Goal: Task Accomplishment & Management: Use online tool/utility

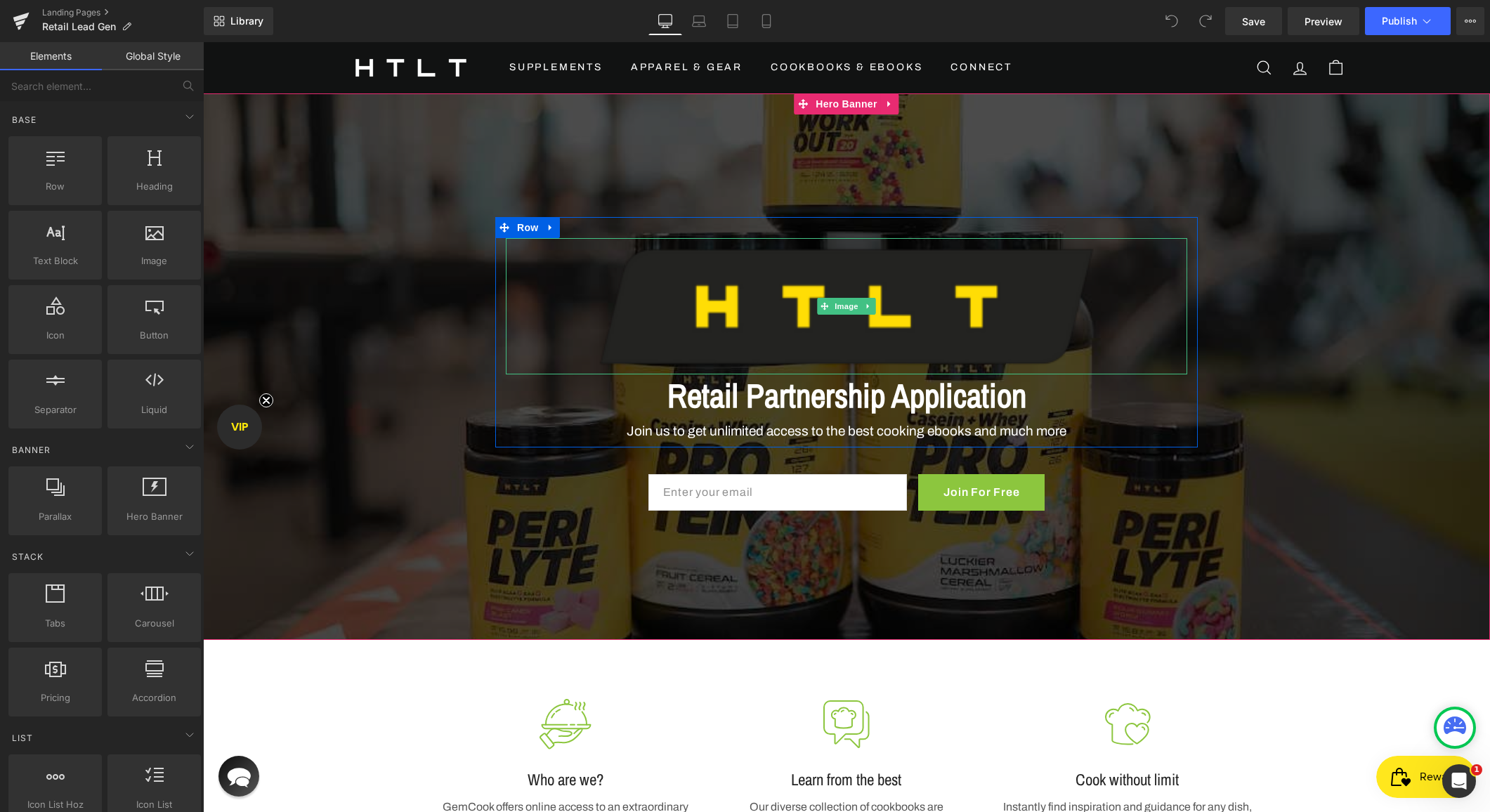
click at [625, 346] on img at bounding box center [847, 306] width 681 height 136
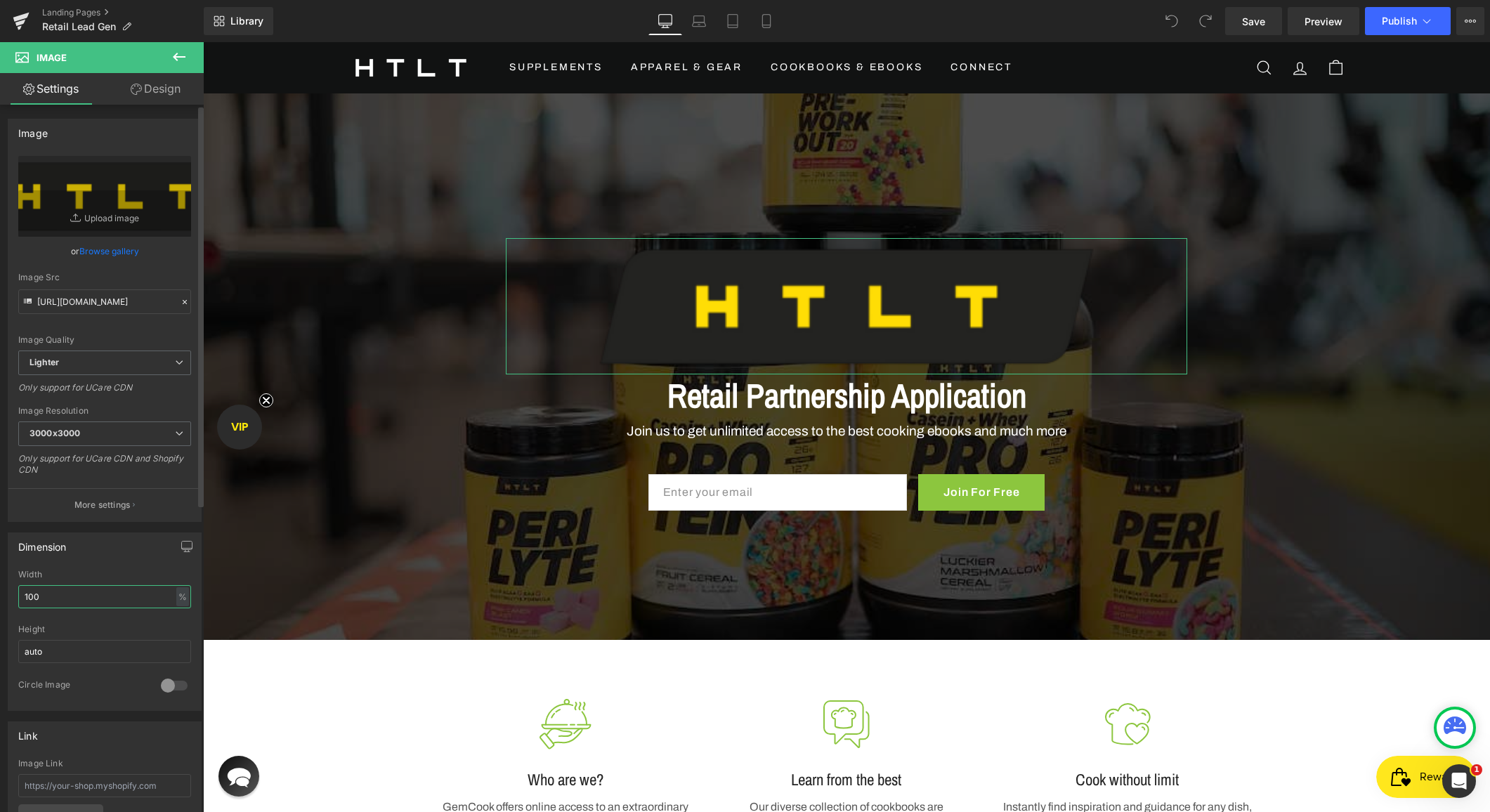
click at [121, 595] on input "100" at bounding box center [105, 596] width 173 height 23
type input "50"
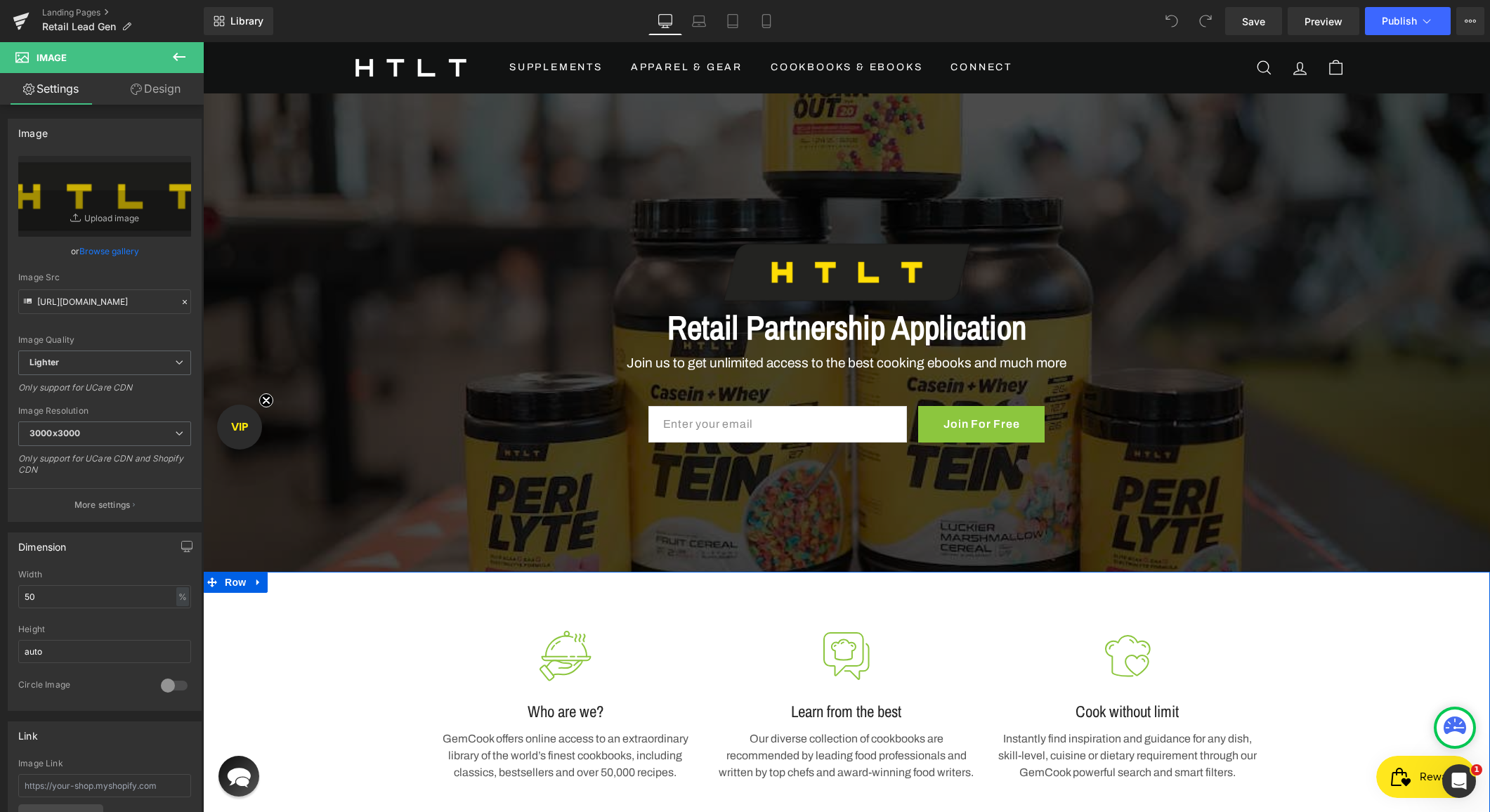
click at [1350, 641] on div "Image Who are we? Heading GemCook offers online access to an extraordinary libr…" at bounding box center [847, 697] width 1287 height 181
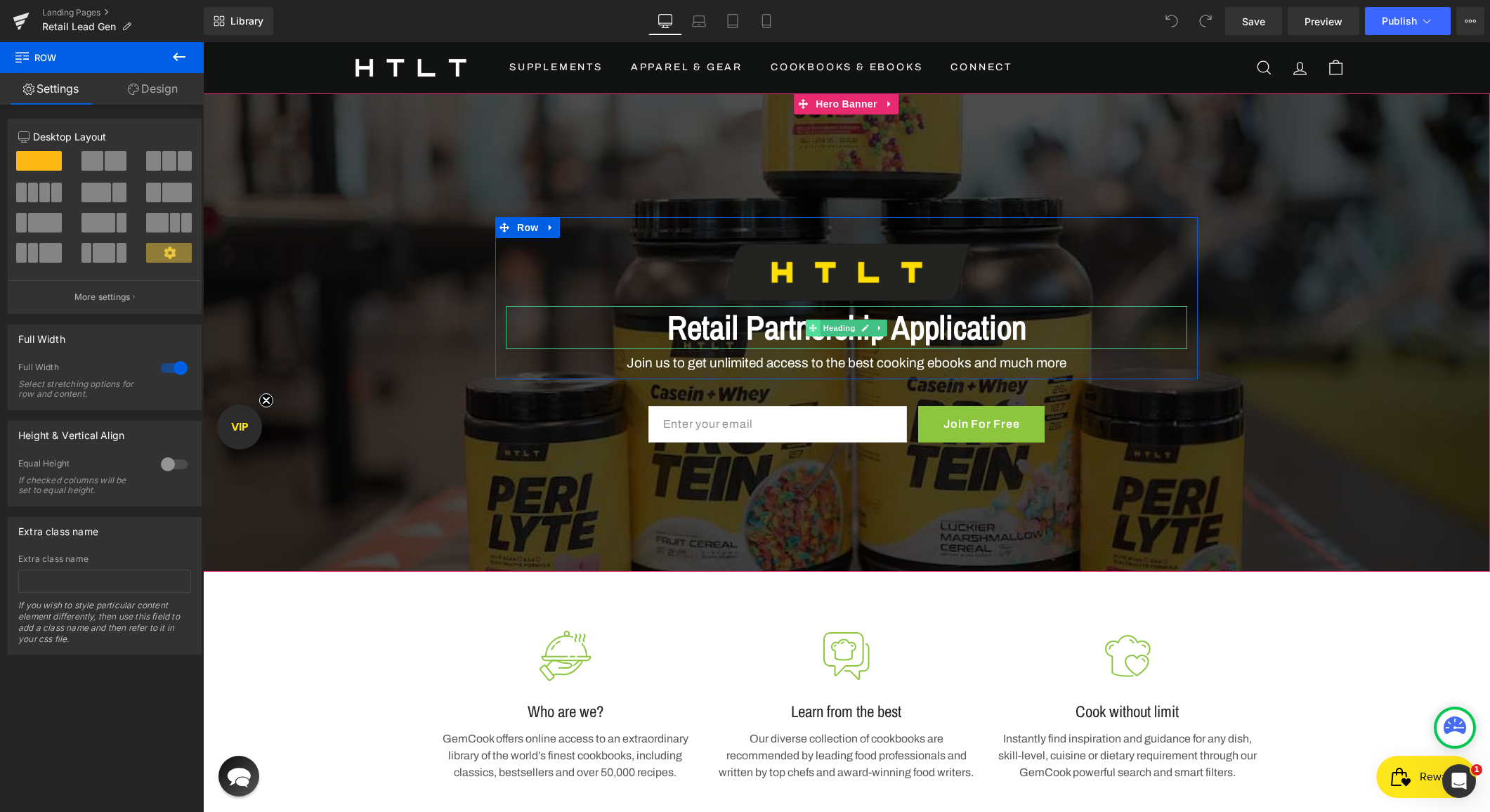
click at [809, 331] on icon at bounding box center [813, 328] width 8 height 9
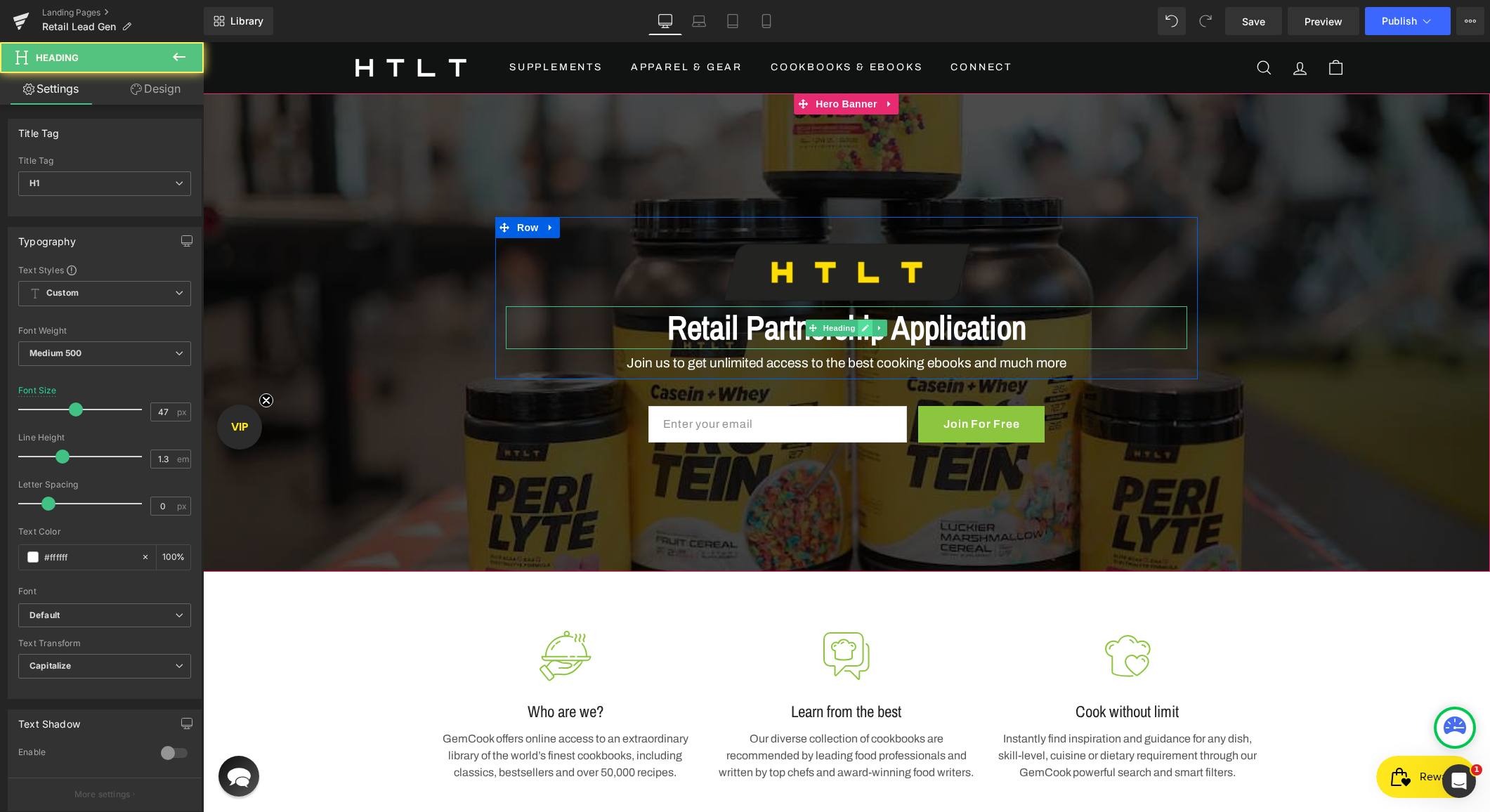
click at [863, 330] on icon at bounding box center [866, 328] width 7 height 7
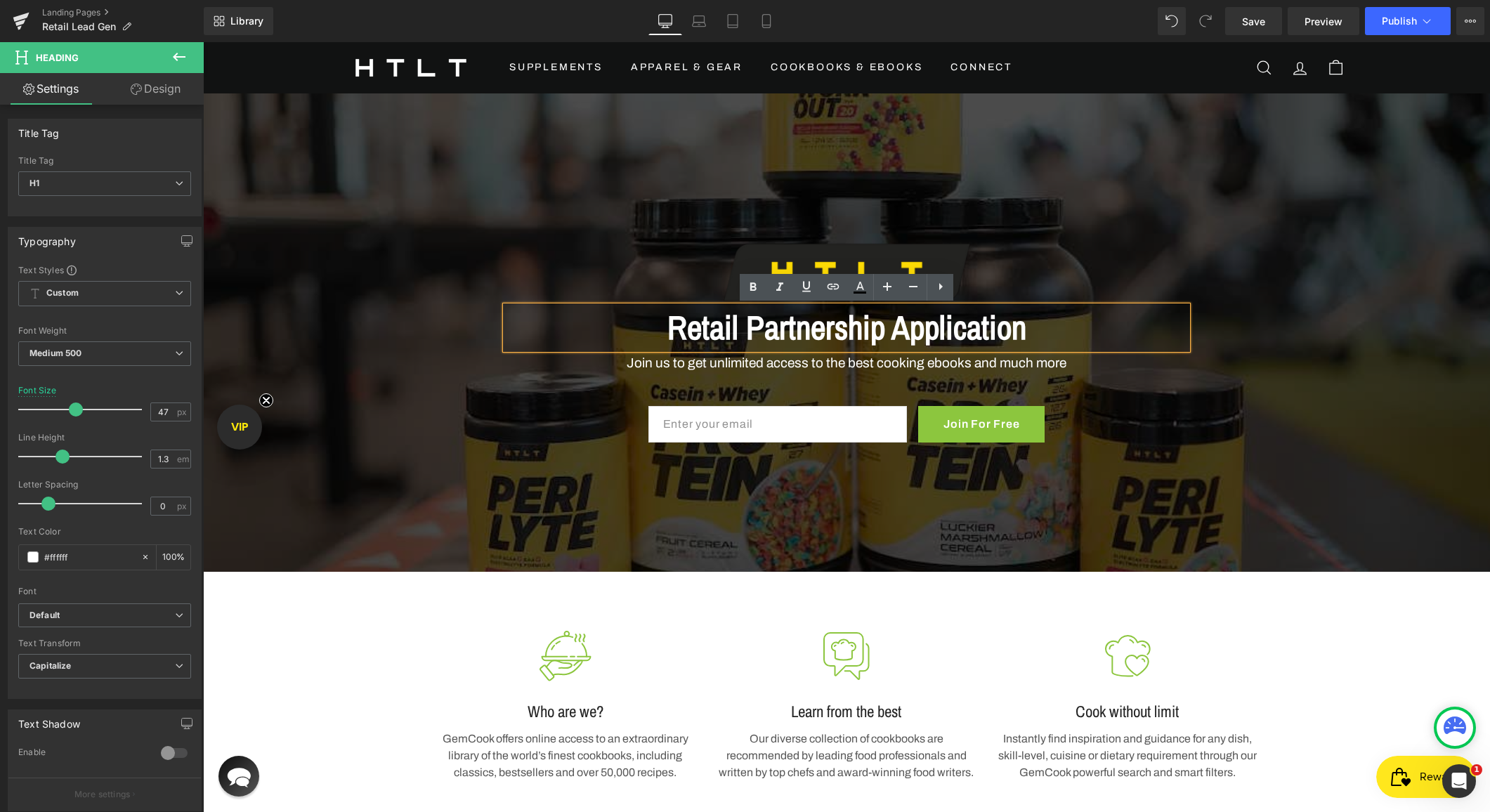
click at [817, 328] on span "Retail Partnership Application" at bounding box center [847, 327] width 359 height 45
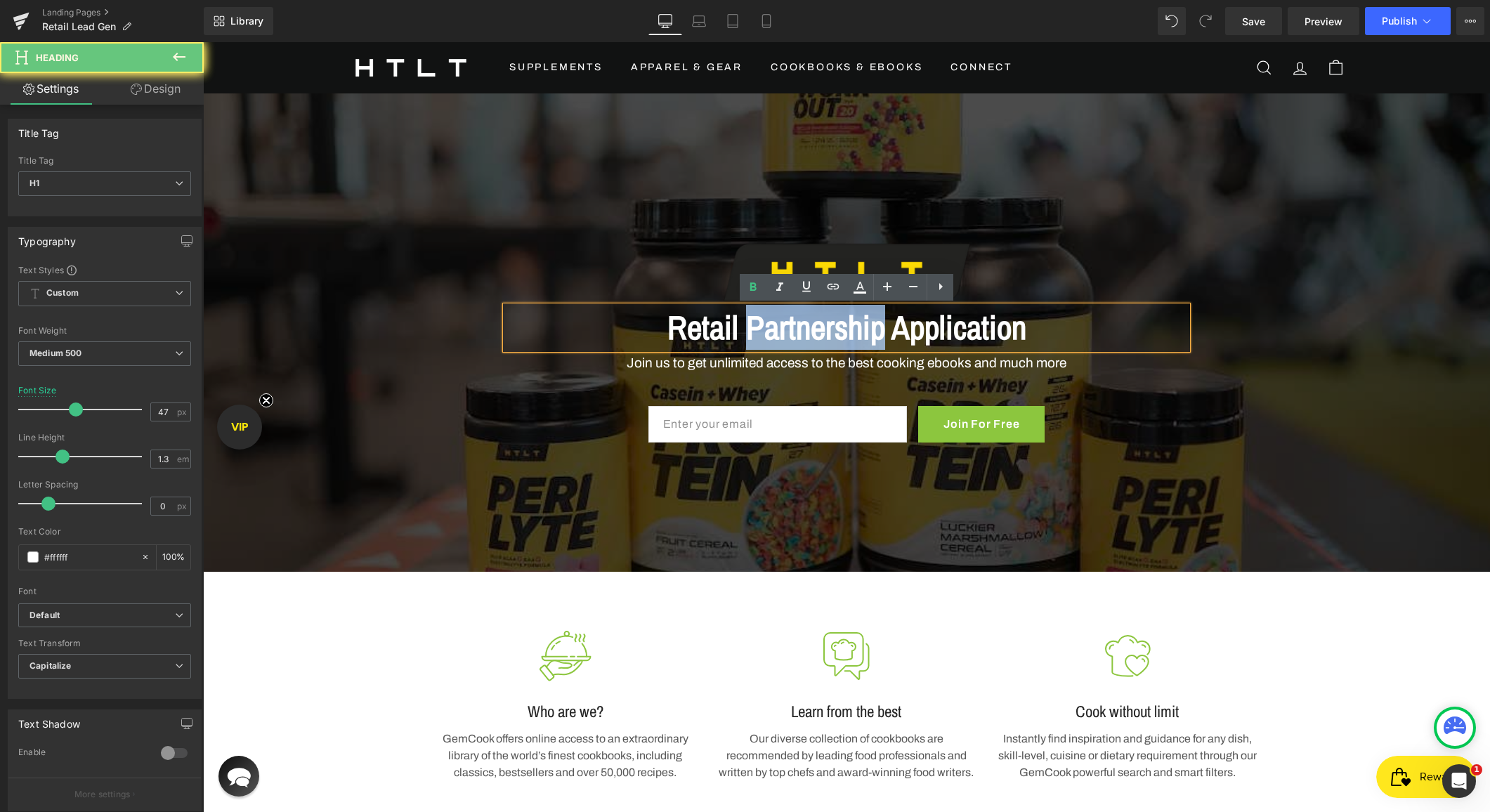
click at [817, 328] on span "Retail Partnership Application" at bounding box center [847, 327] width 359 height 45
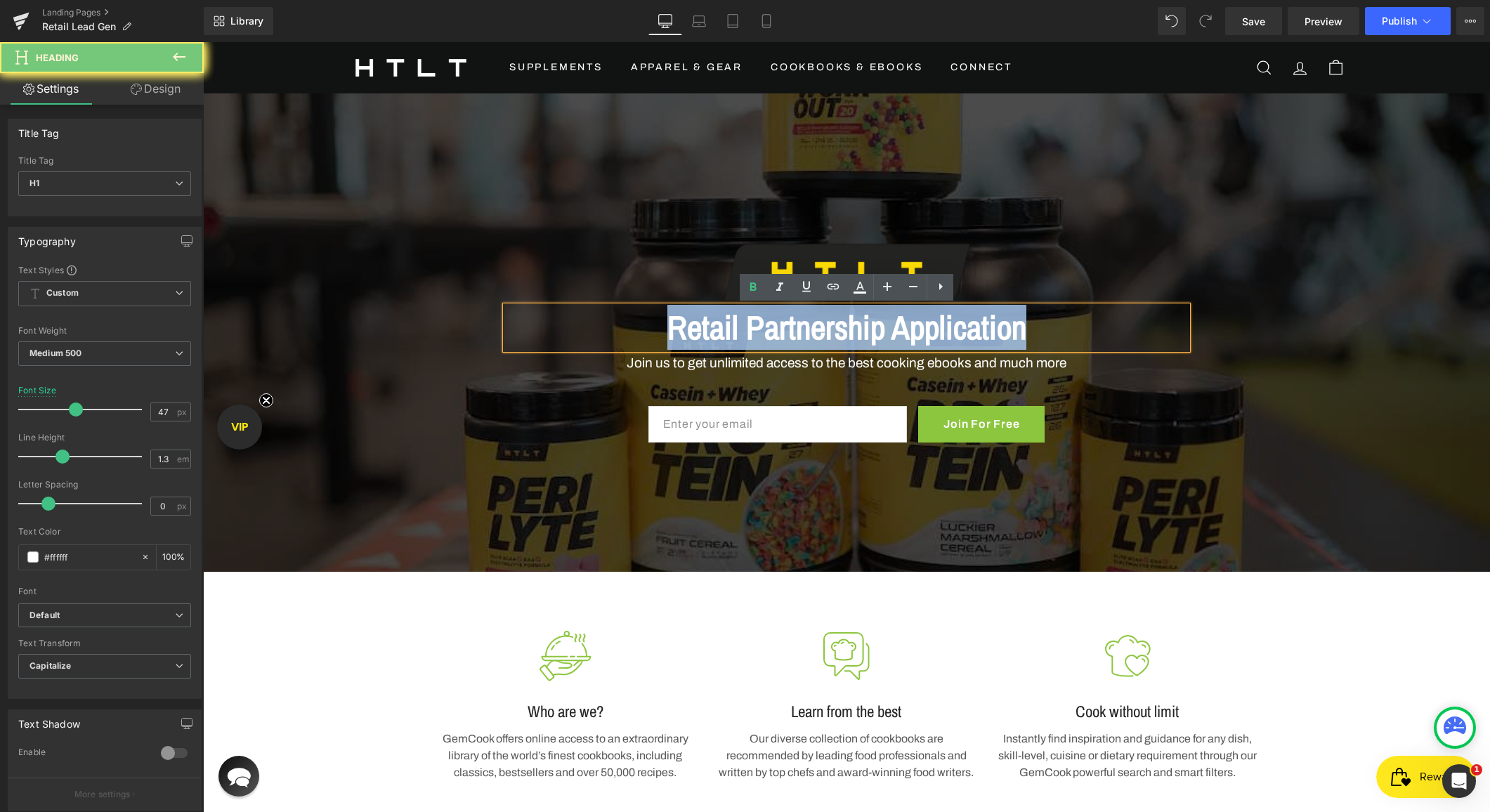
click at [817, 328] on span "Retail Partnership Application" at bounding box center [847, 327] width 359 height 45
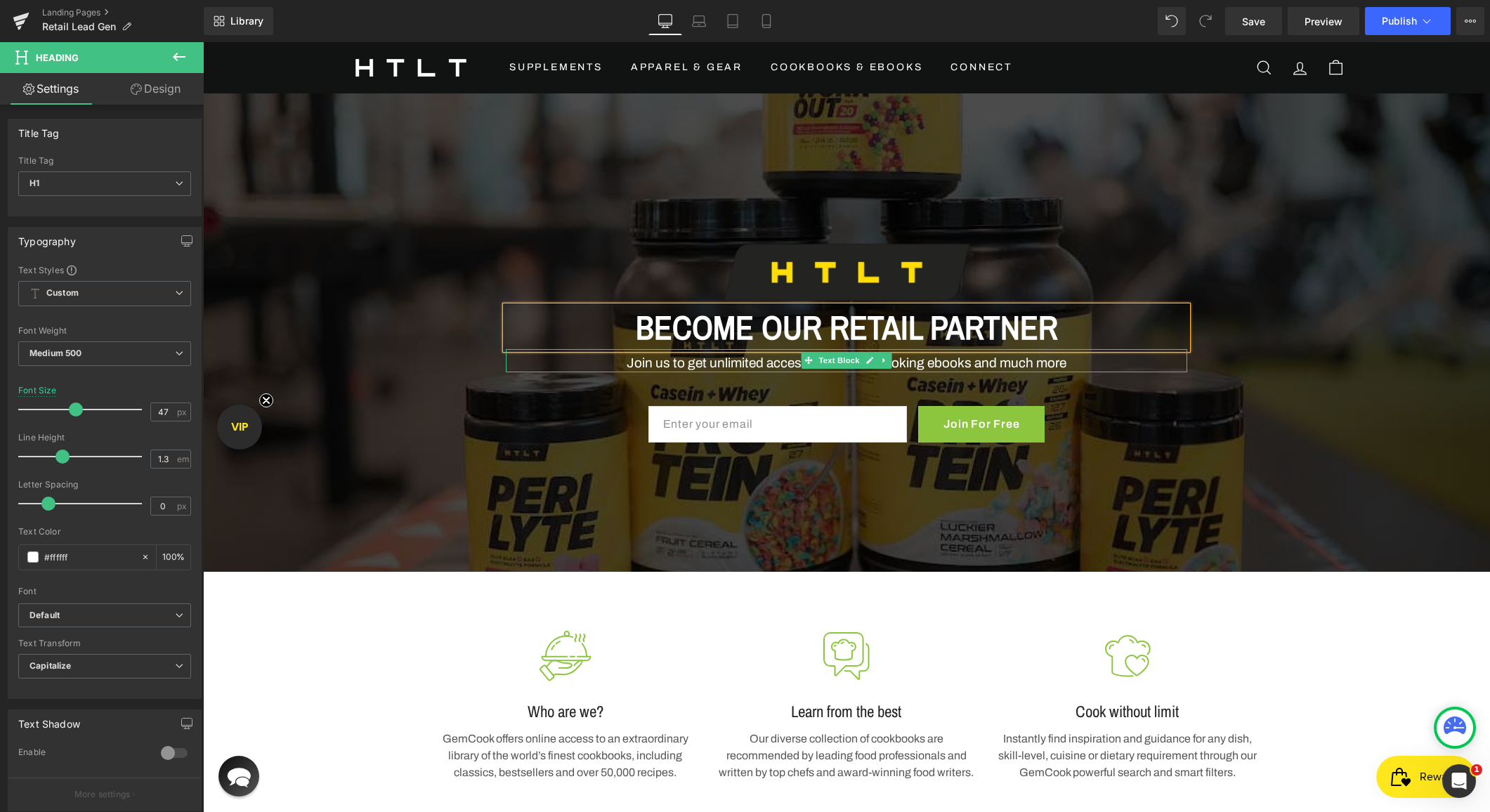
click at [796, 365] on p "Join us to get unlimited access to the best cooking ebooks and much more" at bounding box center [847, 363] width 681 height 18
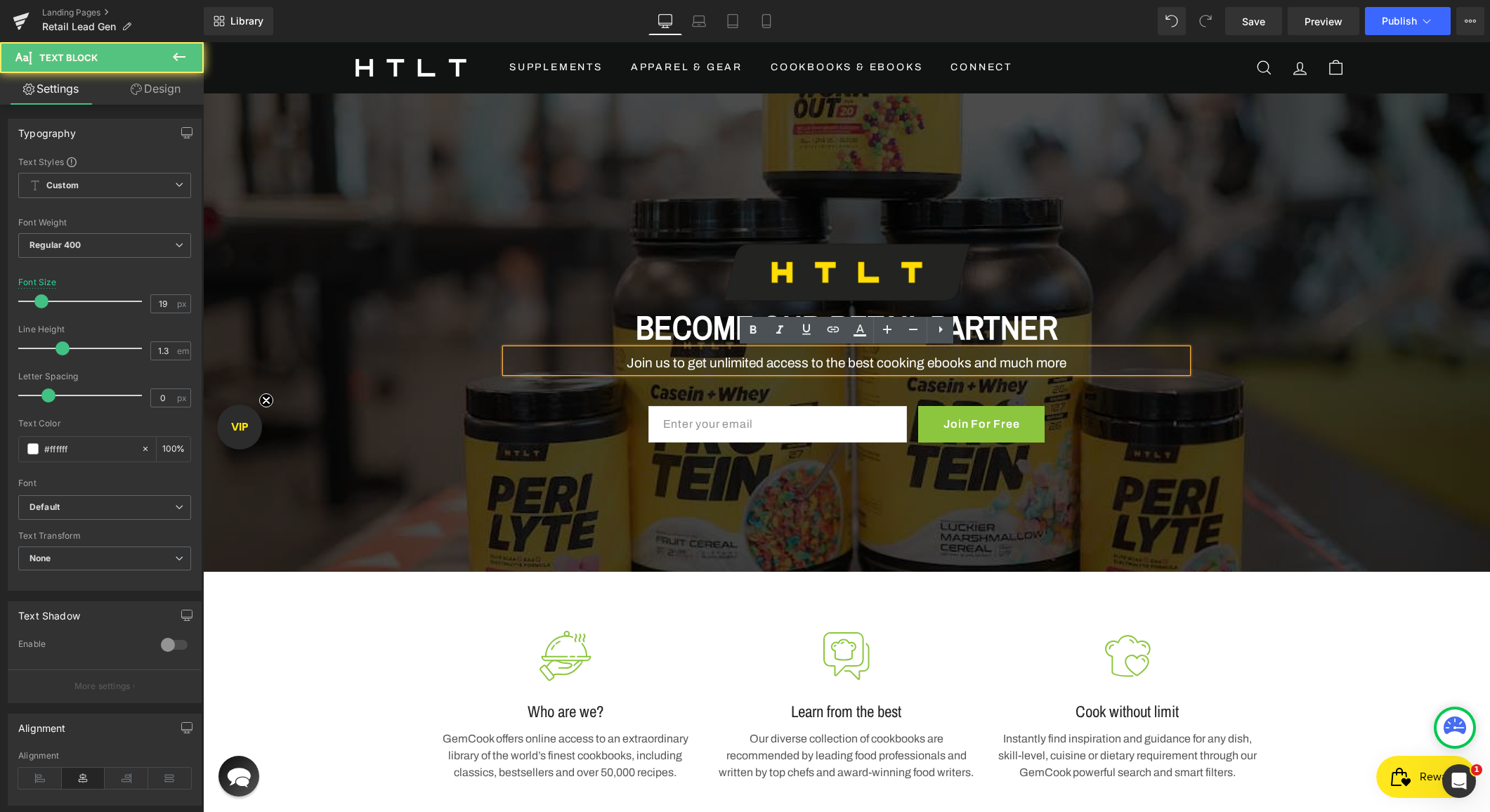
click at [849, 363] on p "Join us to get unlimited access to the best cooking ebooks and much more" at bounding box center [847, 363] width 681 height 18
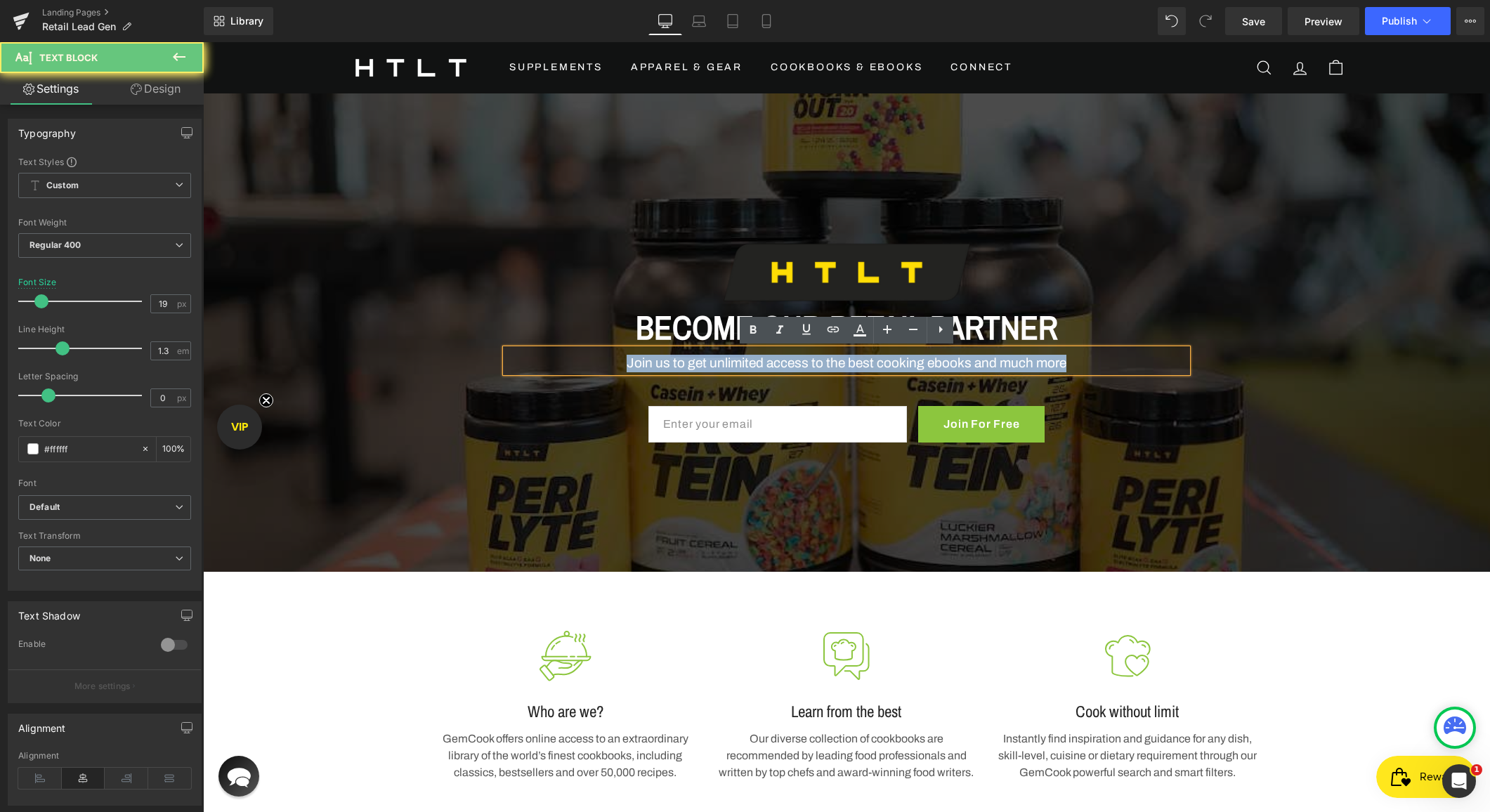
click at [849, 363] on p "Join us to get unlimited access to the best cooking ebooks and much more" at bounding box center [847, 363] width 681 height 18
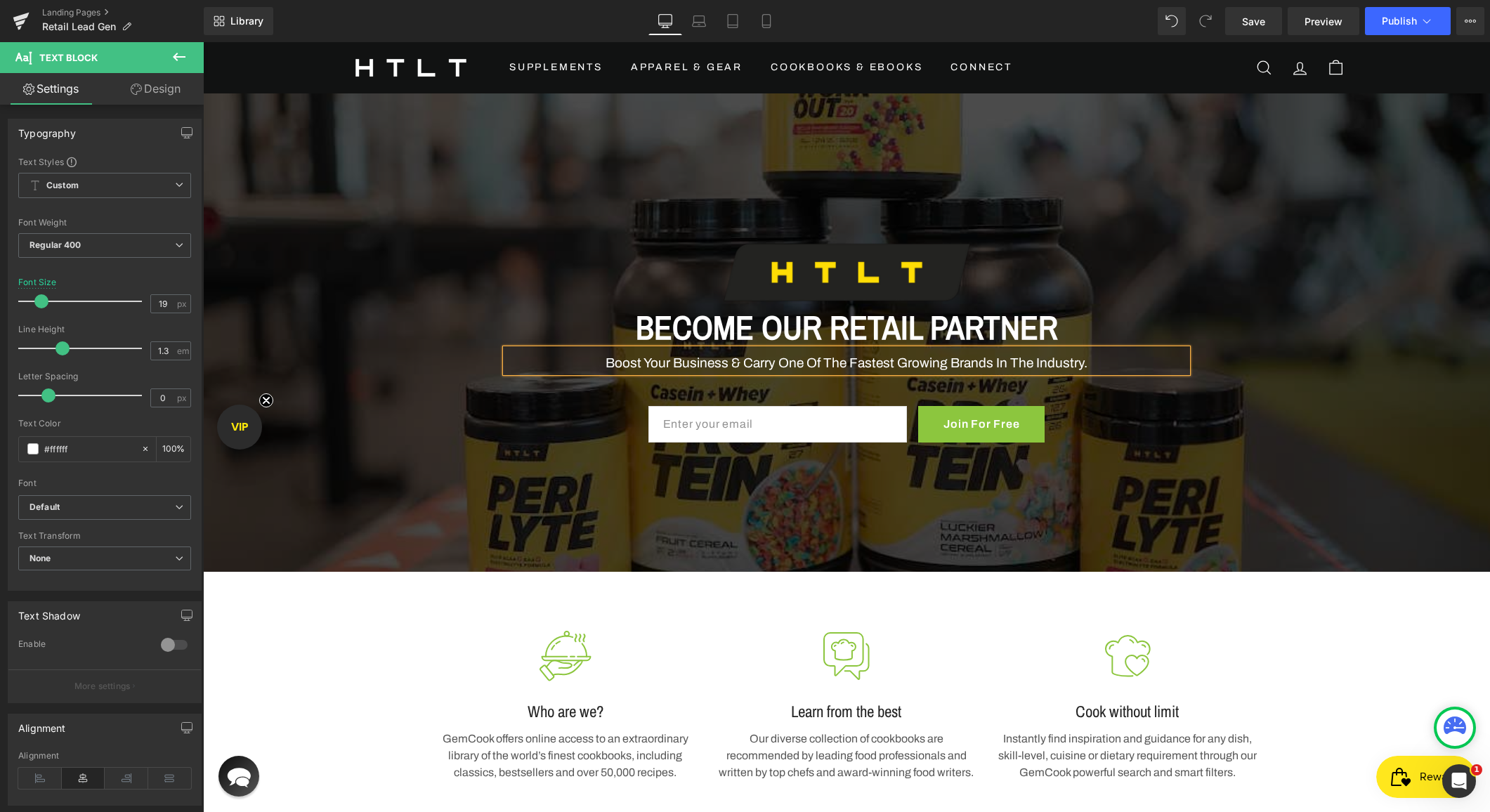
click at [1233, 363] on span "Image BECOME OUR RETAIL PARTNER Heading Boost Your Business & Carry One Of The …" at bounding box center [847, 333] width 1287 height 232
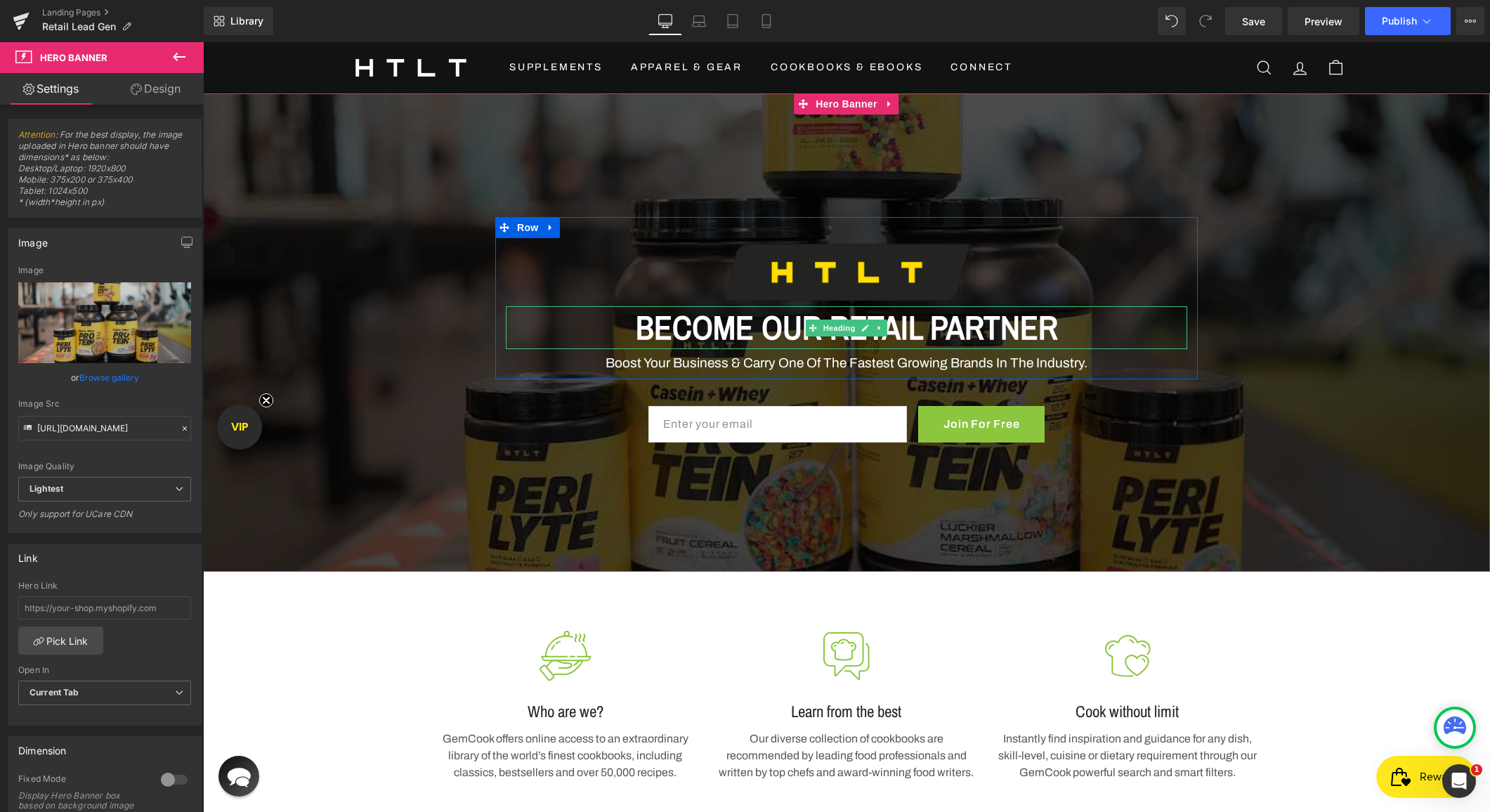
click at [1007, 330] on span "BECOME OUR RETAIL PARTNER" at bounding box center [846, 327] width 422 height 45
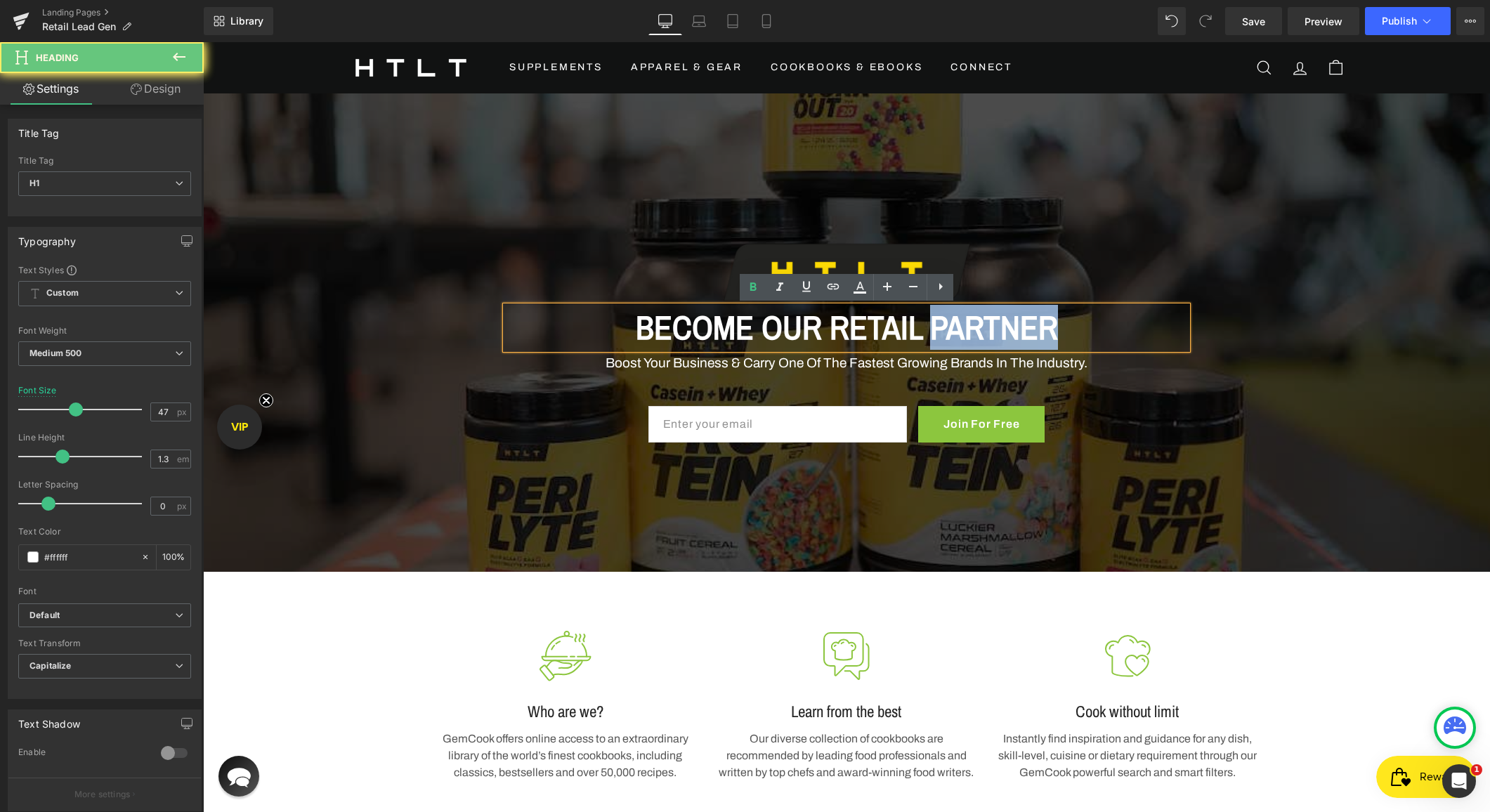
click at [1007, 330] on span "BECOME OUR RETAIL PARTNER" at bounding box center [846, 327] width 422 height 45
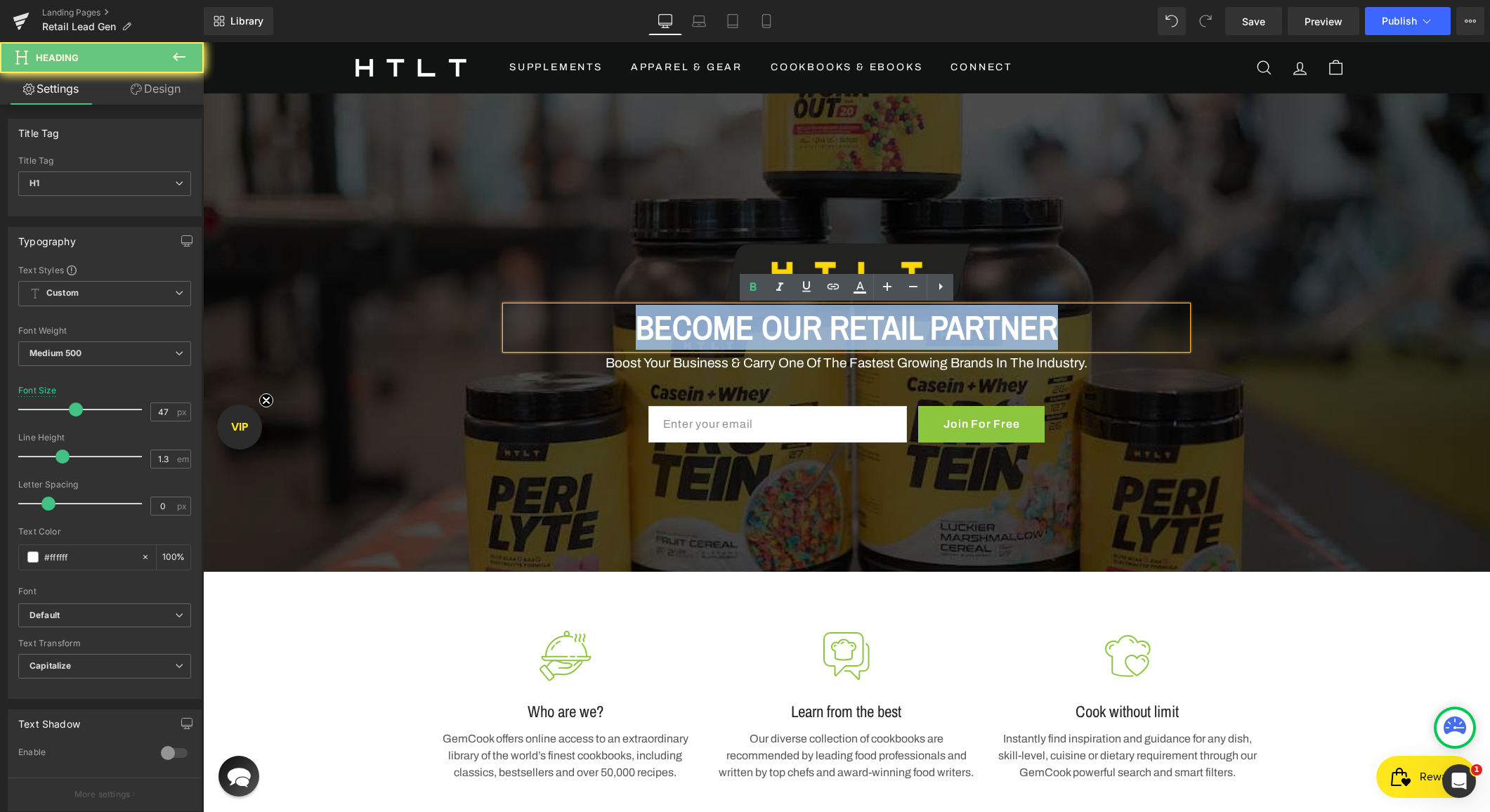
click at [1007, 330] on span "BECOME OUR RETAIL PARTNER" at bounding box center [846, 327] width 422 height 45
click at [1017, 314] on span "BECOME OUR RETAIL PARTNER" at bounding box center [846, 327] width 422 height 45
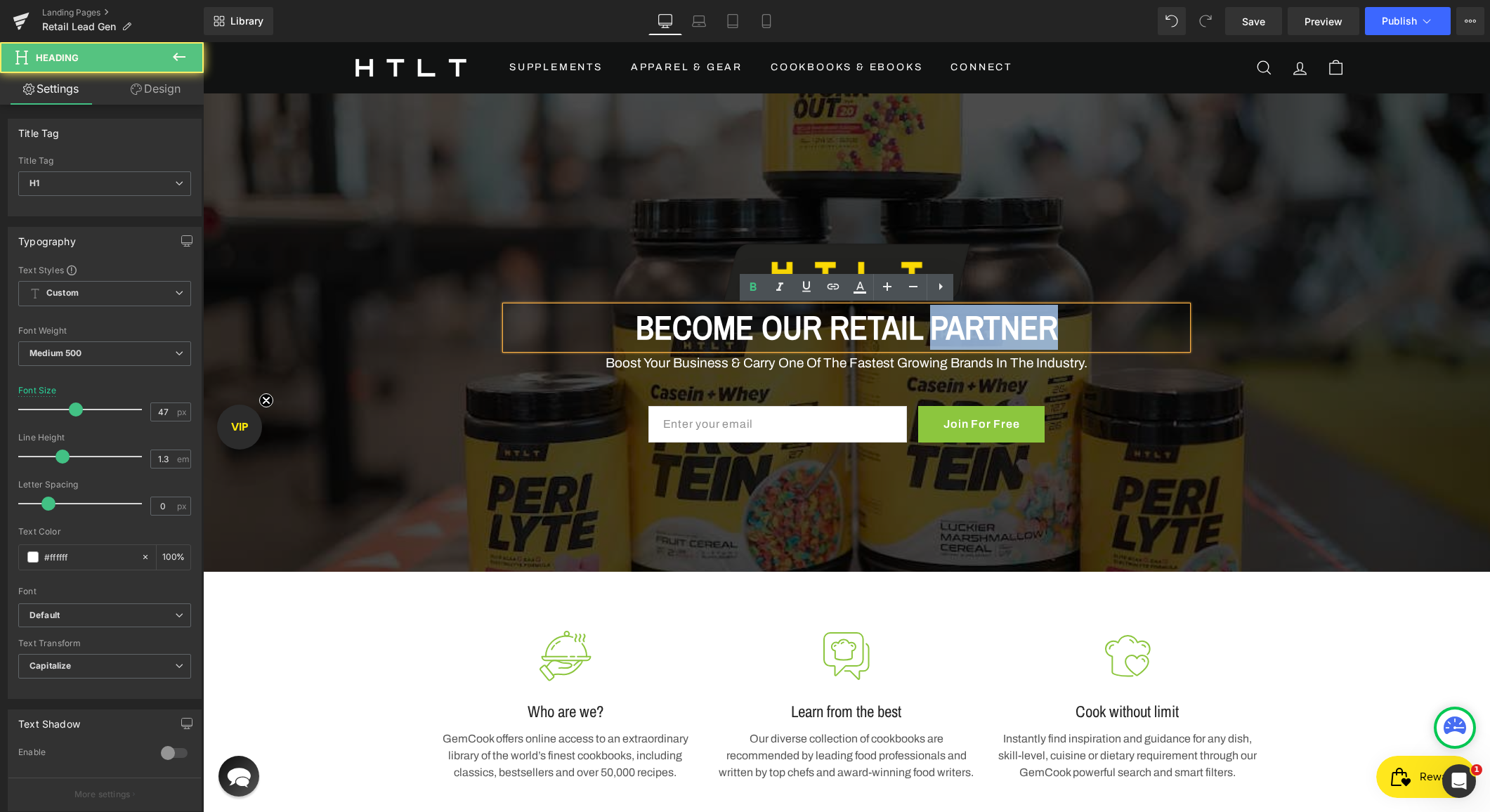
click at [1016, 314] on span "BECOME OUR RETAIL PARTNER" at bounding box center [846, 327] width 422 height 45
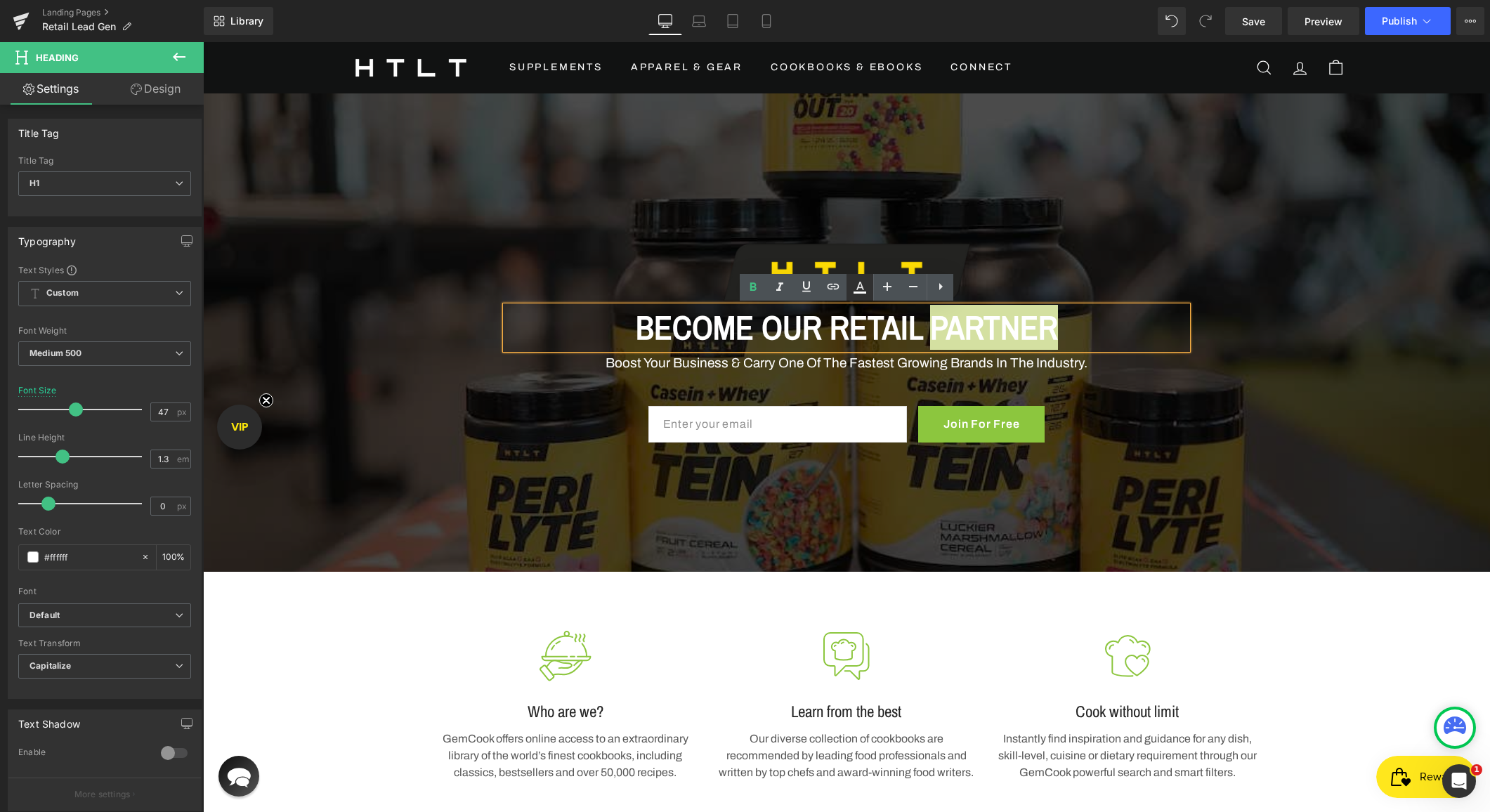
click at [861, 287] on icon at bounding box center [860, 286] width 8 height 9
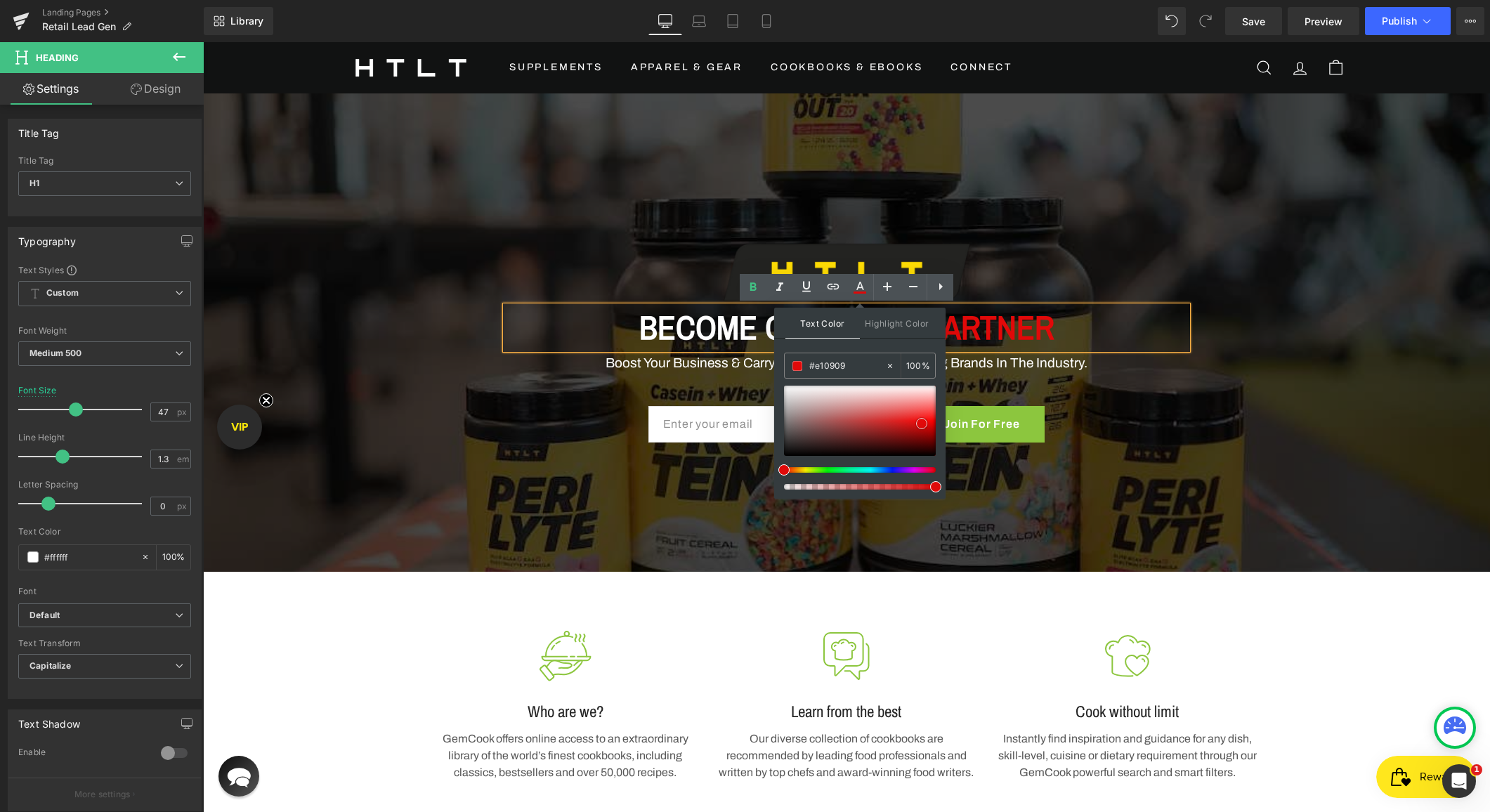
type input "#e00a0a"
click at [920, 423] on div at bounding box center [860, 420] width 152 height 70
click at [1239, 352] on span "Image BECOME OUR RETAIL PARTNER Heading Boost Your Business & Carry One Of The …" at bounding box center [847, 333] width 1287 height 232
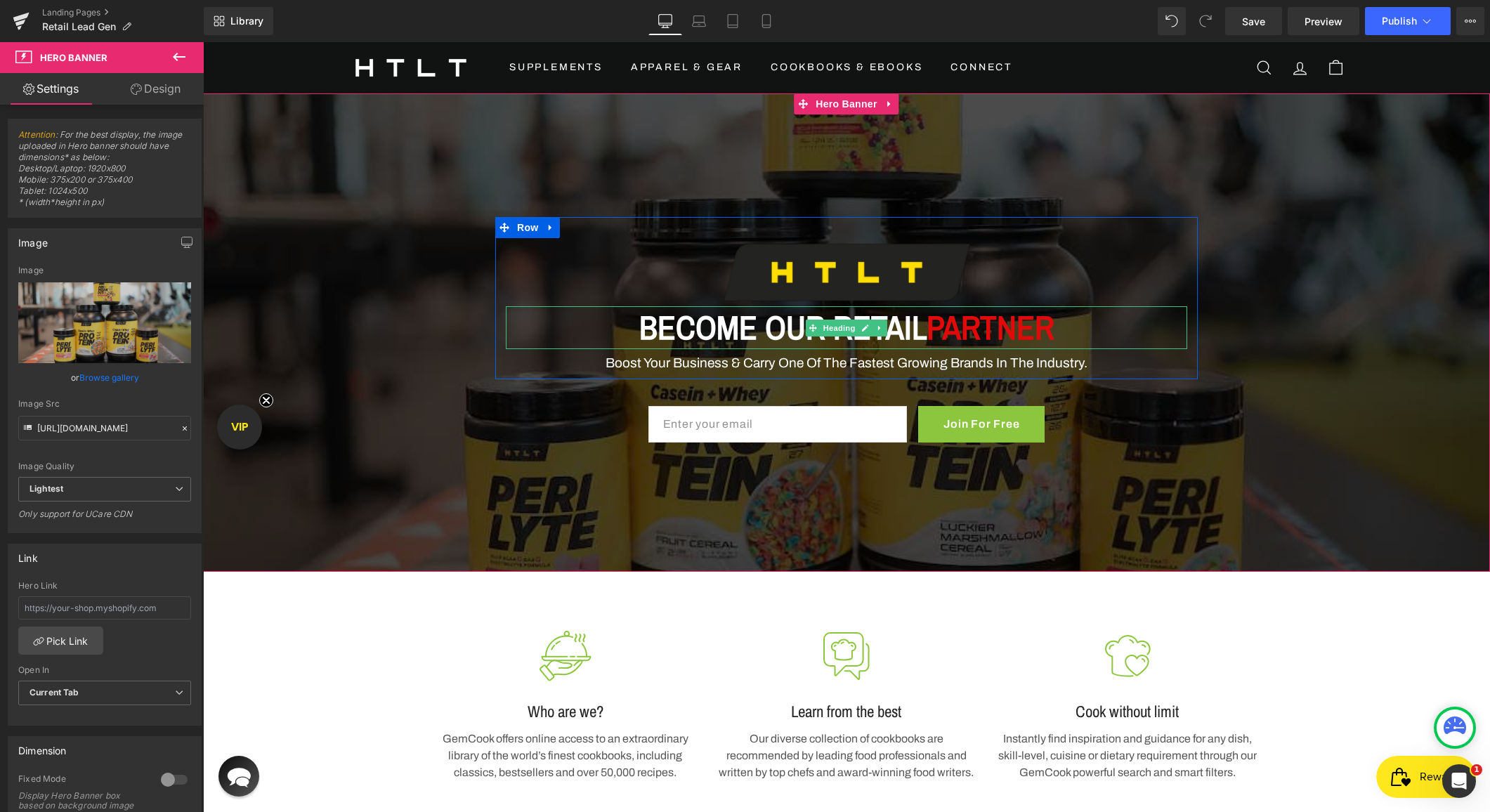
click at [1021, 313] on span "PARTNER" at bounding box center [990, 327] width 128 height 45
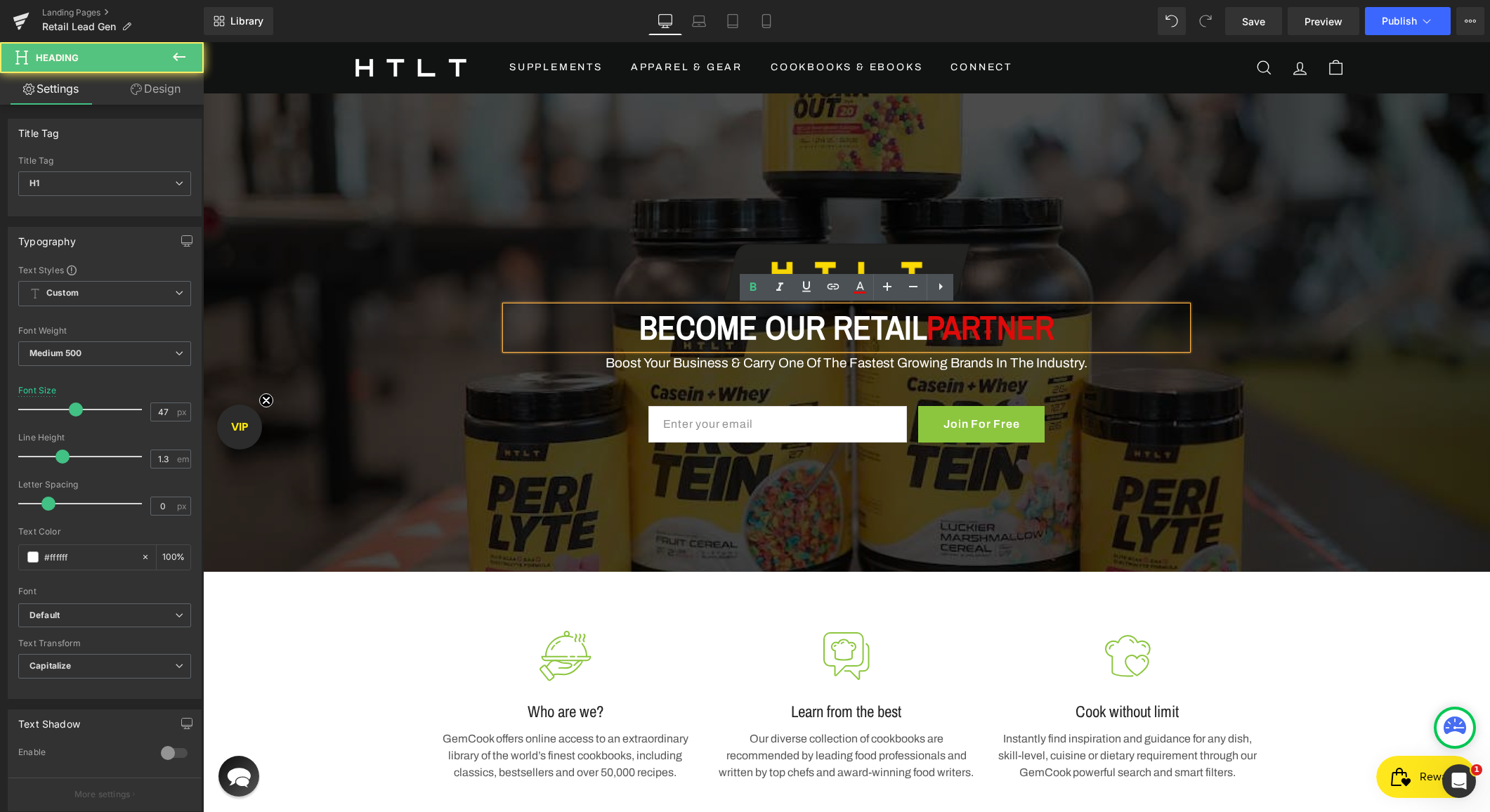
click at [1032, 321] on span "PARTNER" at bounding box center [990, 327] width 128 height 45
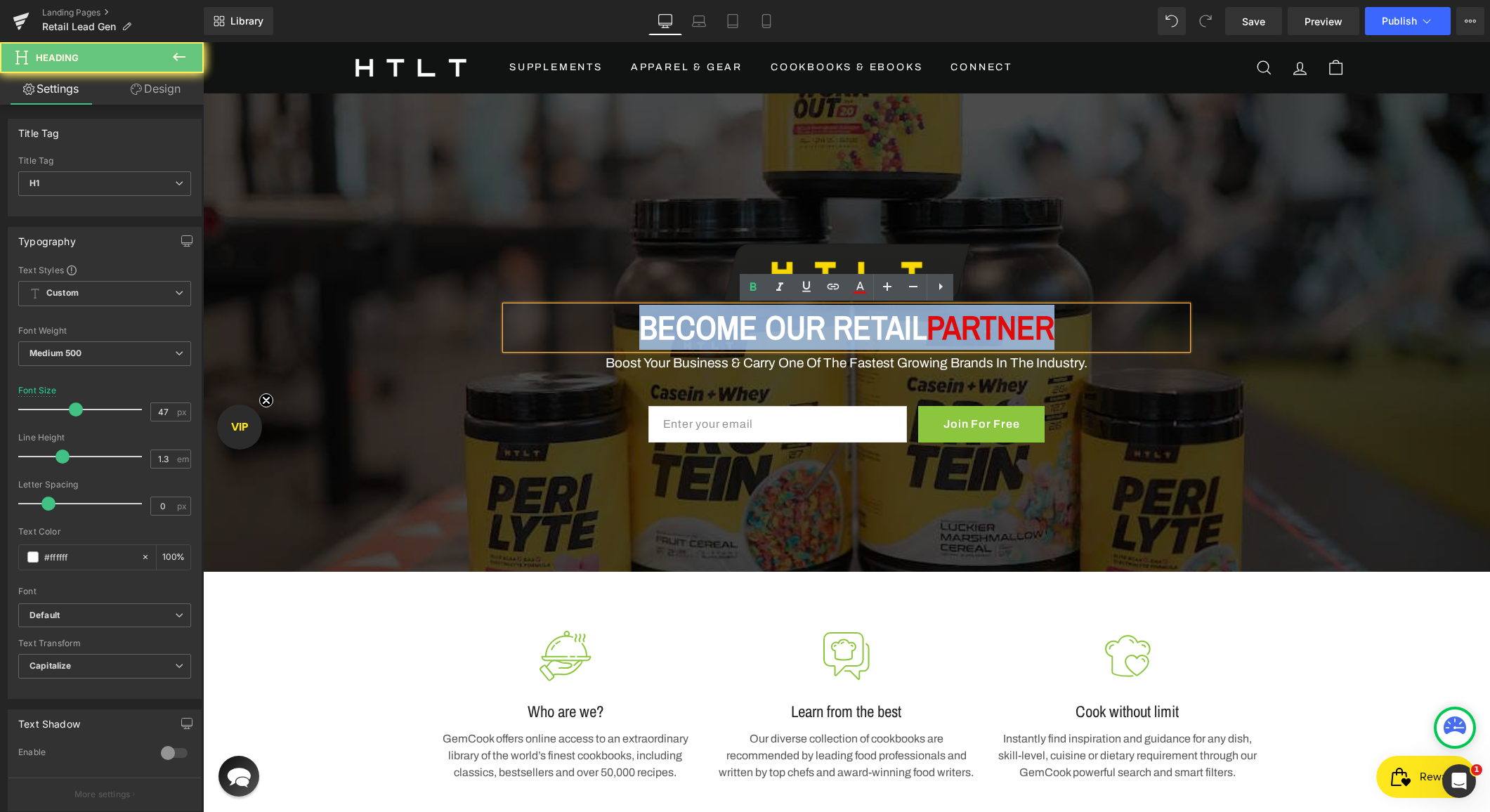
click at [1032, 321] on span "PARTNER" at bounding box center [990, 327] width 128 height 45
click at [1001, 325] on span "PARTNER" at bounding box center [990, 327] width 128 height 45
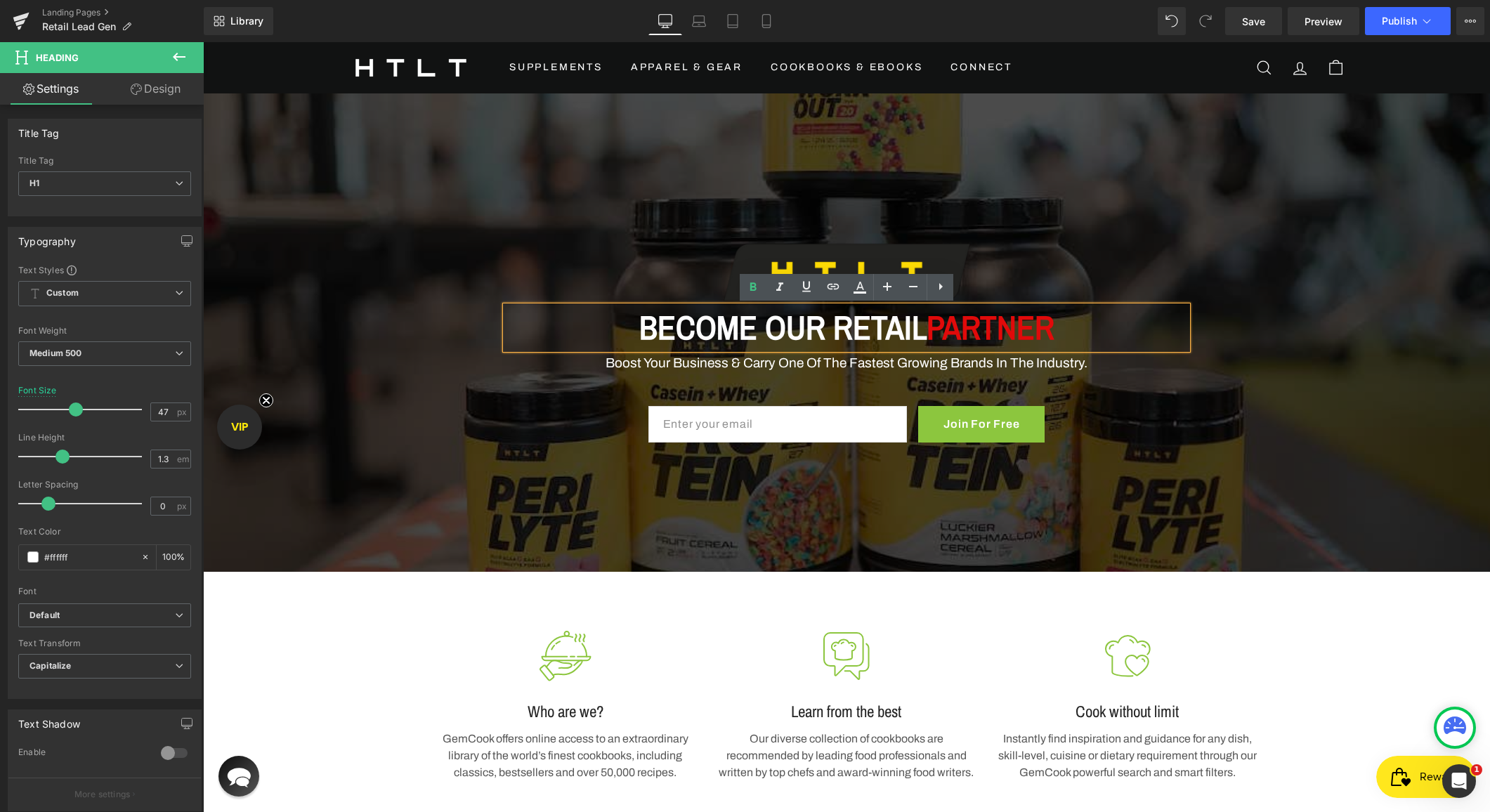
click at [1010, 325] on span "PARTNER" at bounding box center [990, 327] width 128 height 45
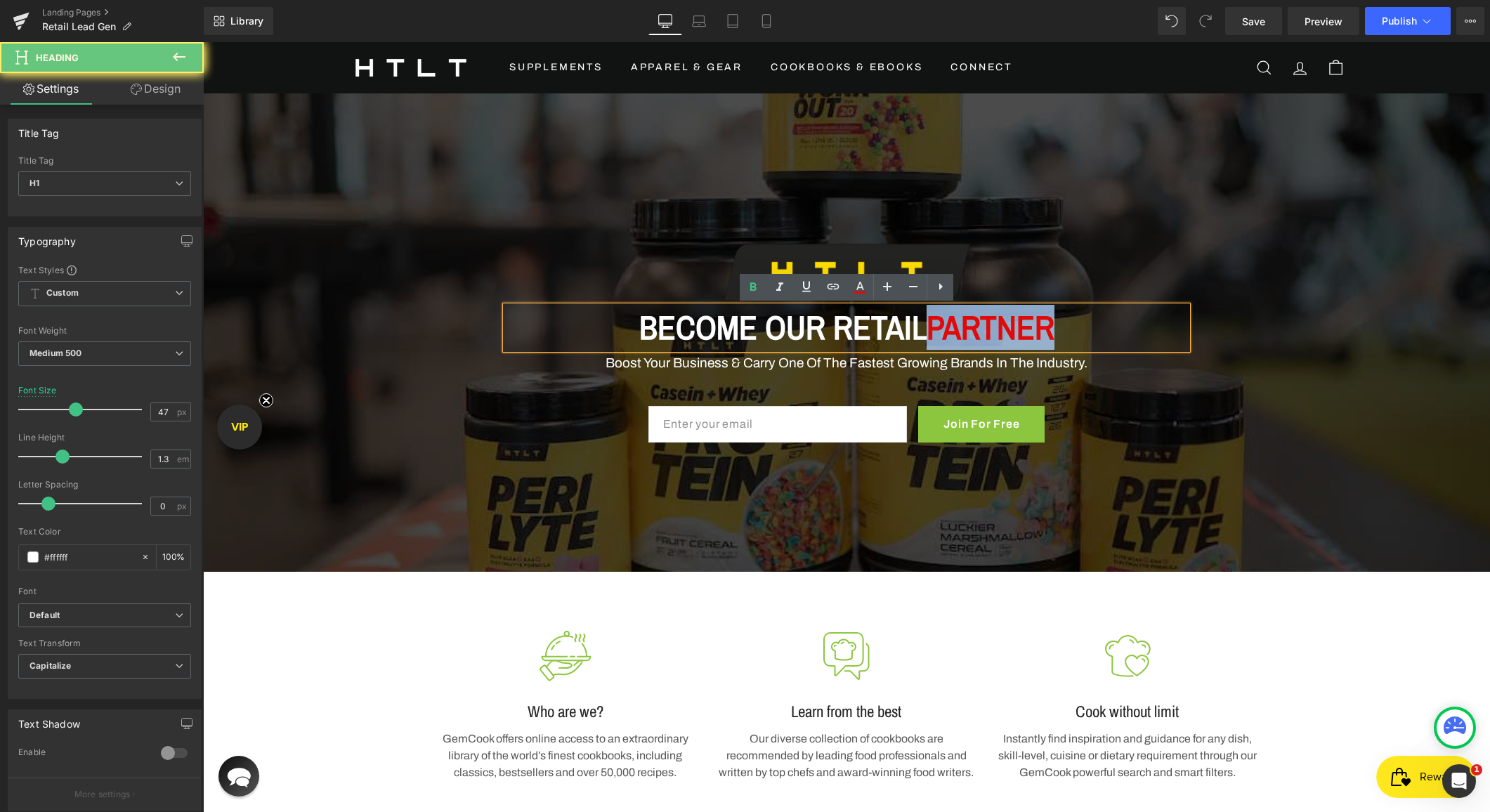
click at [1010, 325] on span "PARTNER" at bounding box center [990, 327] width 128 height 45
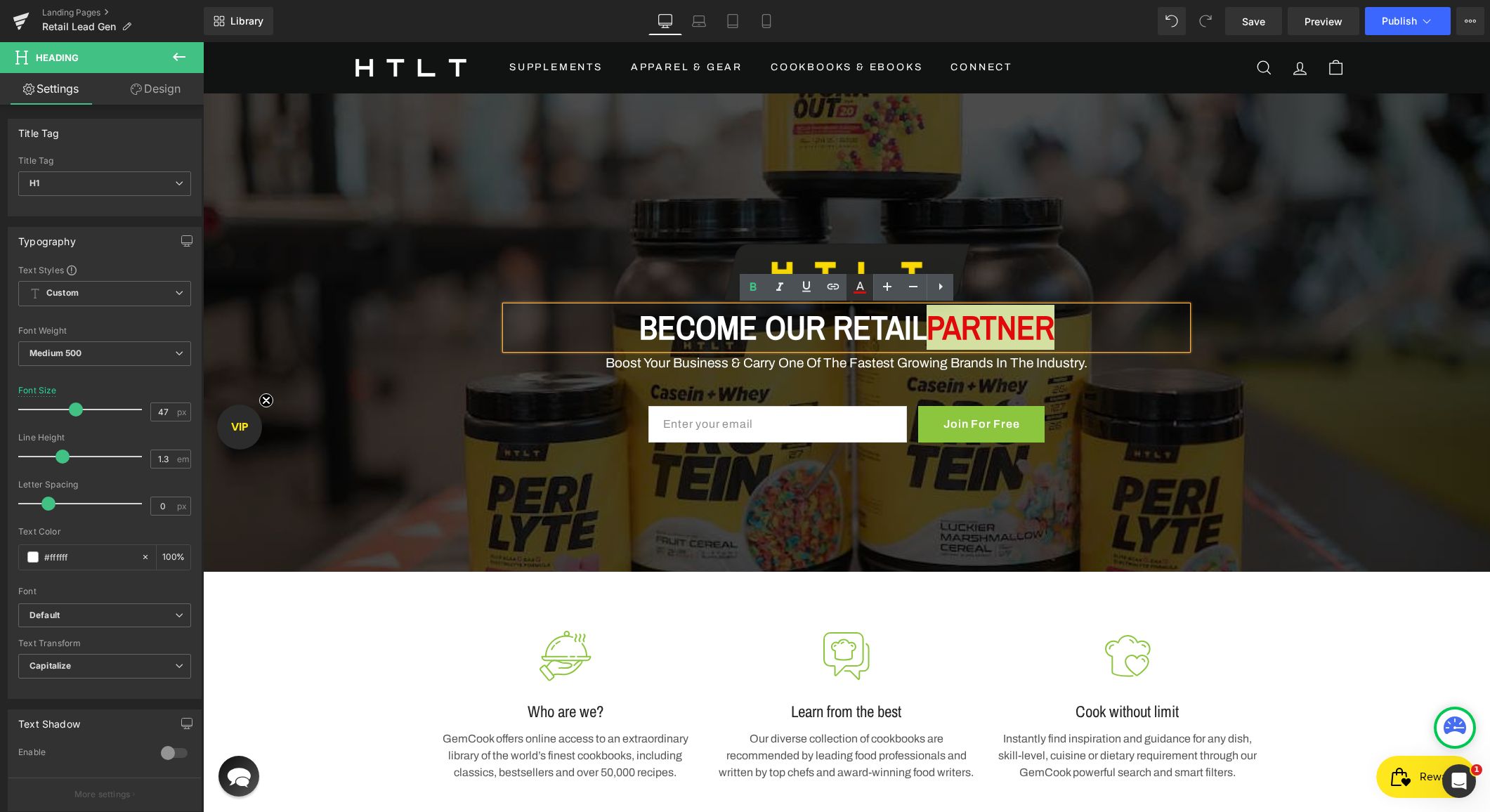
click at [858, 289] on icon at bounding box center [859, 287] width 17 height 17
type input "100"
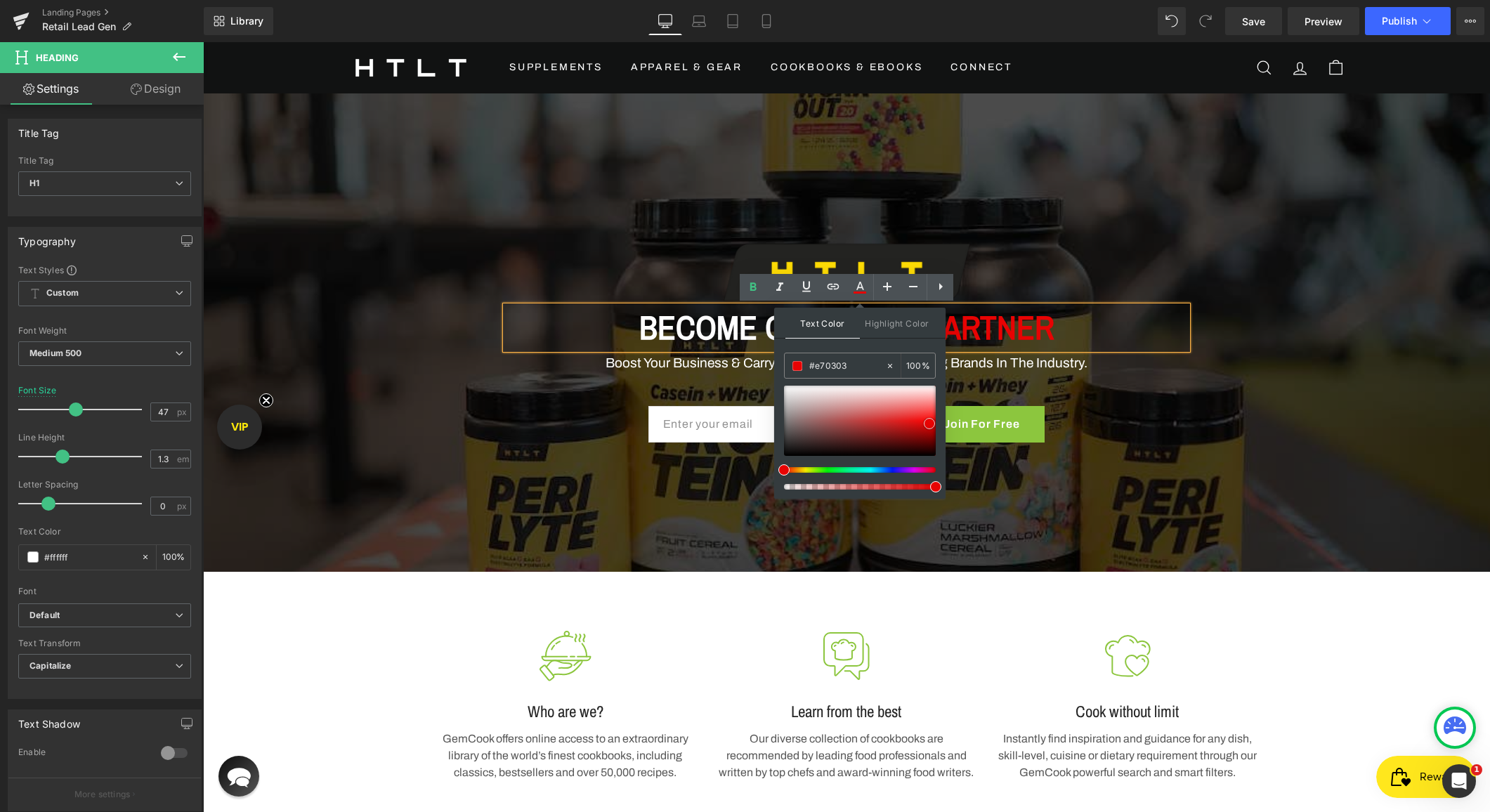
drag, startPoint x: 918, startPoint y: 423, endPoint x: 927, endPoint y: 423, distance: 9.0
click at [927, 423] on span at bounding box center [929, 423] width 11 height 11
click at [1188, 210] on div at bounding box center [847, 333] width 1287 height 478
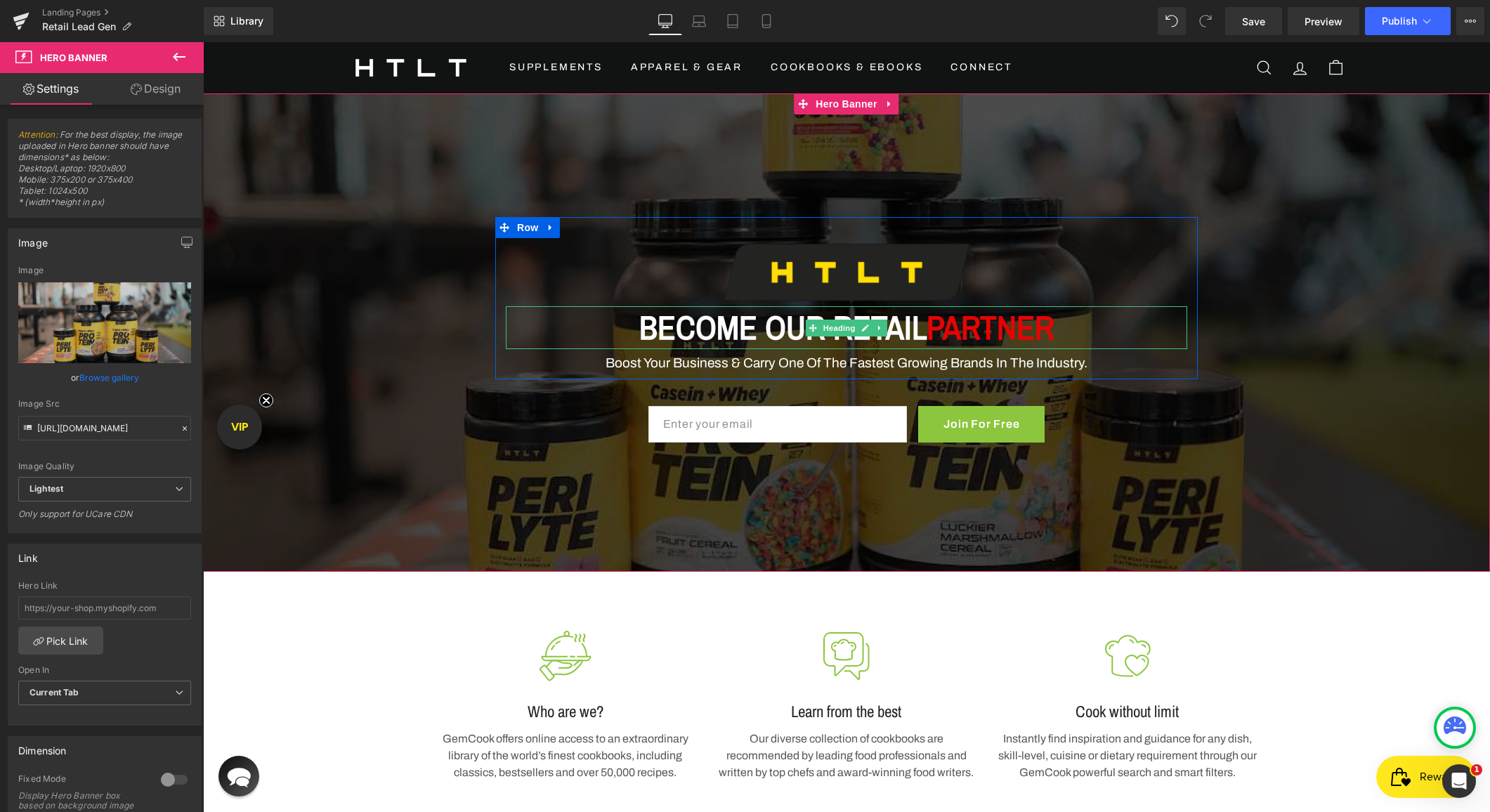
click at [1023, 322] on span "PARTNER" at bounding box center [990, 327] width 128 height 45
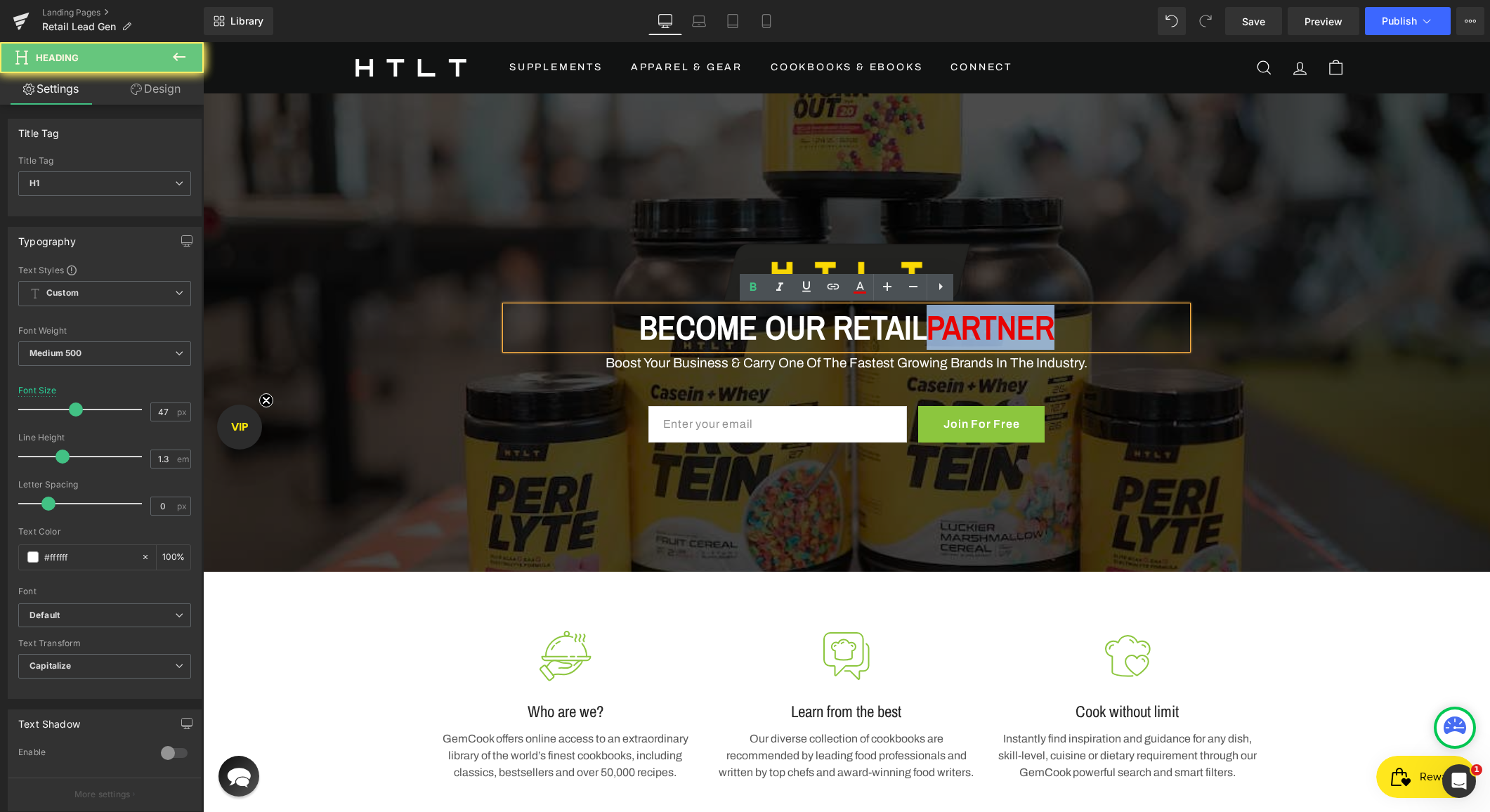
click at [1023, 322] on span "PARTNER" at bounding box center [990, 327] width 128 height 45
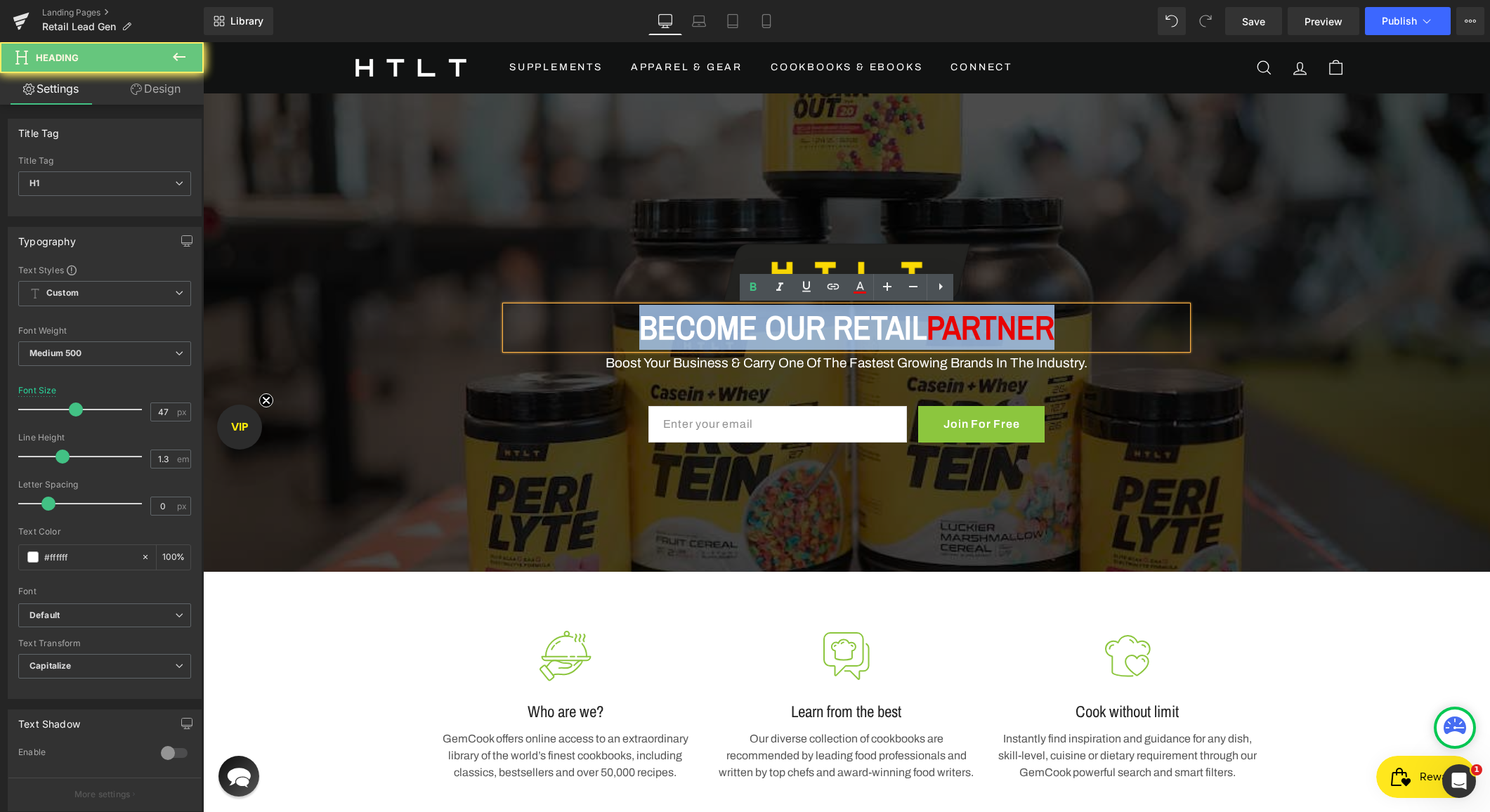
click at [1023, 322] on span "PARTNER" at bounding box center [990, 327] width 128 height 45
click at [1029, 338] on span "PARTNER" at bounding box center [990, 327] width 128 height 45
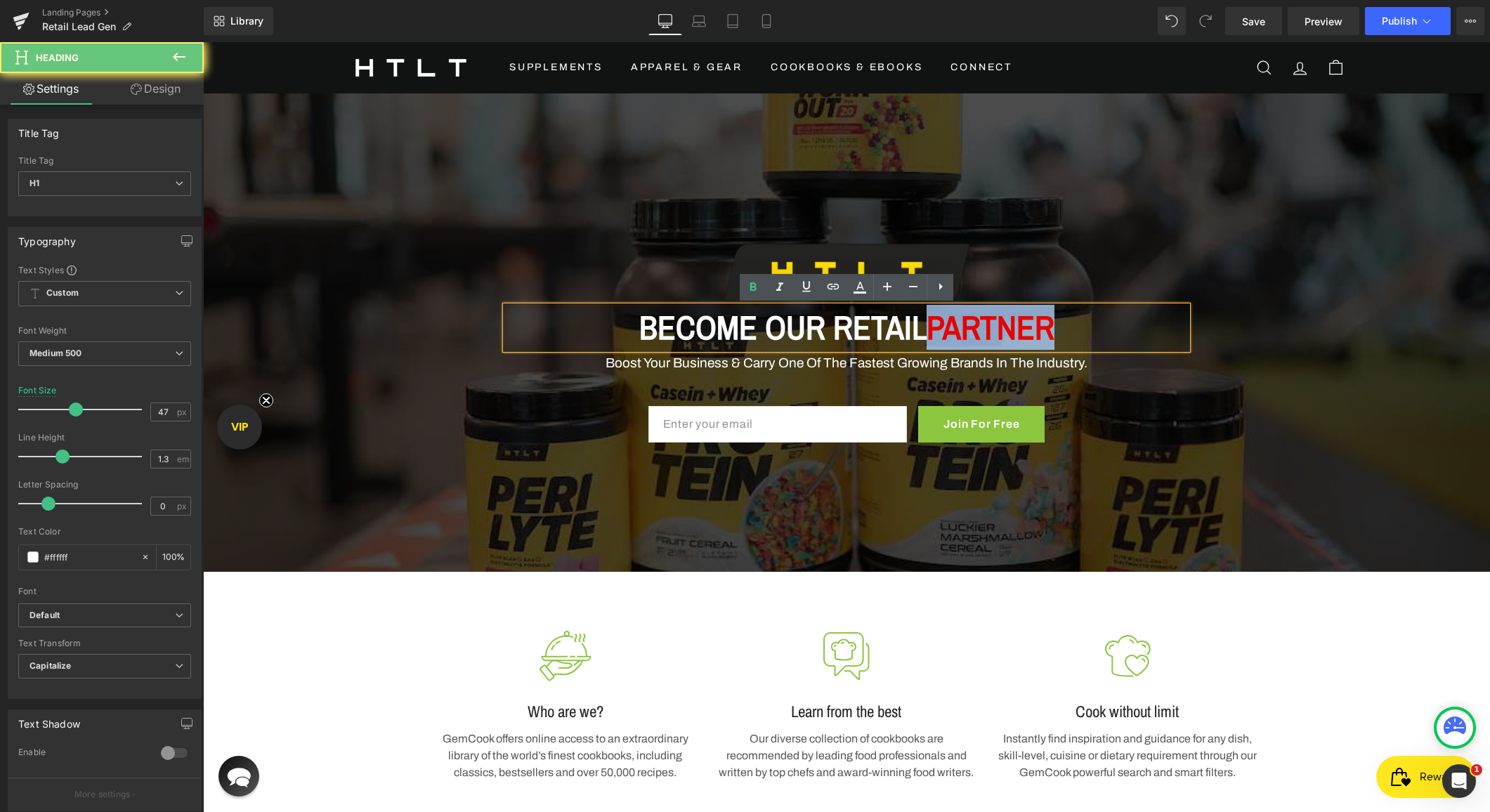
click at [1028, 338] on span "PARTNER" at bounding box center [990, 327] width 128 height 45
click at [988, 335] on span "PARTNER" at bounding box center [990, 327] width 128 height 45
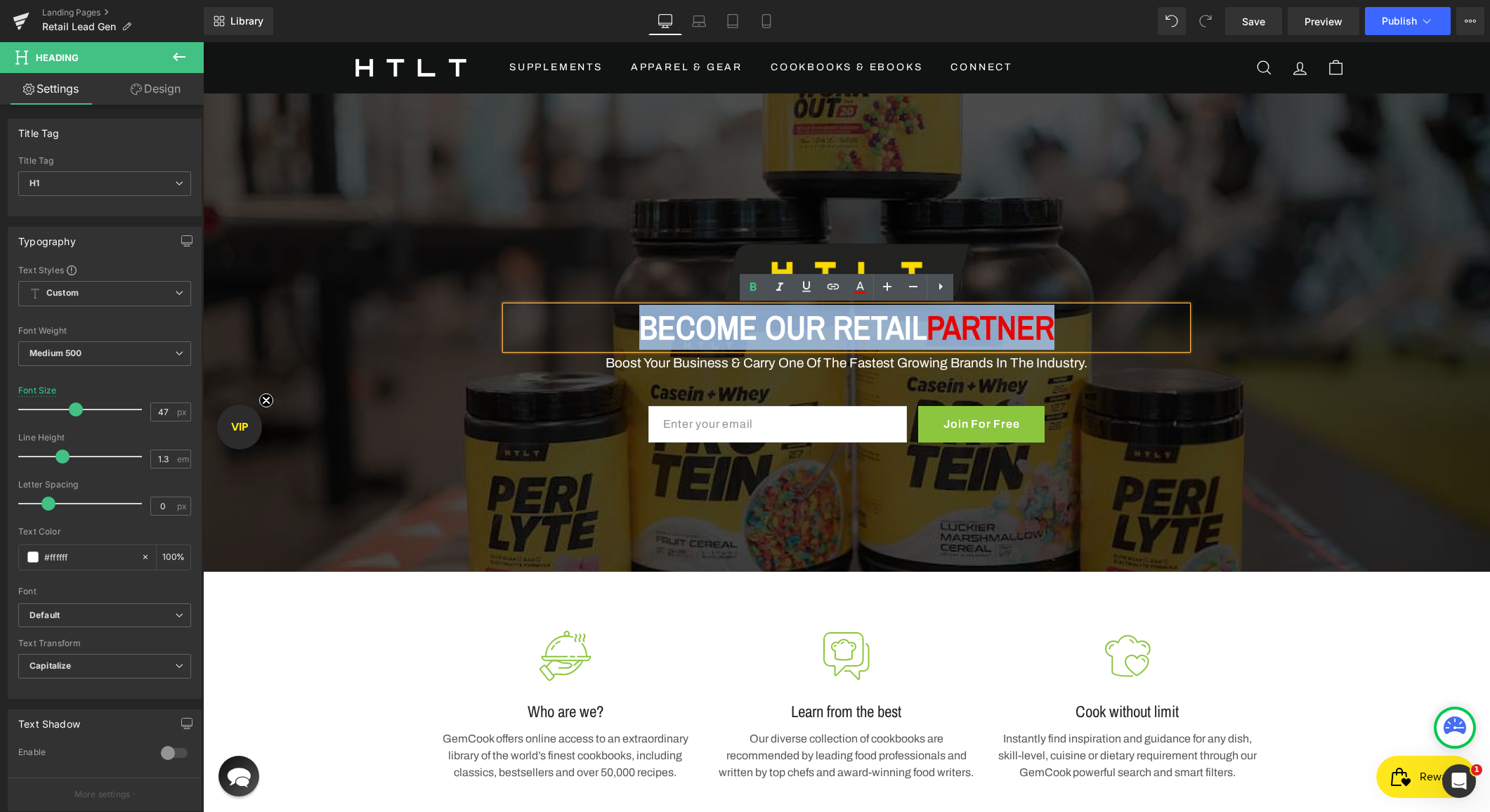
click at [988, 335] on span "PARTNER" at bounding box center [990, 327] width 128 height 45
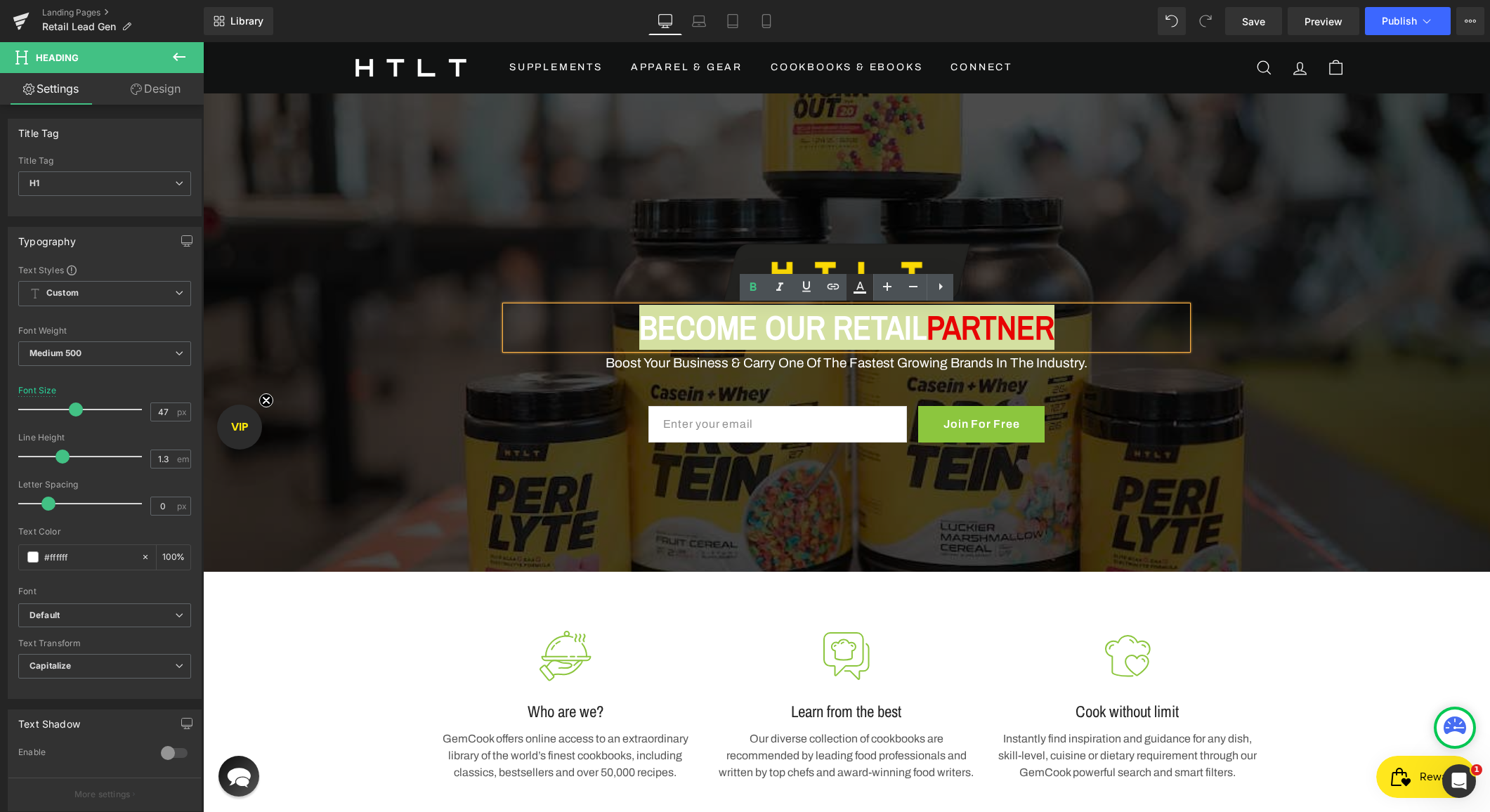
click at [851, 292] on icon at bounding box center [859, 287] width 17 height 17
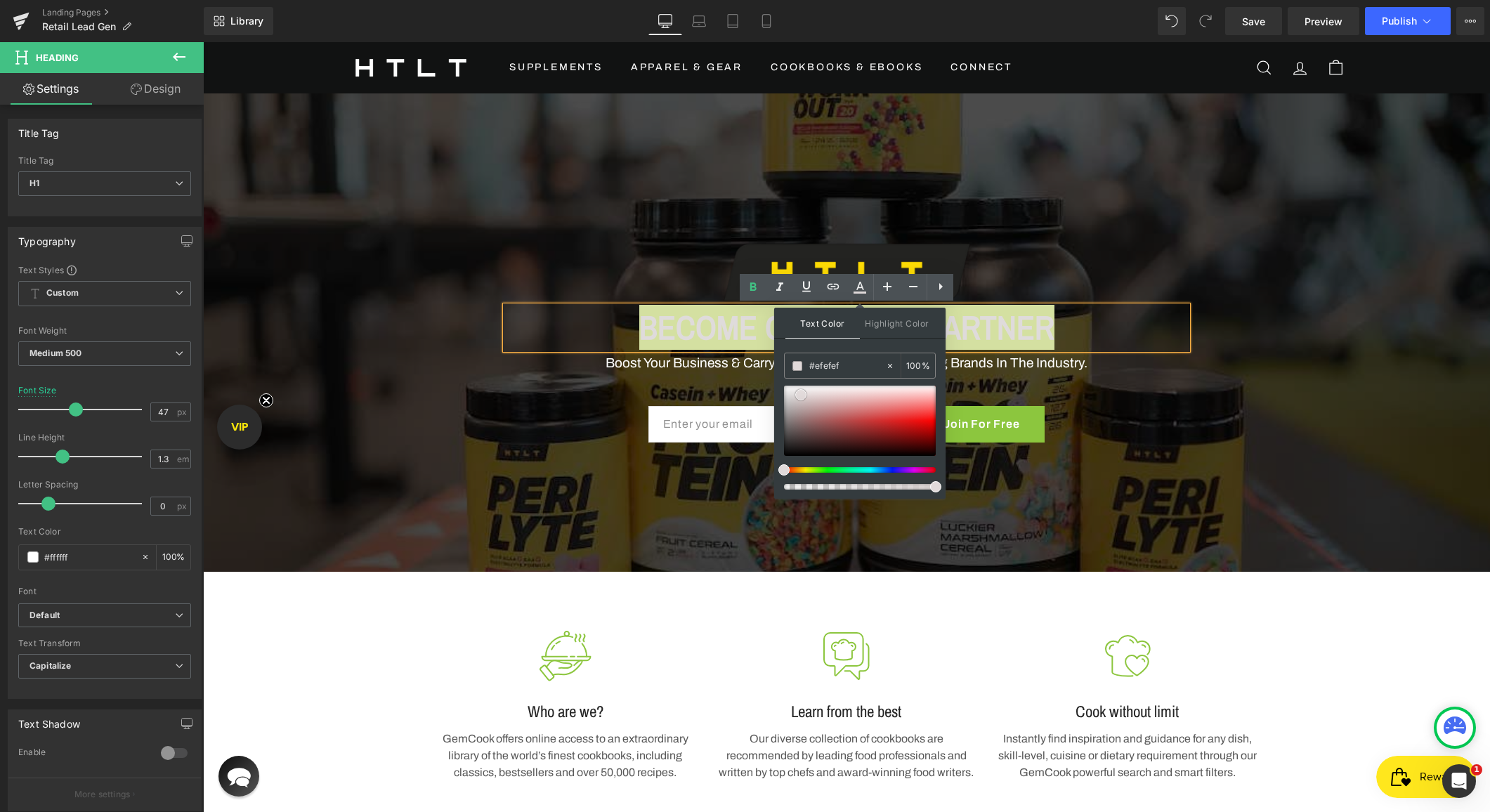
type input "#f9f9f9"
drag, startPoint x: 1004, startPoint y: 437, endPoint x: 756, endPoint y: 371, distance: 256.6
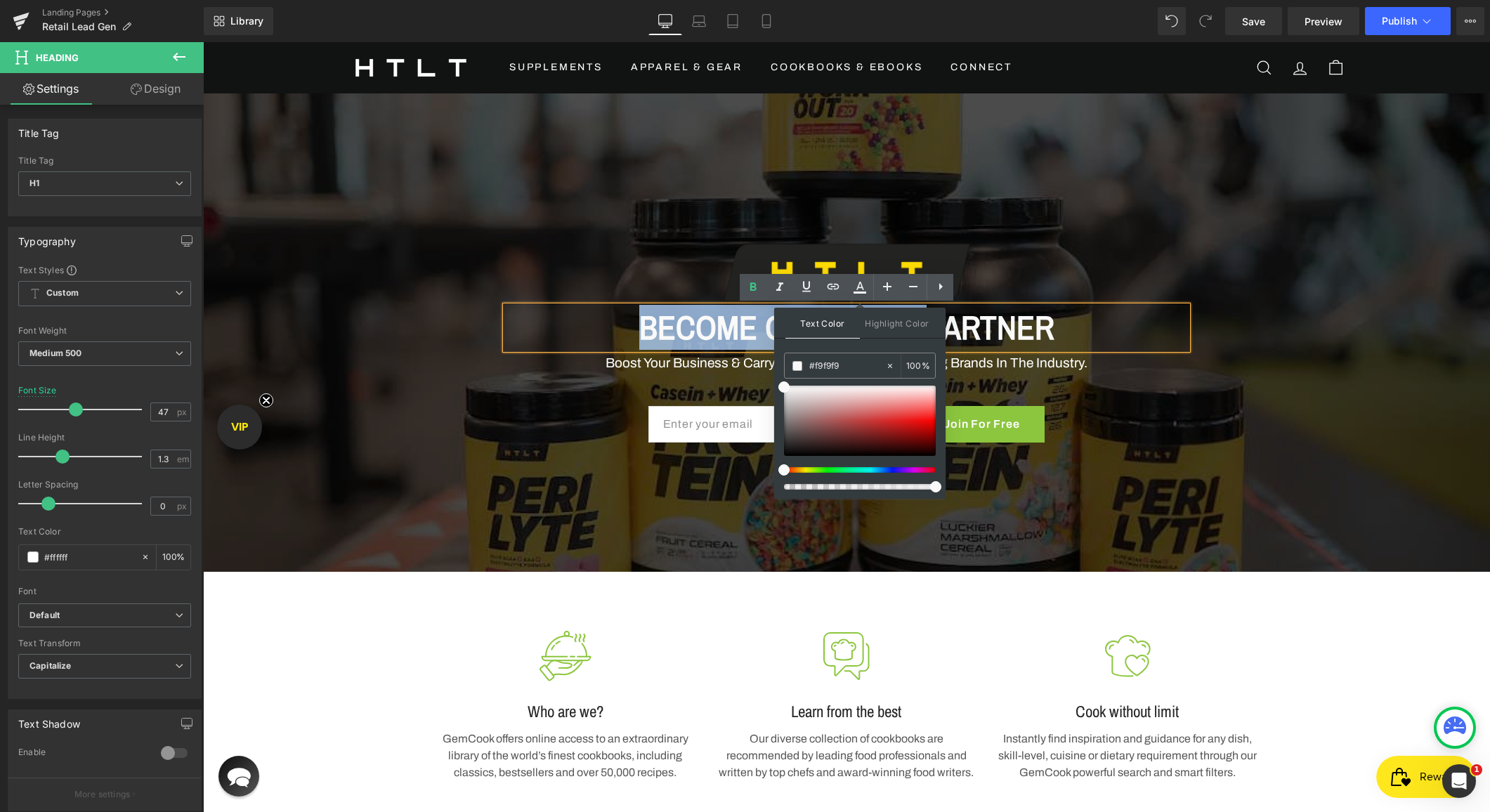
click at [1054, 187] on div at bounding box center [847, 333] width 1287 height 478
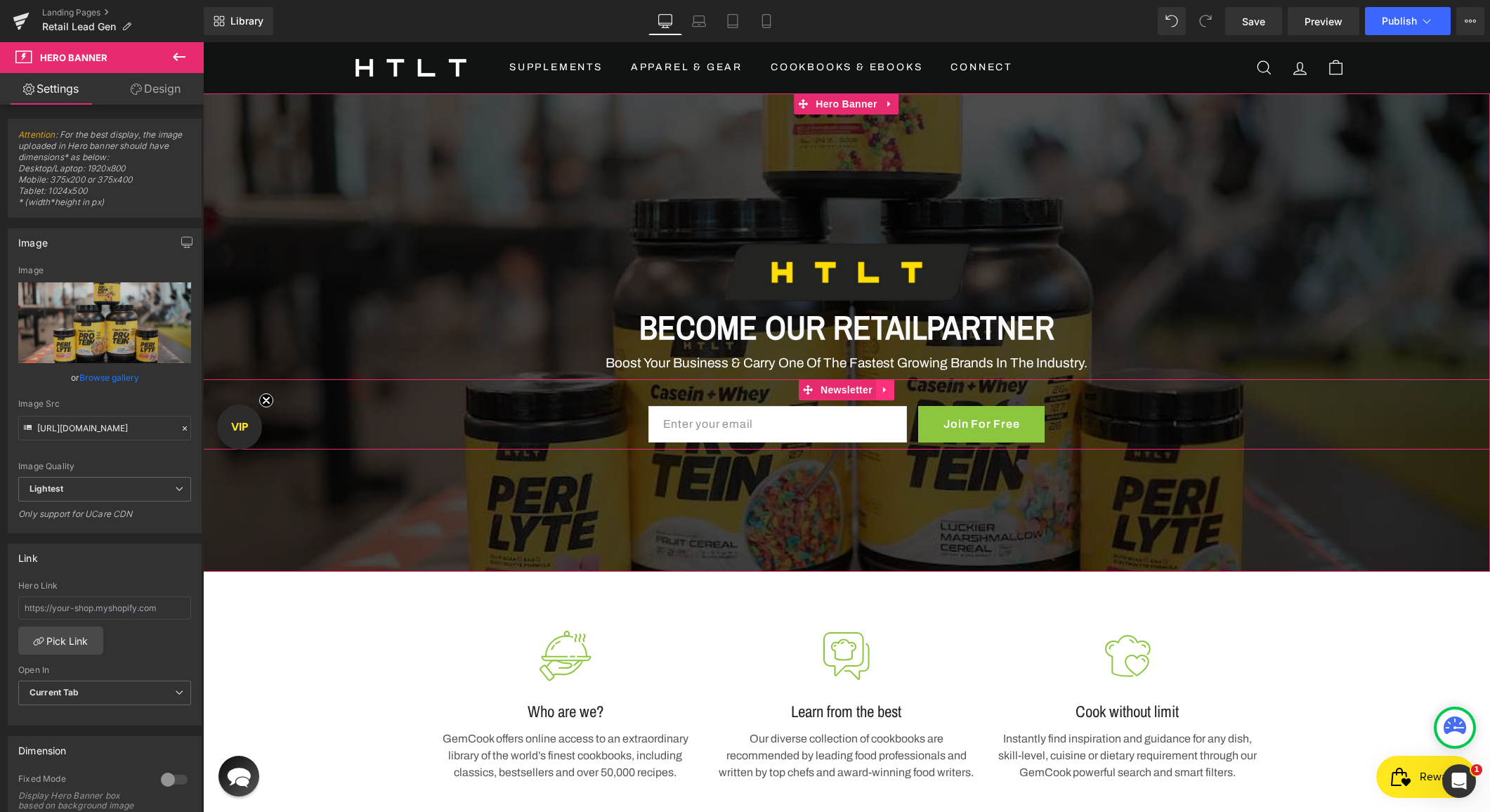
click at [883, 394] on icon at bounding box center [885, 390] width 10 height 10
click at [895, 390] on icon at bounding box center [893, 389] width 10 height 10
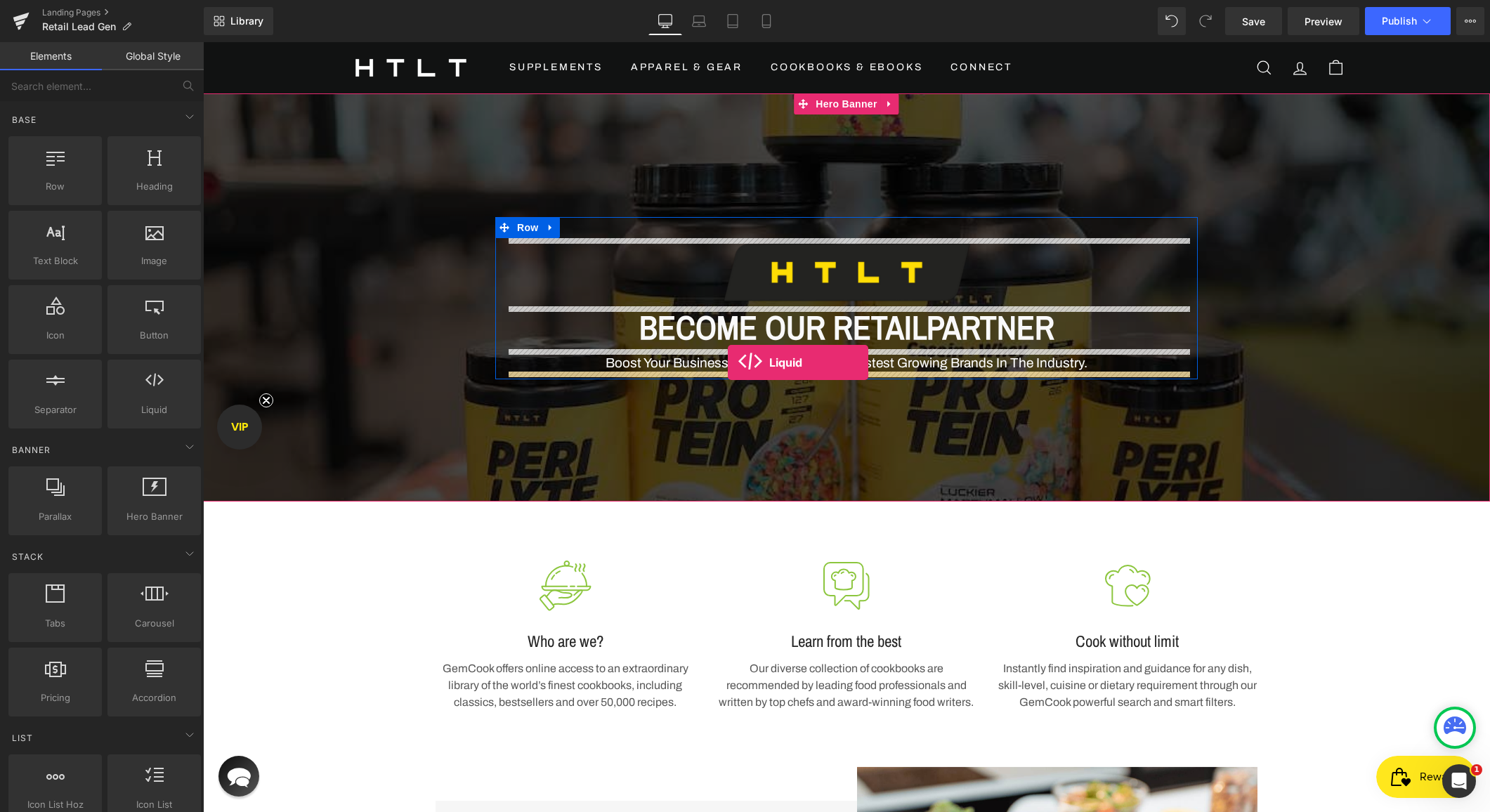
drag, startPoint x: 344, startPoint y: 449, endPoint x: 727, endPoint y: 363, distance: 392.5
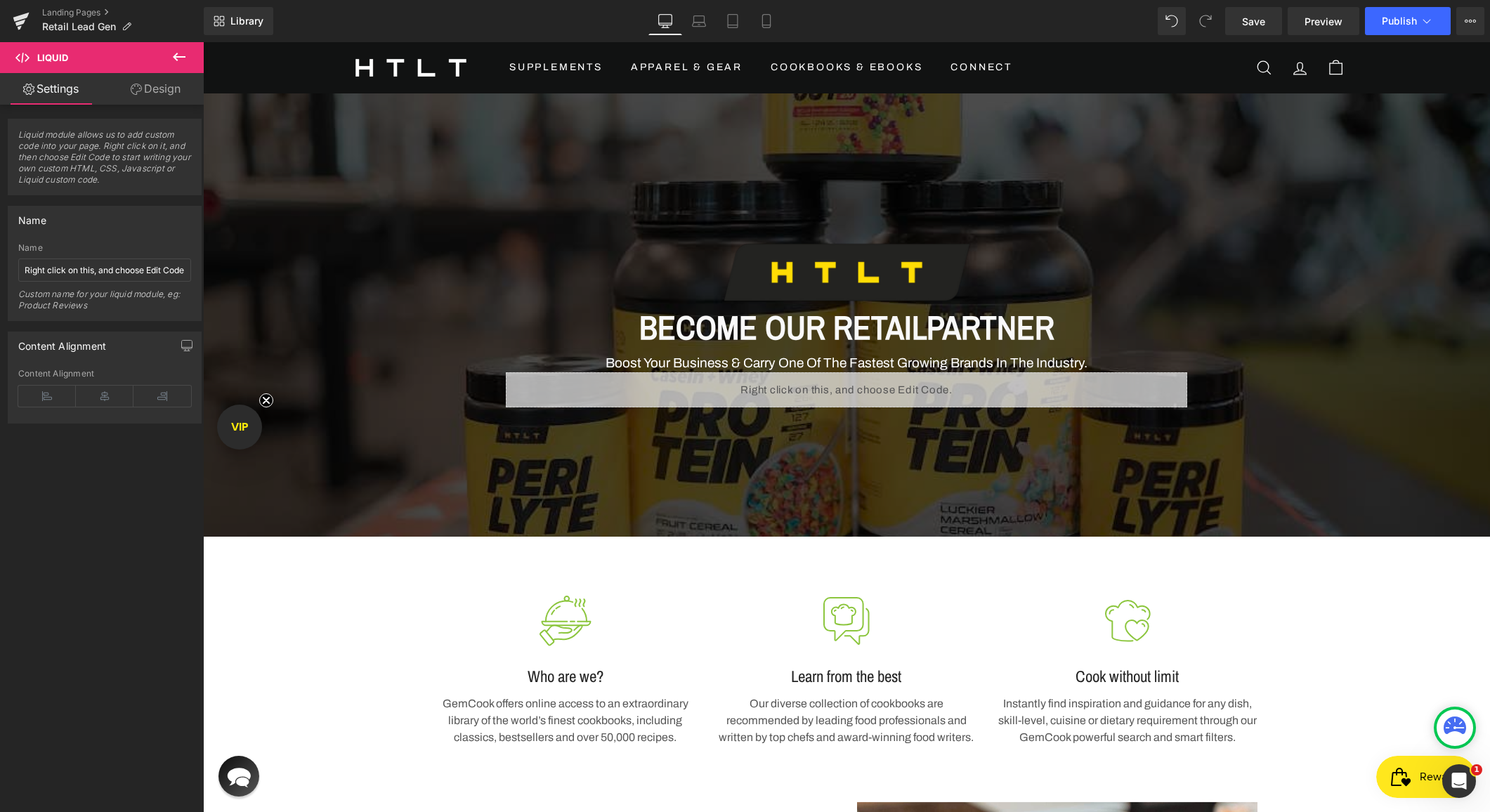
click at [179, 64] on icon at bounding box center [178, 56] width 17 height 17
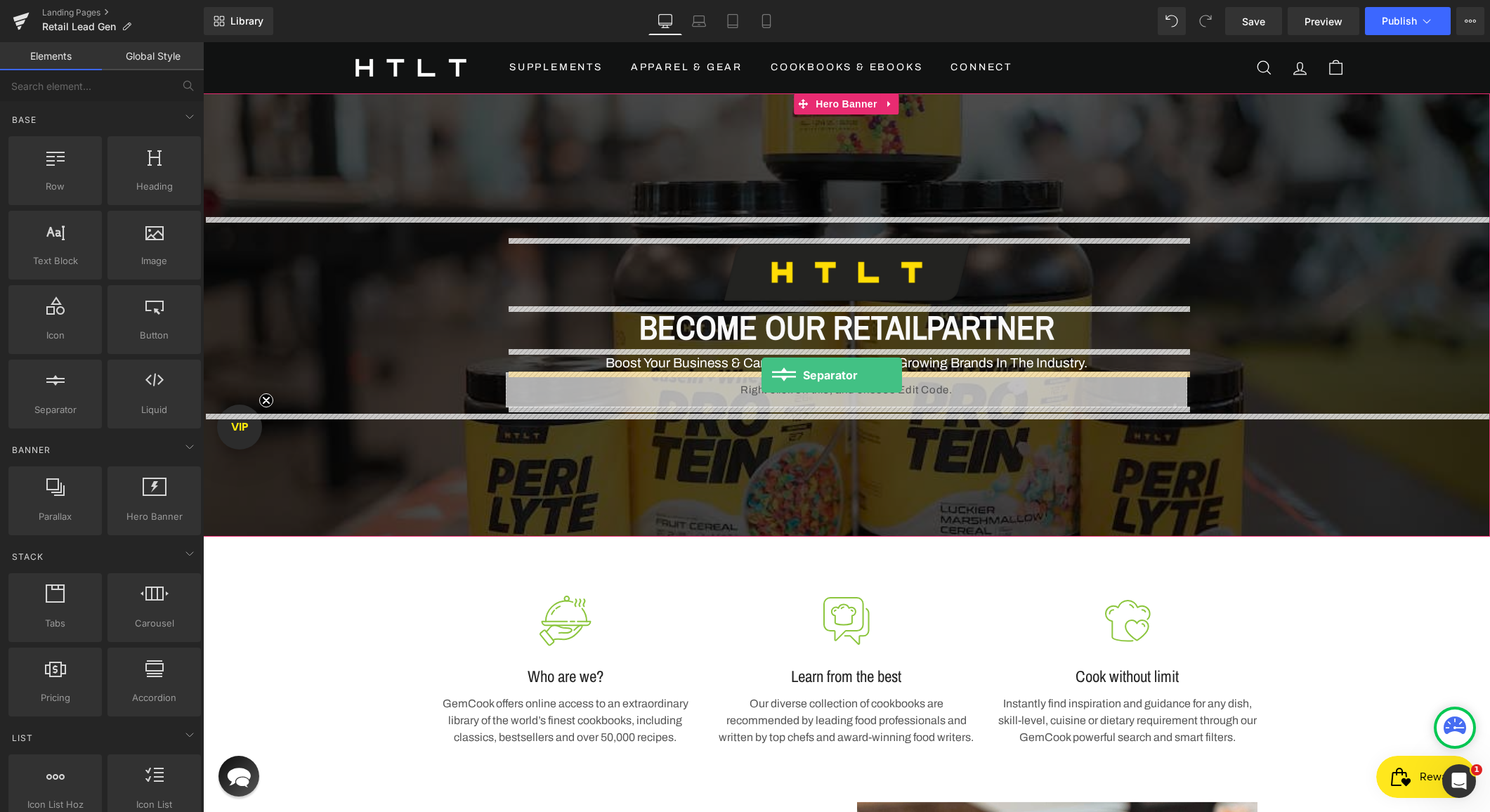
drag, startPoint x: 245, startPoint y: 425, endPoint x: 761, endPoint y: 375, distance: 518.4
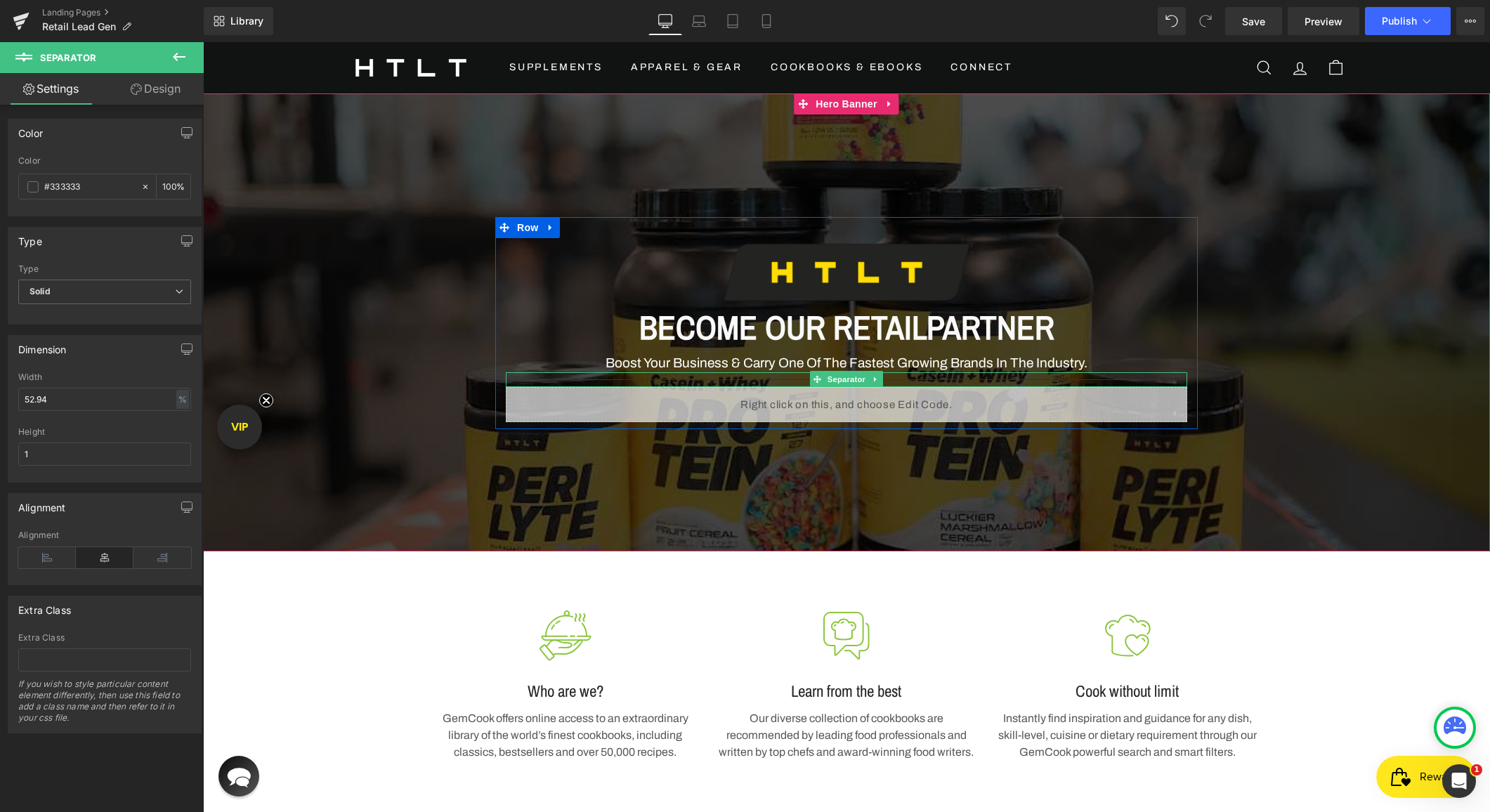
click at [801, 376] on div at bounding box center [847, 379] width 681 height 15
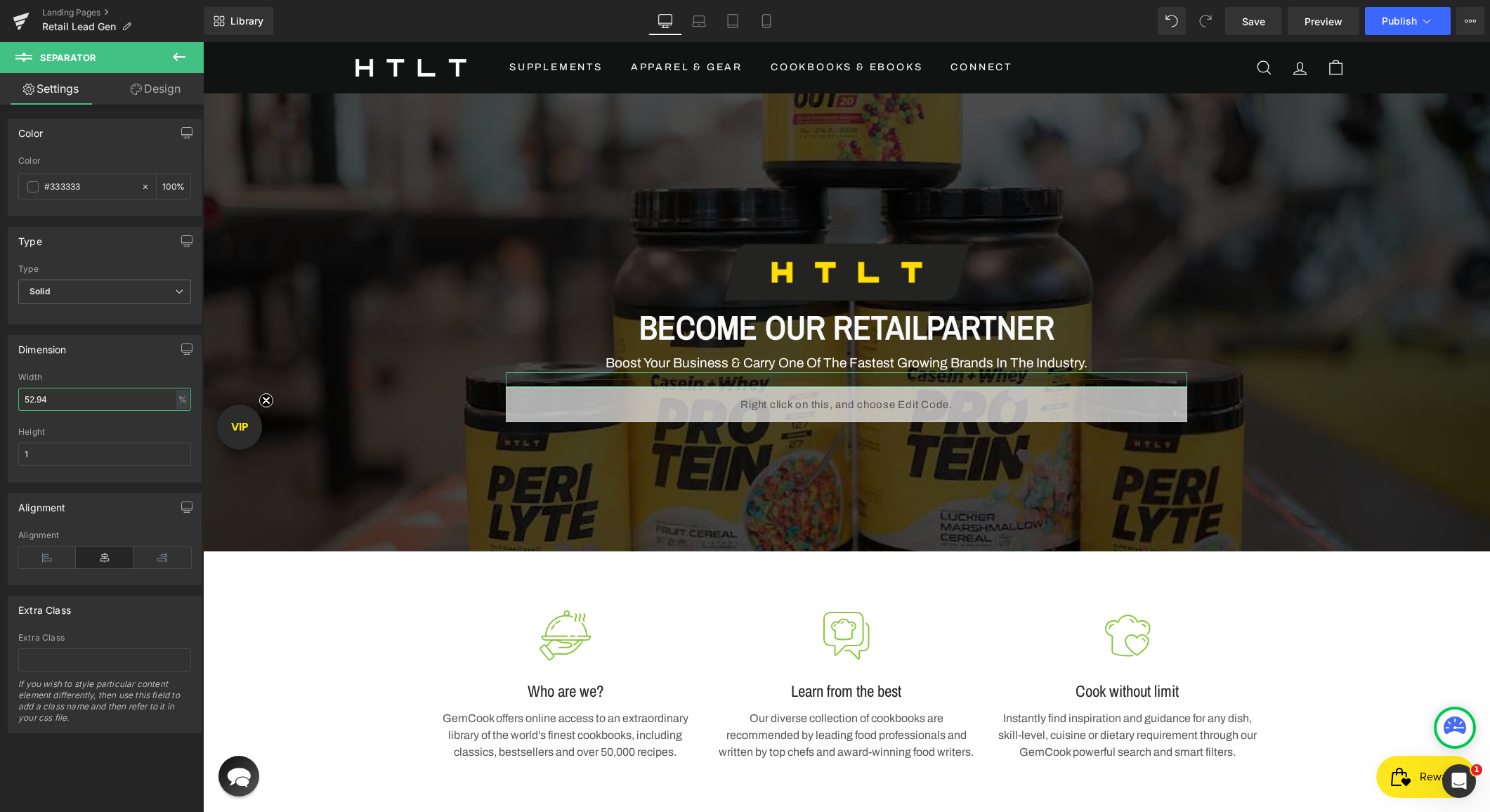
click at [53, 406] on input "52.94" at bounding box center [105, 399] width 173 height 23
click at [82, 277] on div "Type Solid Solid Dashed Dotted" at bounding box center [105, 292] width 173 height 56
click at [80, 289] on span "Solid" at bounding box center [105, 292] width 173 height 25
click at [80, 334] on li "Dashed" at bounding box center [102, 338] width 167 height 21
click at [184, 175] on div "#333333 100 %" at bounding box center [105, 186] width 173 height 26
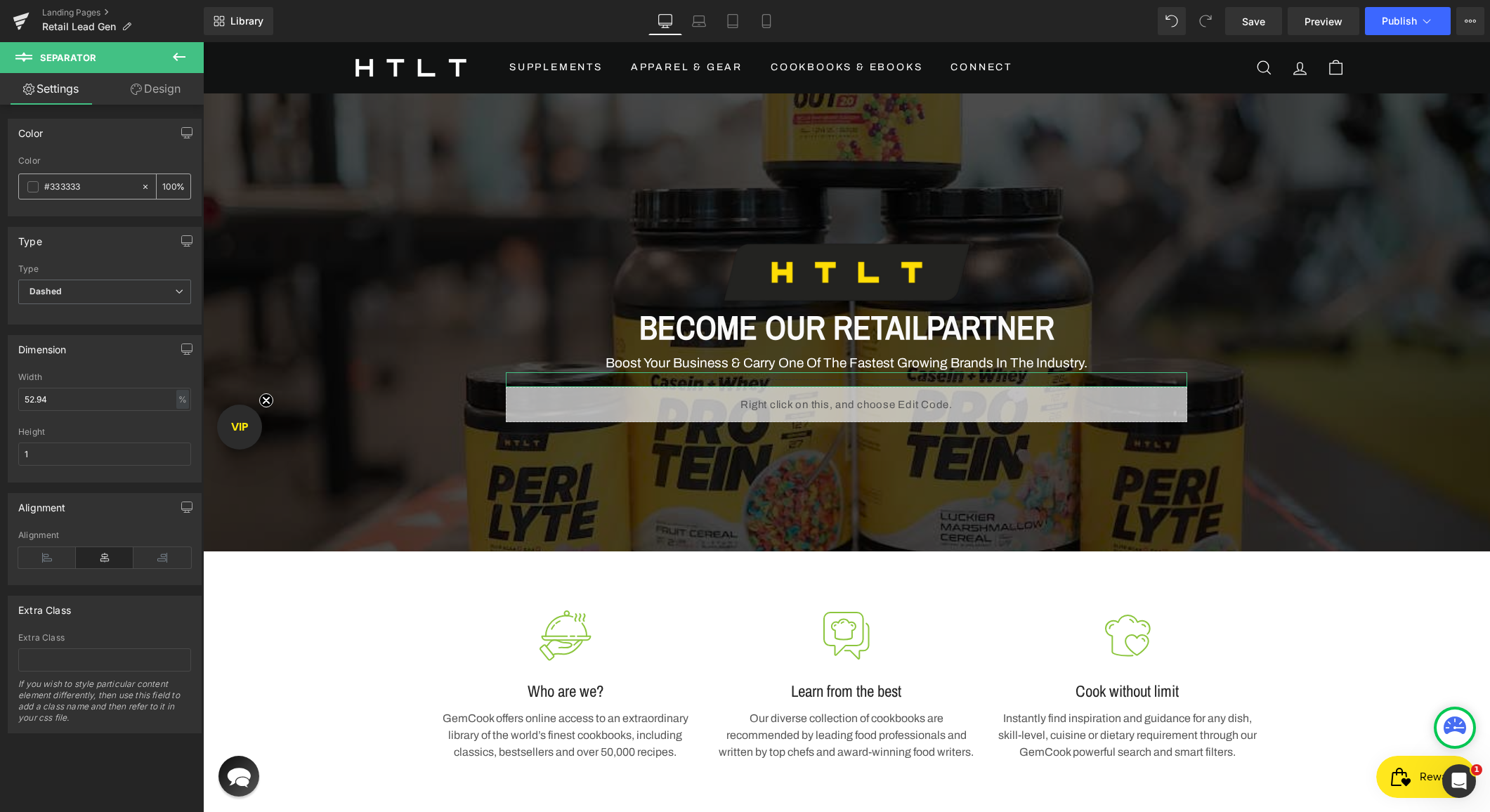
click at [170, 182] on input "100" at bounding box center [169, 186] width 14 height 15
click at [167, 182] on input "100" at bounding box center [169, 186] width 14 height 15
click at [169, 179] on input "100" at bounding box center [169, 186] width 14 height 15
click at [168, 179] on input "100" at bounding box center [169, 186] width 14 height 15
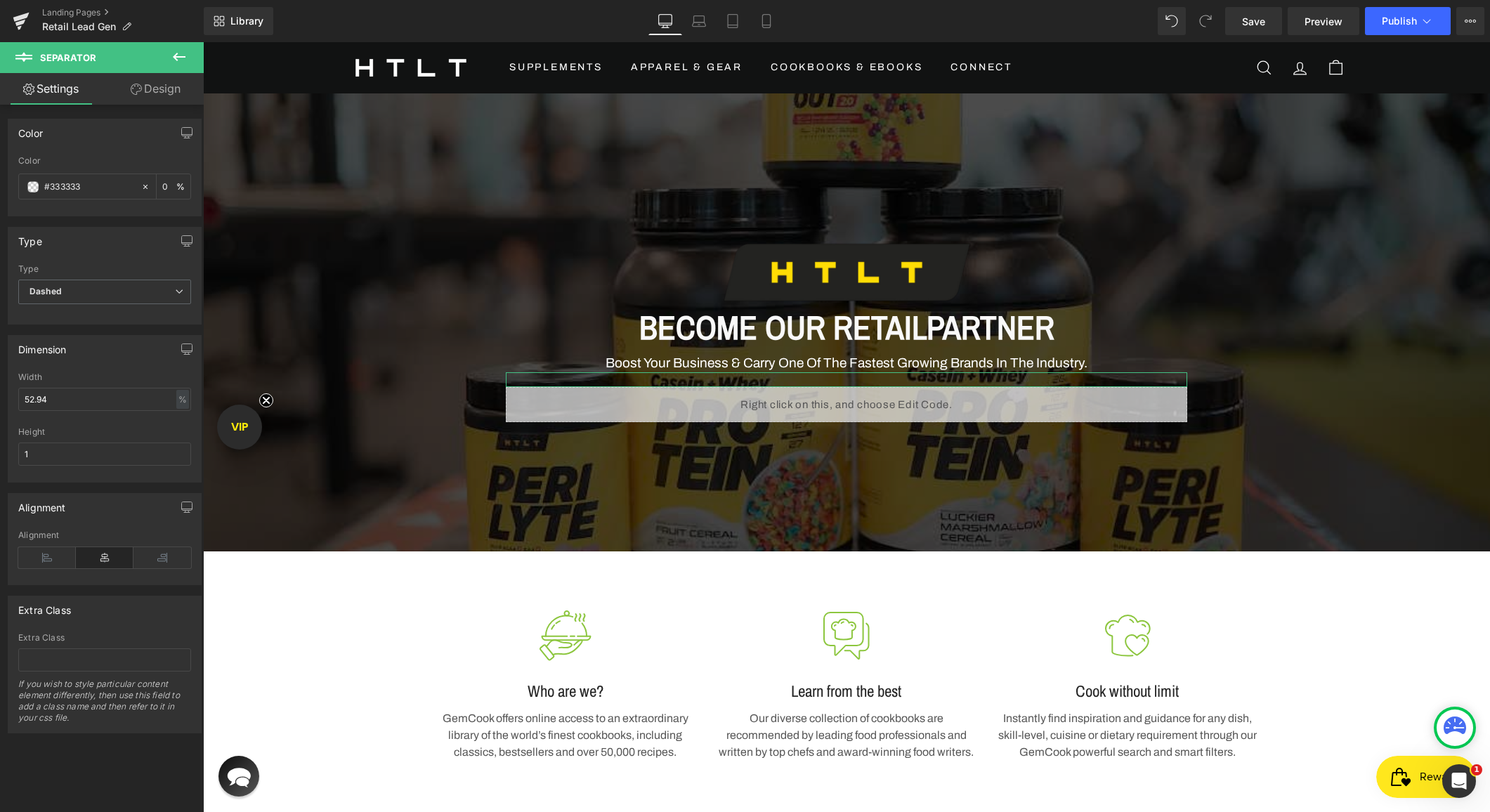
type input "0"
click at [115, 130] on div "Color" at bounding box center [105, 132] width 192 height 27
click at [102, 458] on input "1" at bounding box center [105, 454] width 173 height 23
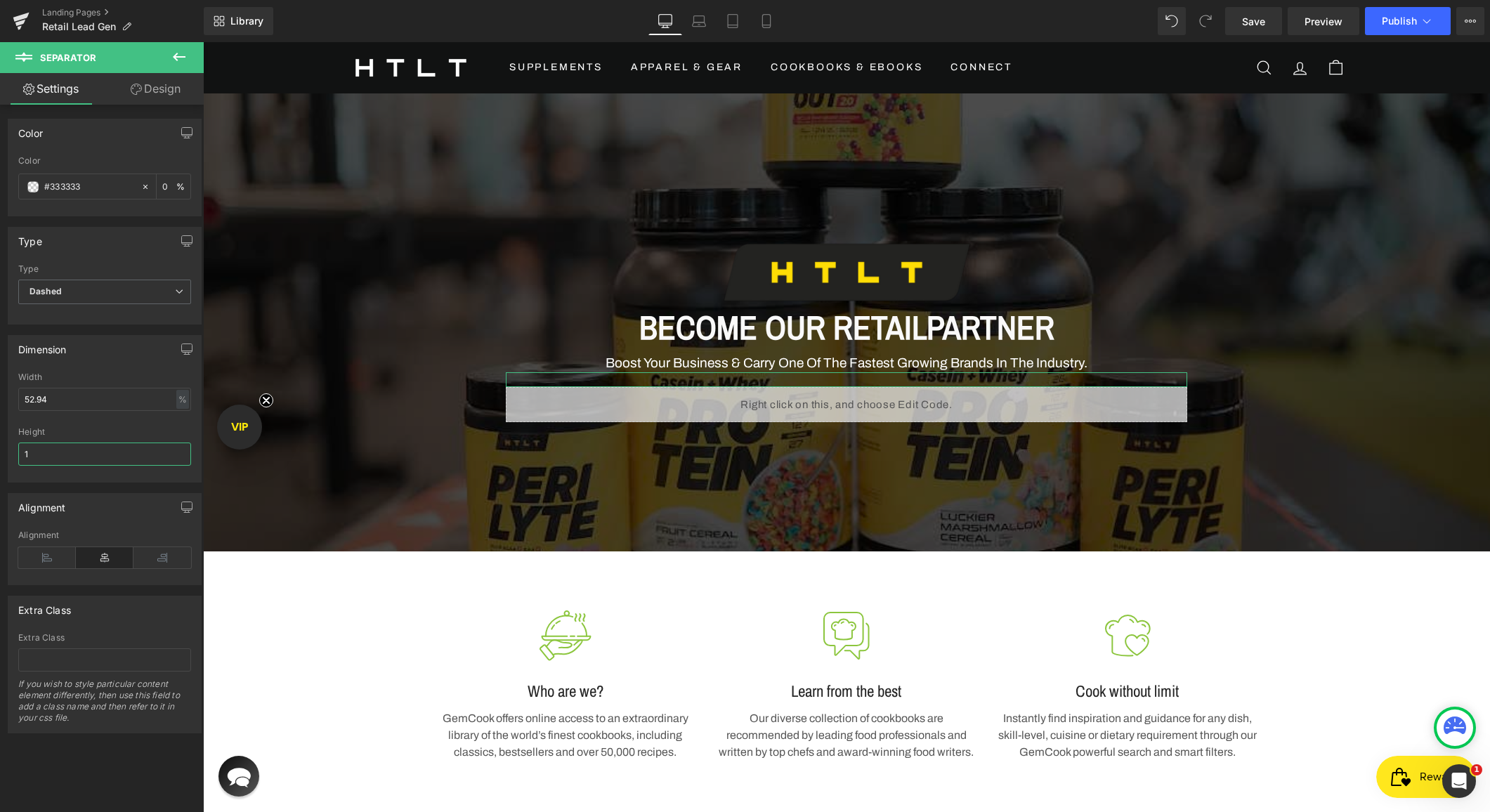
click at [102, 458] on input "1" at bounding box center [105, 454] width 173 height 23
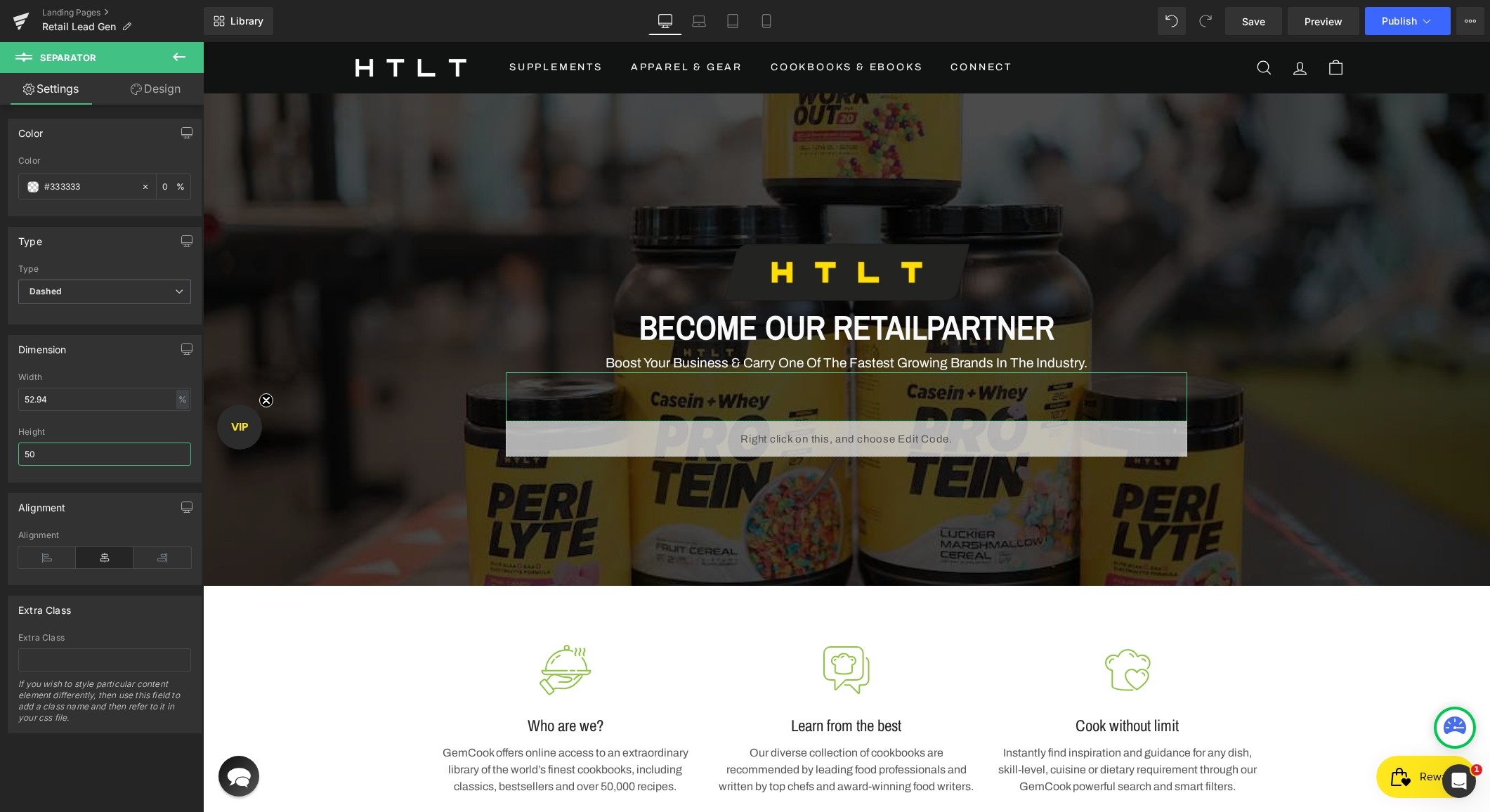
type input "5"
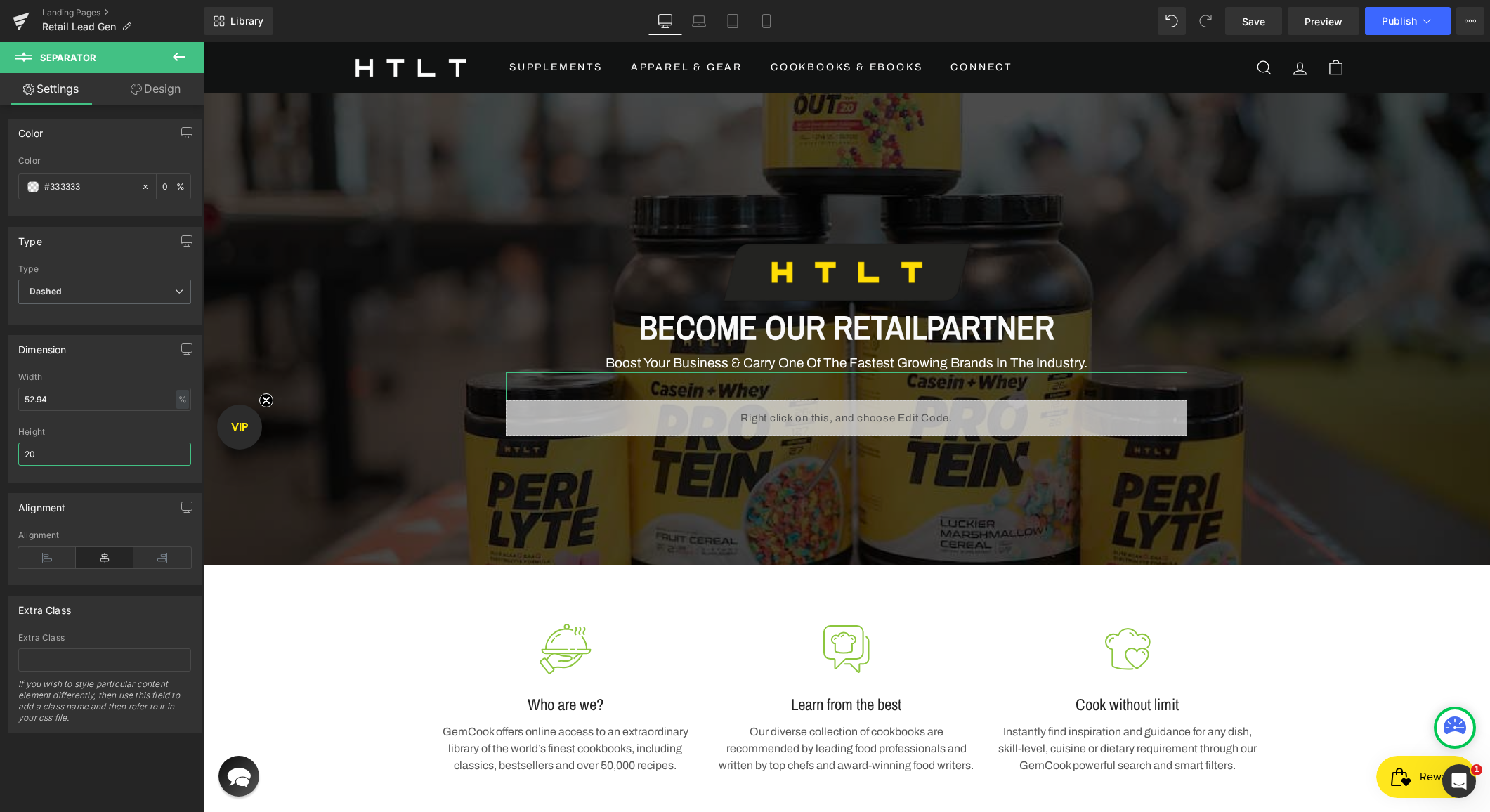
click at [70, 448] on input "20" at bounding box center [105, 454] width 173 height 23
type input "10"
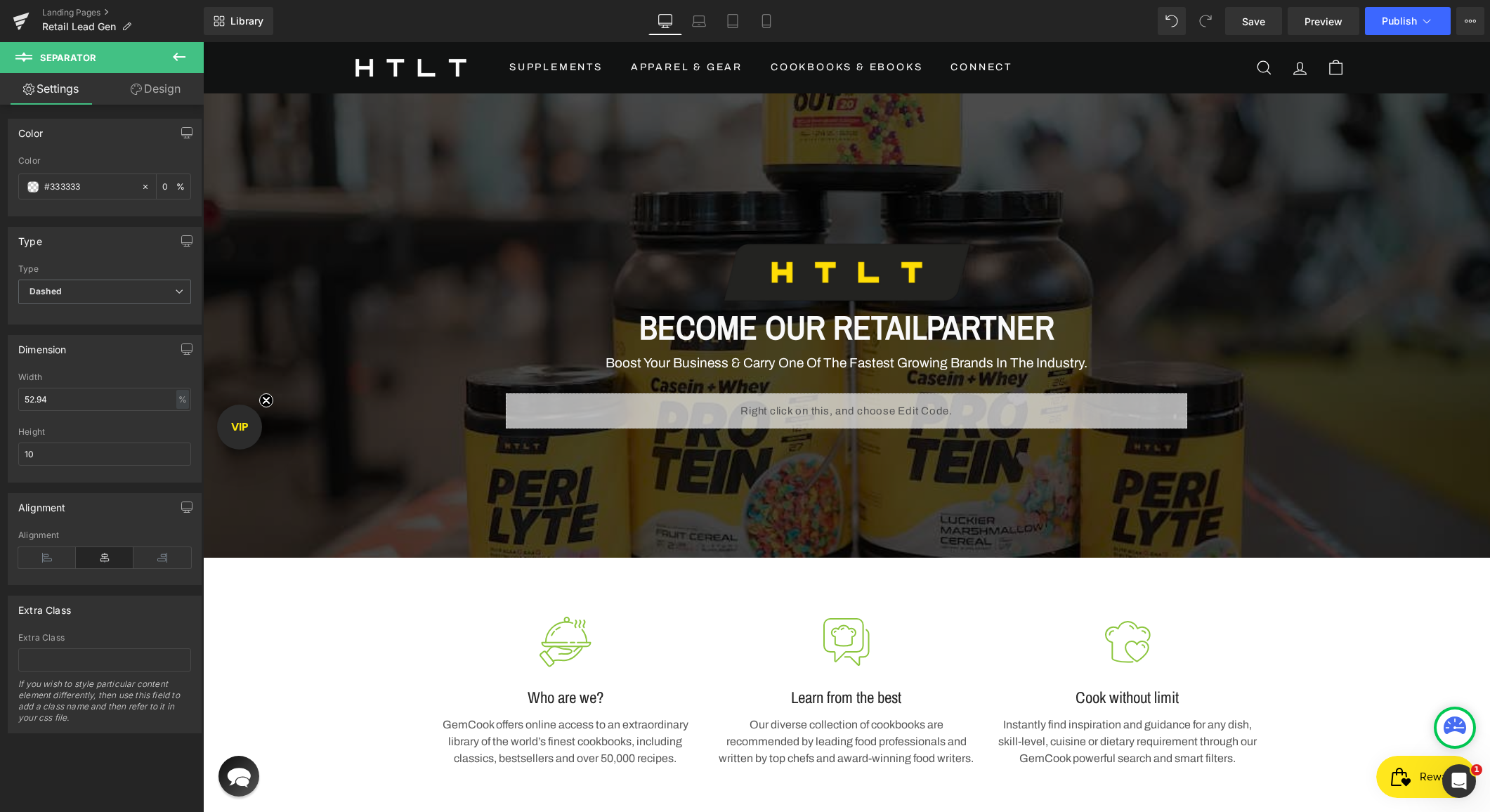
click at [260, 342] on span "Image BECOME OUR RETAIL PARTNER Heading Boost Your Business & Carry One Of The …" at bounding box center [847, 326] width 1287 height 219
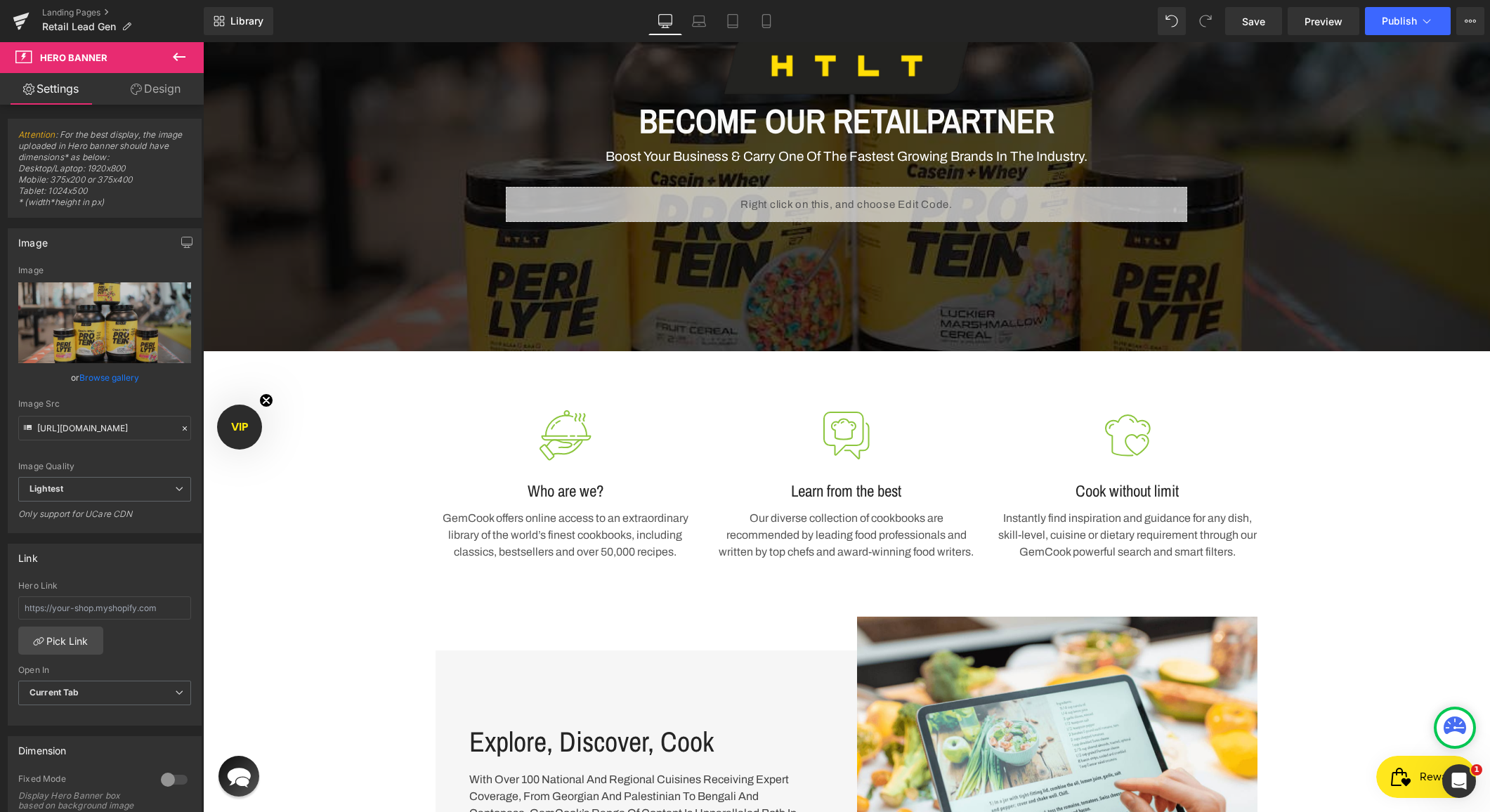
scroll to position [186, 0]
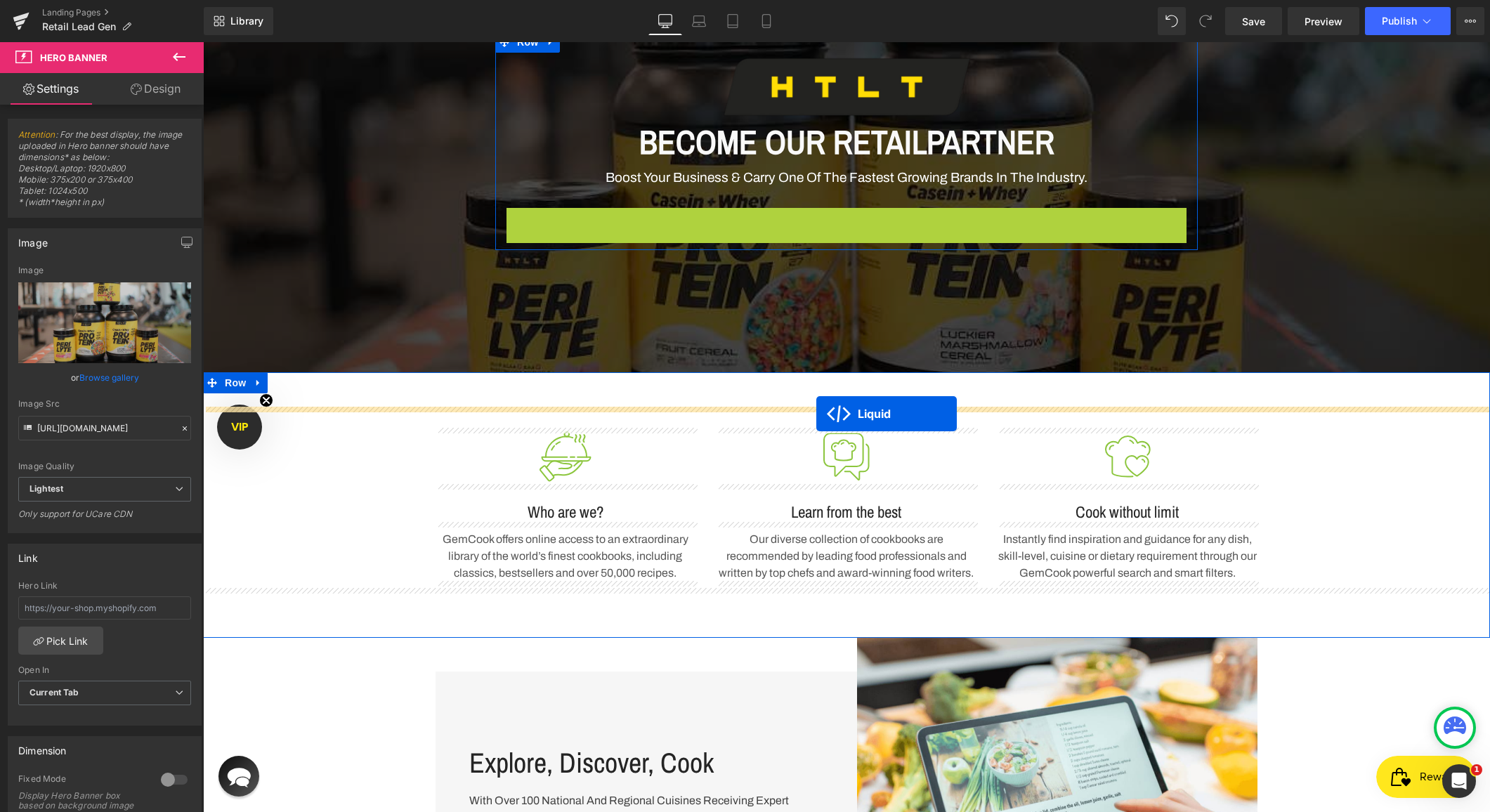
drag, startPoint x: 812, startPoint y: 221, endPoint x: 816, endPoint y: 413, distance: 192.0
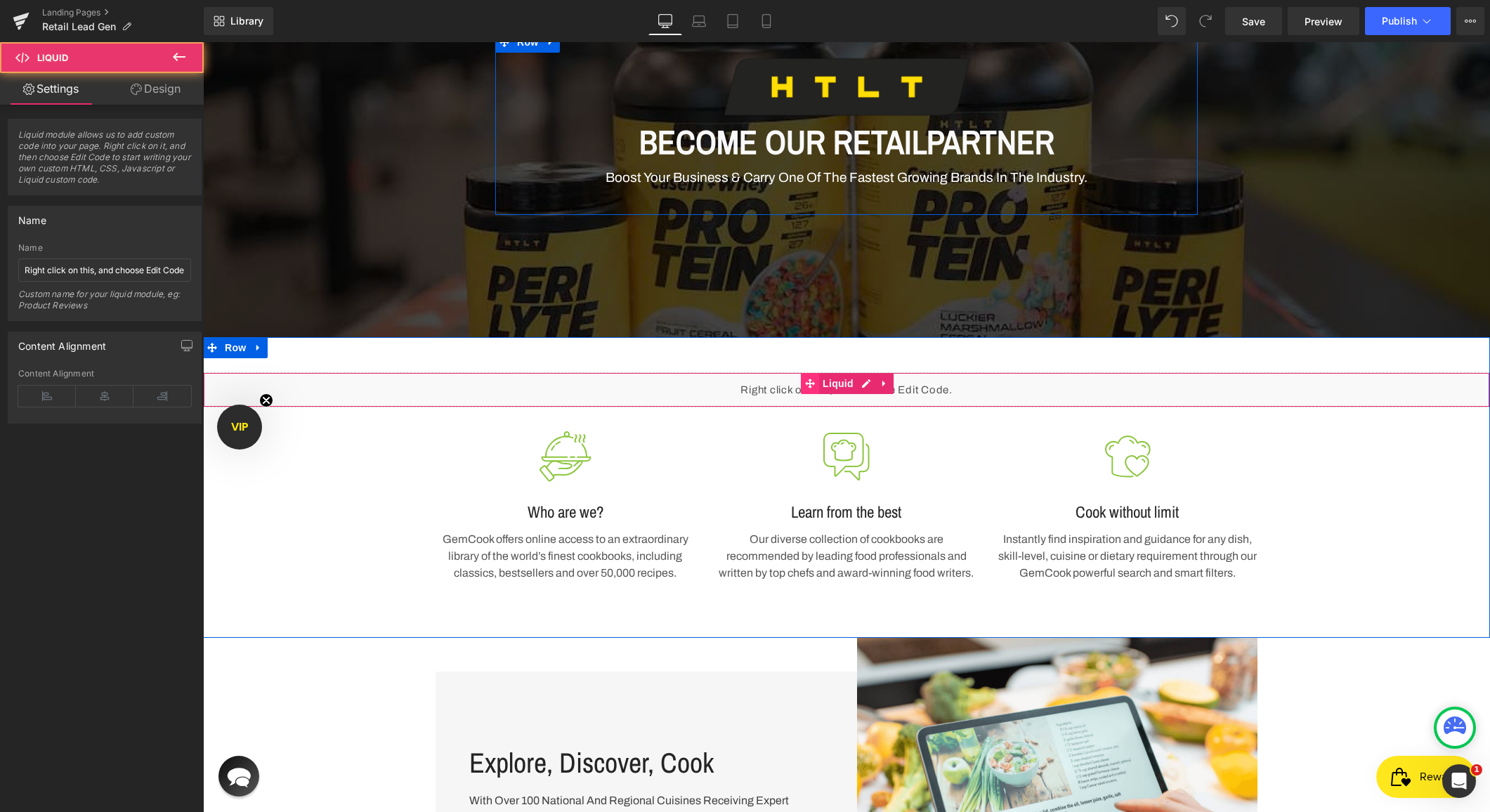
click at [804, 393] on span at bounding box center [809, 383] width 18 height 21
click at [866, 384] on div "Liquid" at bounding box center [847, 390] width 1287 height 35
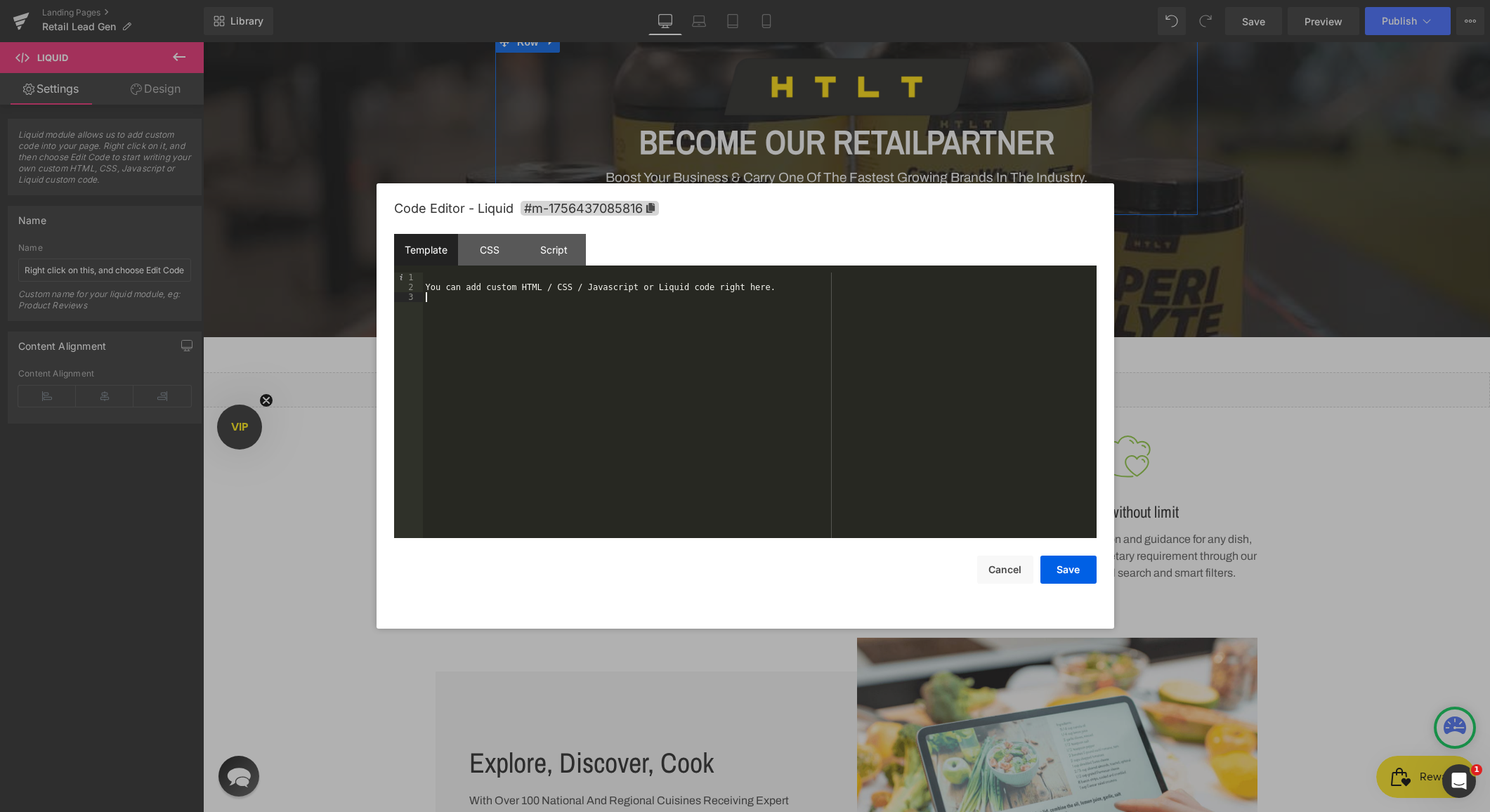
click at [680, 365] on div "You can add custom HTML / CSS / Javascript or Liquid code right here." at bounding box center [759, 415] width 673 height 285
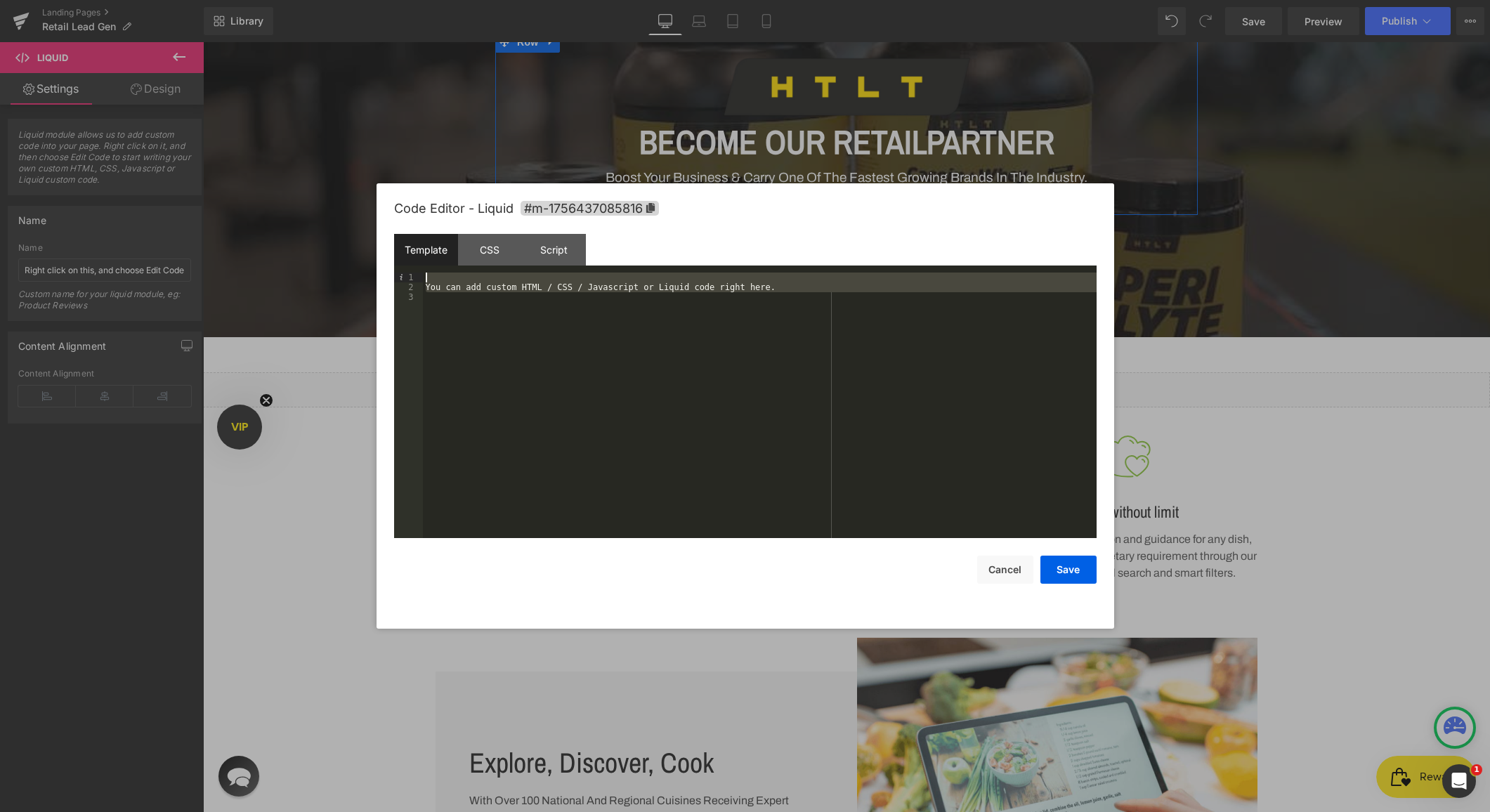
drag, startPoint x: 431, startPoint y: 316, endPoint x: 420, endPoint y: 270, distance: 47.3
click at [420, 270] on div "Template CSS Script Data 1 2 3 You can add custom HTML / CSS / Javascript or Li…" at bounding box center [745, 386] width 703 height 304
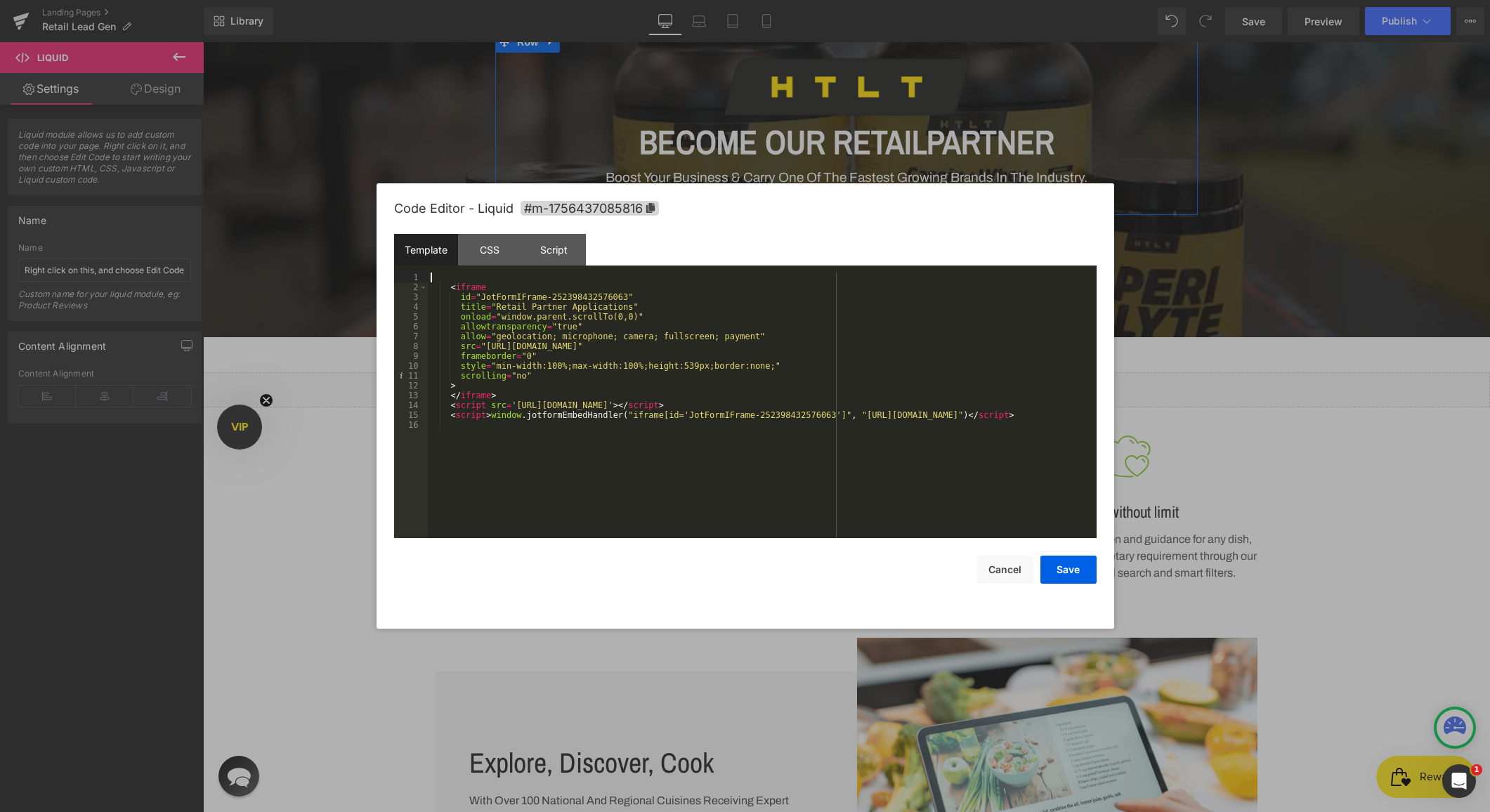
click at [460, 278] on div "< iframe id = "JotFormIFrame-252398432576063" title = "Retail Partner Applicati…" at bounding box center [762, 415] width 669 height 285
click at [1073, 578] on button "Save" at bounding box center [1068, 569] width 56 height 28
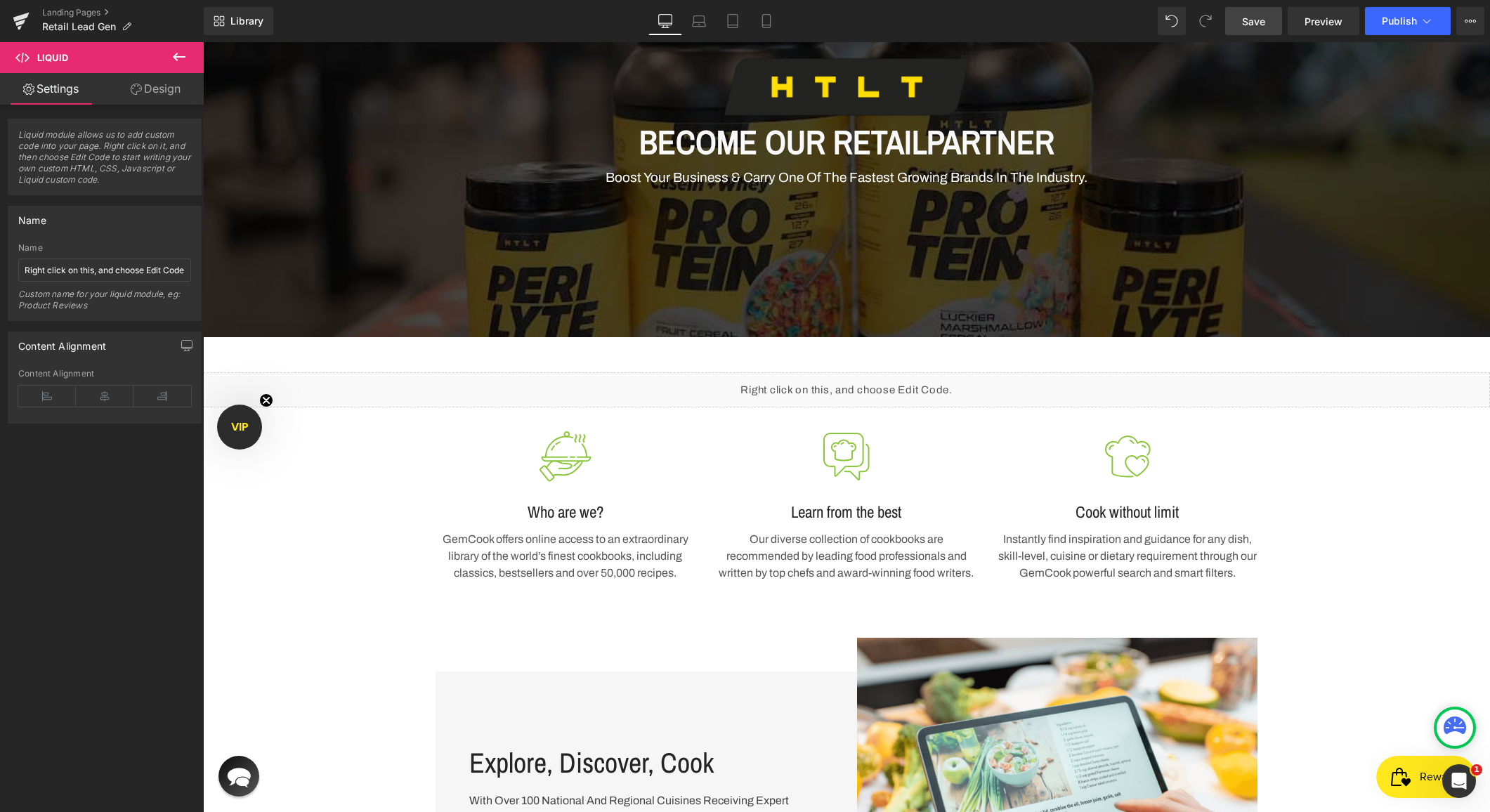
click at [1249, 31] on link "Save" at bounding box center [1254, 21] width 57 height 28
click at [1423, 19] on icon at bounding box center [1426, 20] width 14 height 14
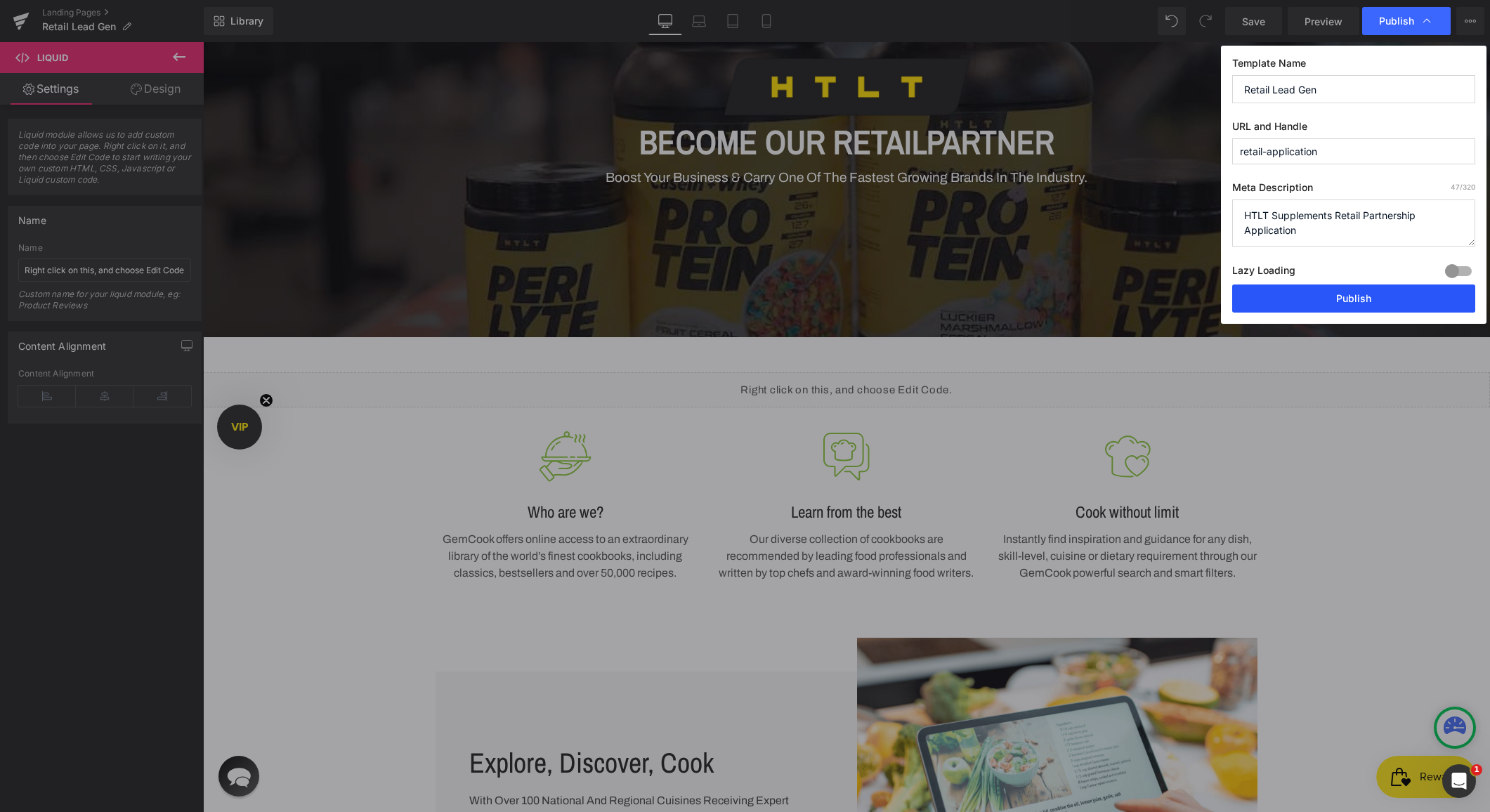
click at [1308, 292] on button "Publish" at bounding box center [1353, 298] width 243 height 28
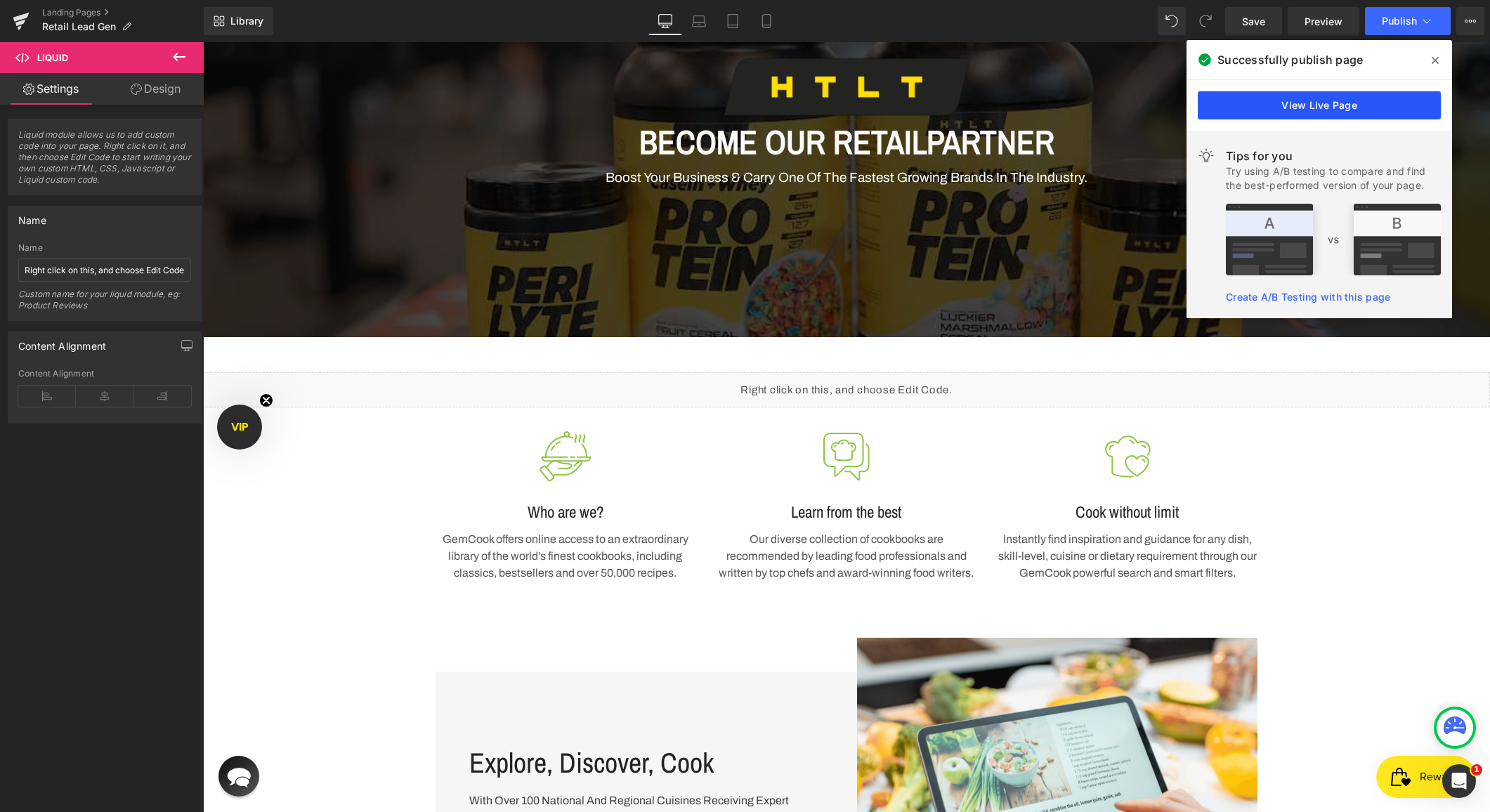
click at [1369, 115] on link "View Live Page" at bounding box center [1319, 105] width 243 height 28
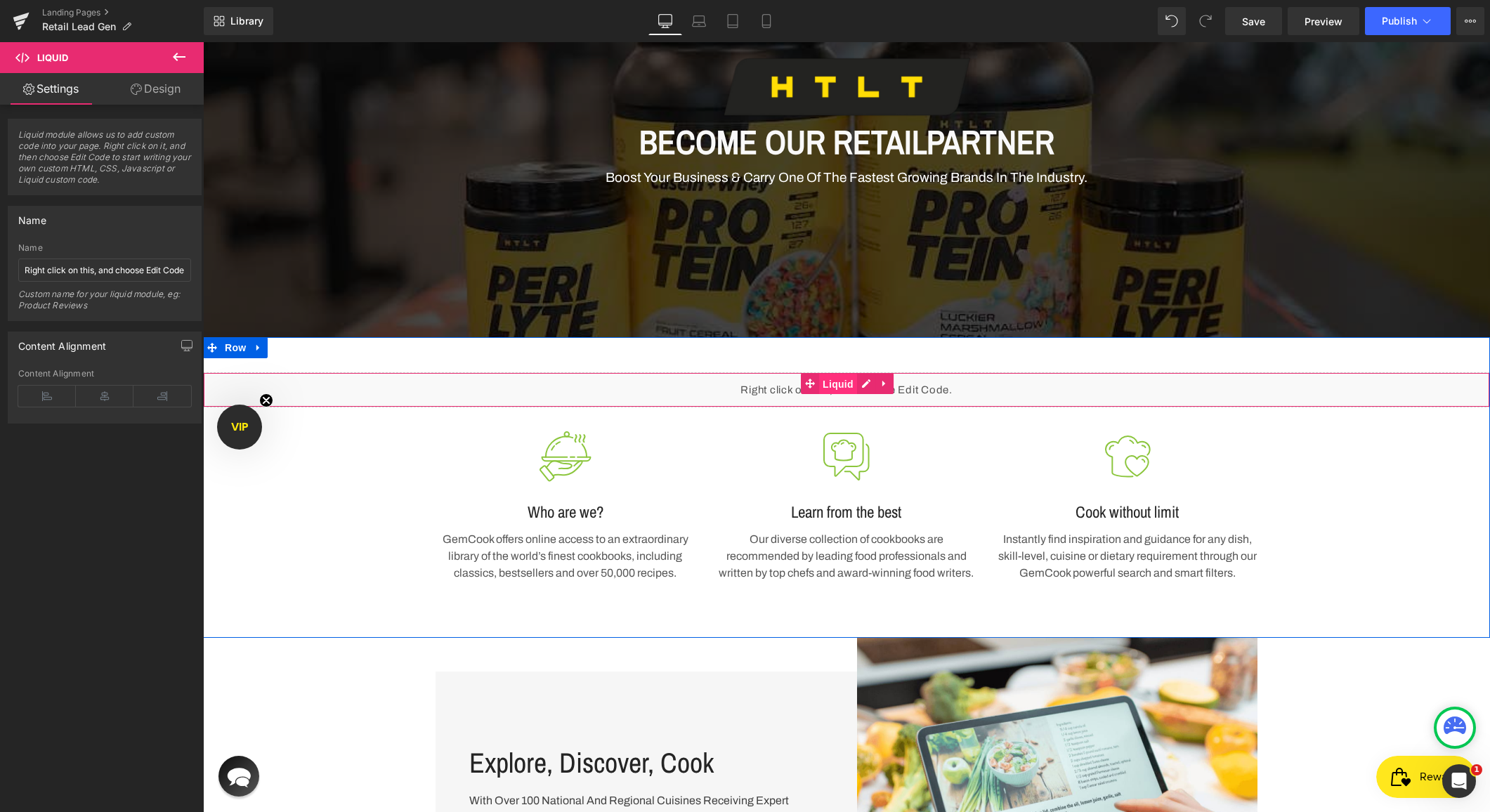
click at [832, 384] on span "Liquid" at bounding box center [838, 384] width 38 height 21
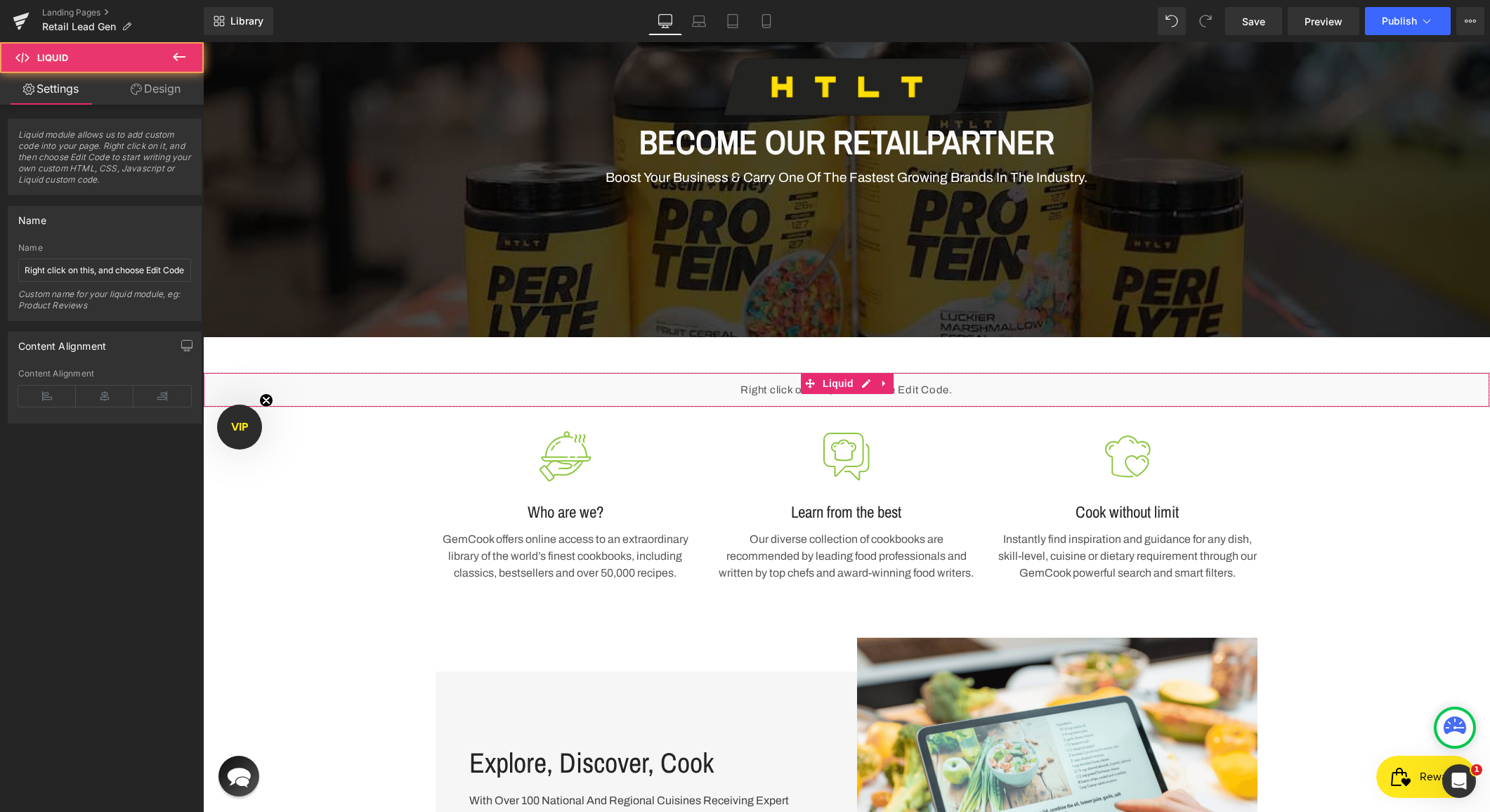
click at [149, 80] on link "Design" at bounding box center [155, 88] width 102 height 31
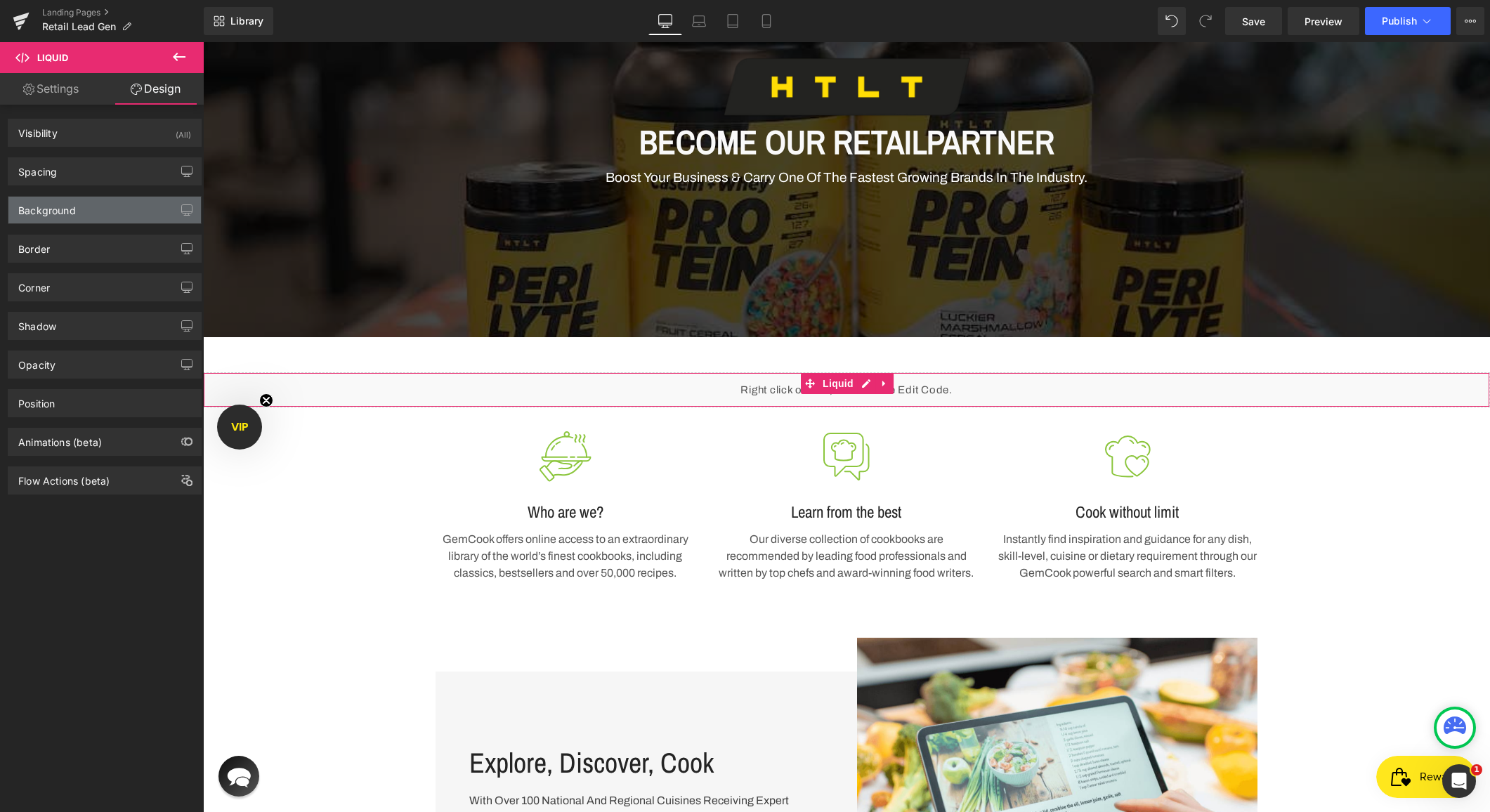
type input "0"
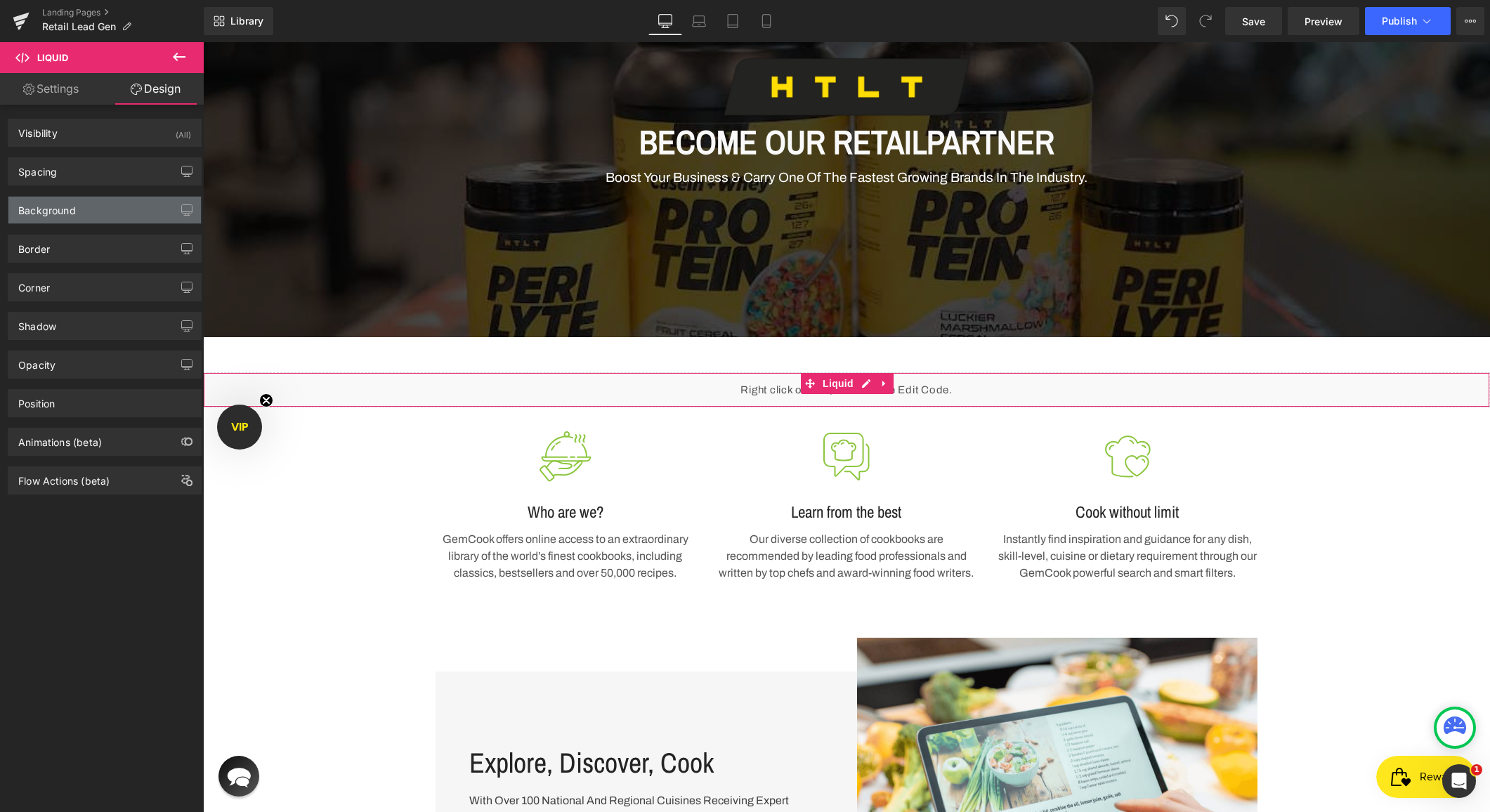
type input "0"
click at [81, 172] on div "Spacing" at bounding box center [105, 171] width 192 height 27
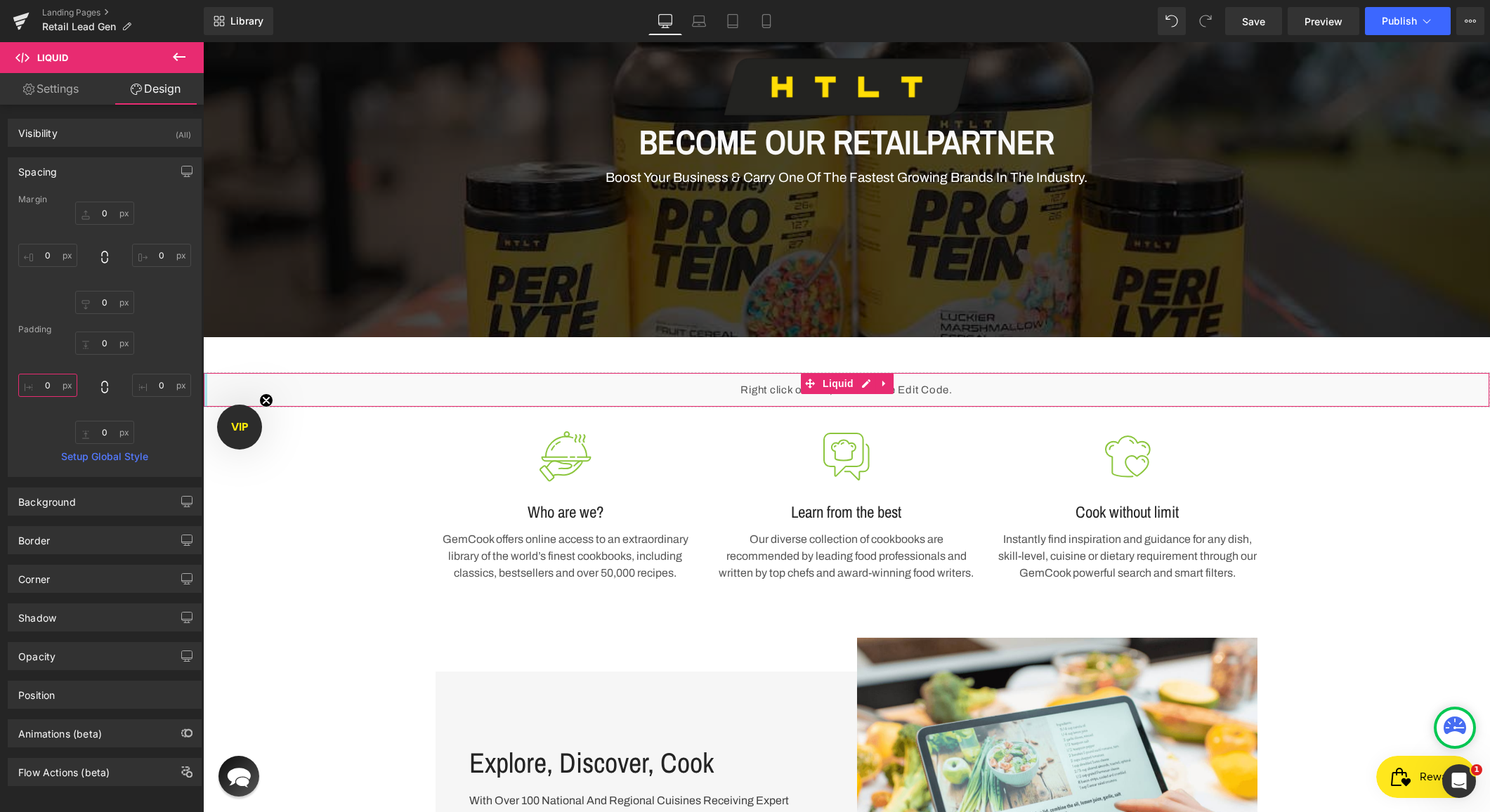
click at [39, 387] on input "0" at bounding box center [48, 385] width 59 height 23
click at [157, 428] on div "0px 0 0px 0 0px 0 100 100" at bounding box center [105, 387] width 173 height 113
click at [48, 387] on input "100" at bounding box center [48, 385] width 59 height 23
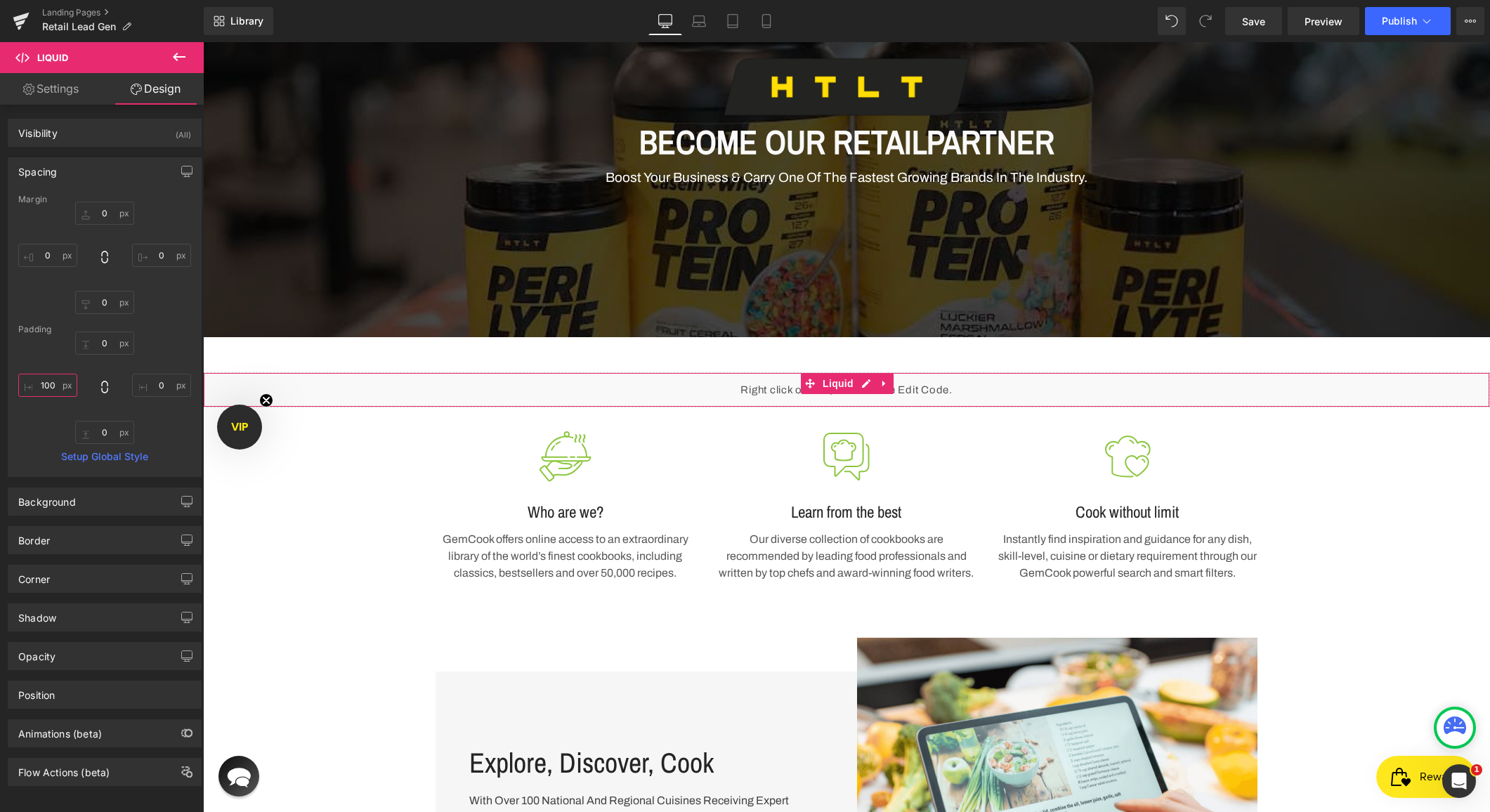
click at [48, 387] on input "100" at bounding box center [48, 385] width 59 height 23
type input "0"
click at [42, 257] on input "0" at bounding box center [48, 255] width 59 height 23
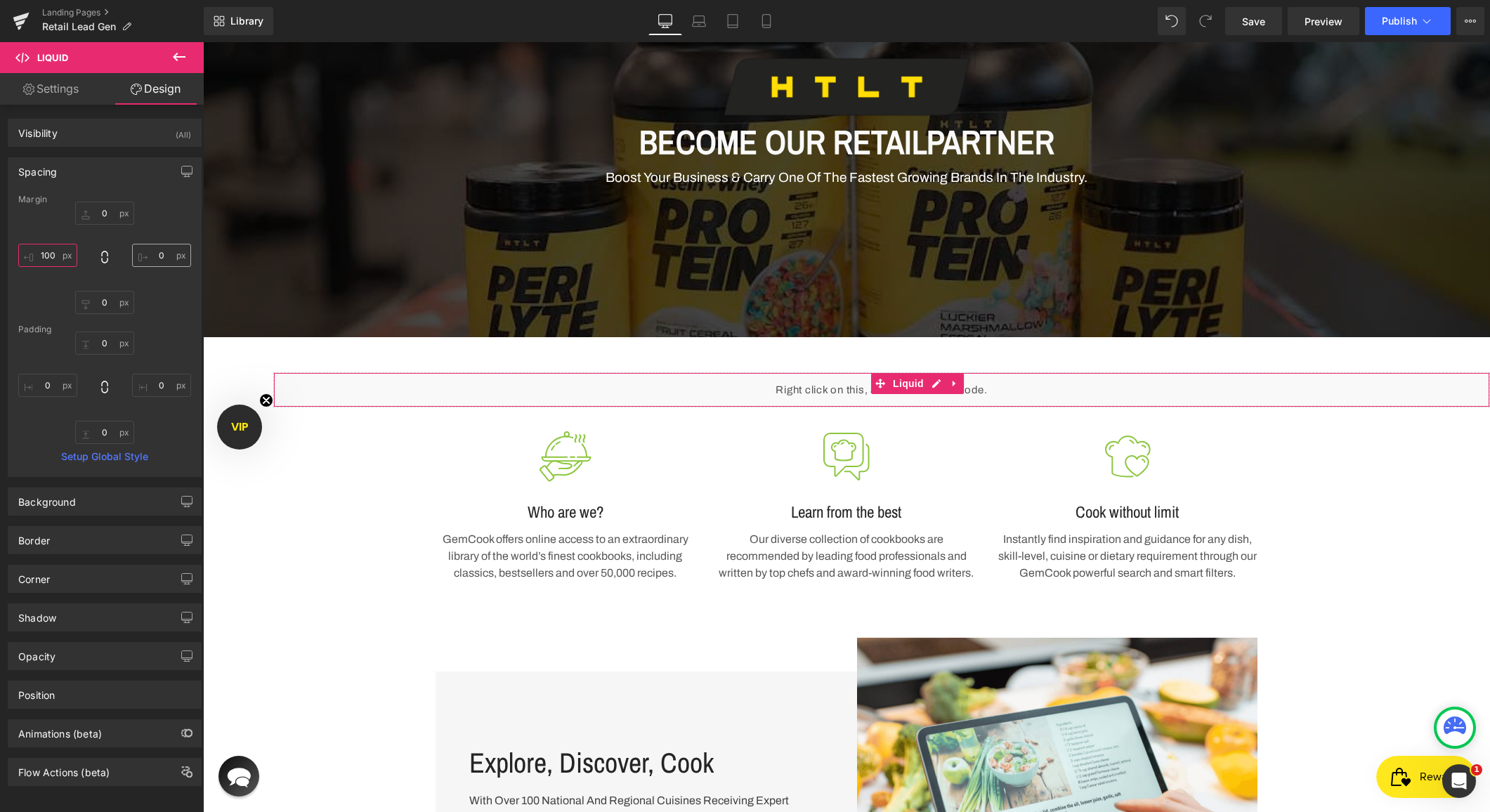
type input "100"
click at [145, 255] on input "0" at bounding box center [162, 255] width 59 height 23
type input "100"
click at [159, 308] on div "0px 0 100 100 0px 0 100 100" at bounding box center [105, 258] width 173 height 113
